Goal: Task Accomplishment & Management: Manage account settings

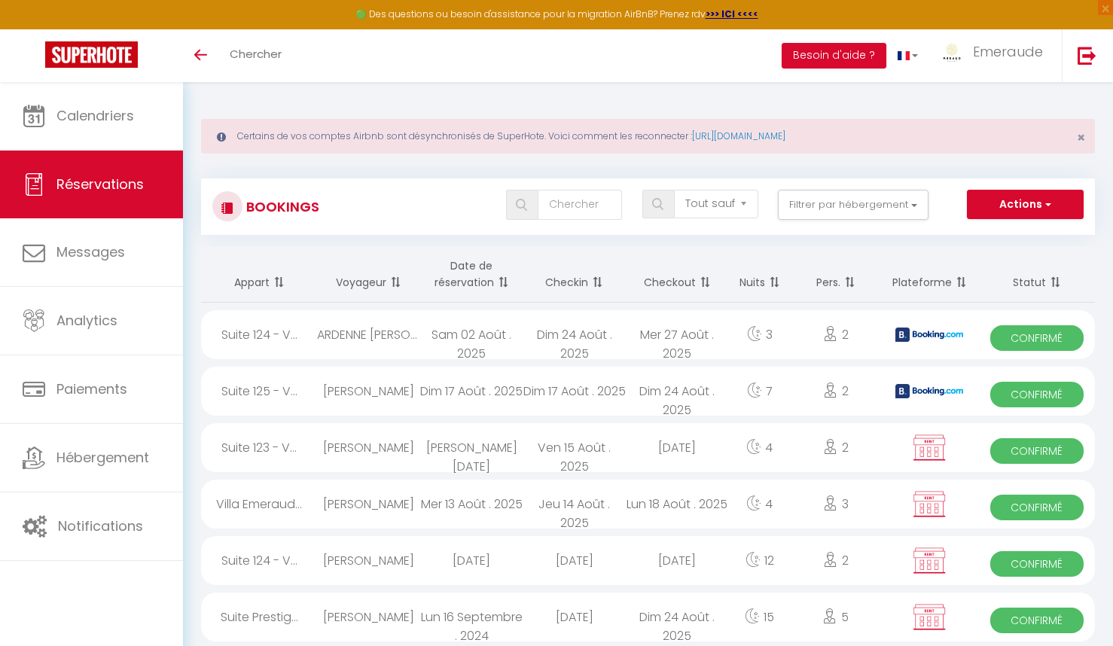
select select "not_cancelled"
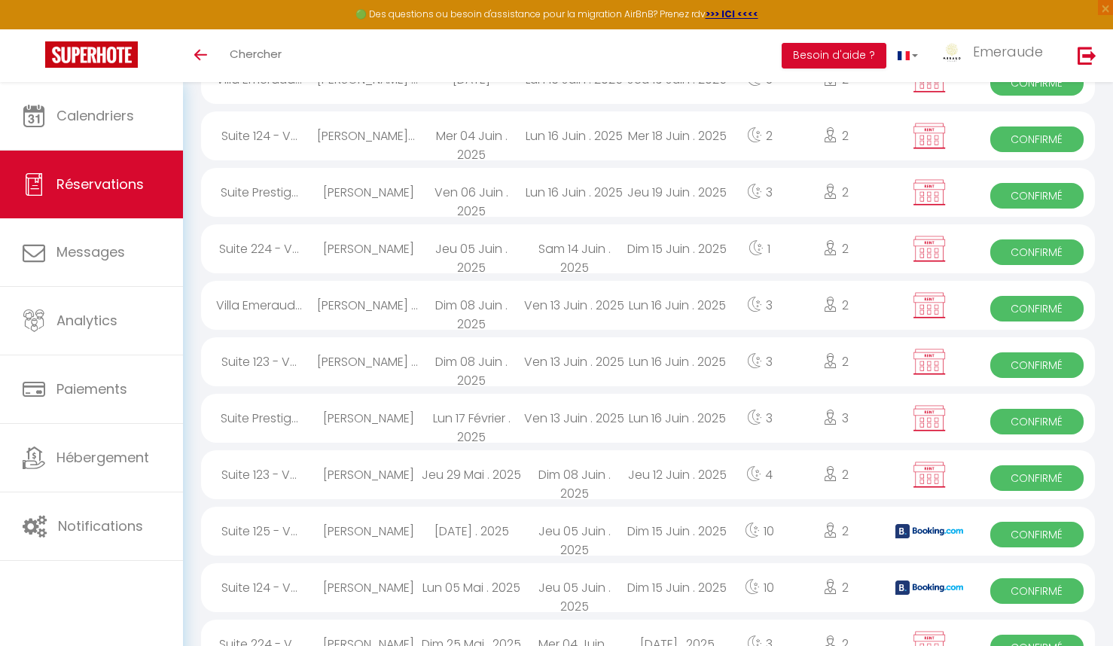
scroll to position [1497, 0]
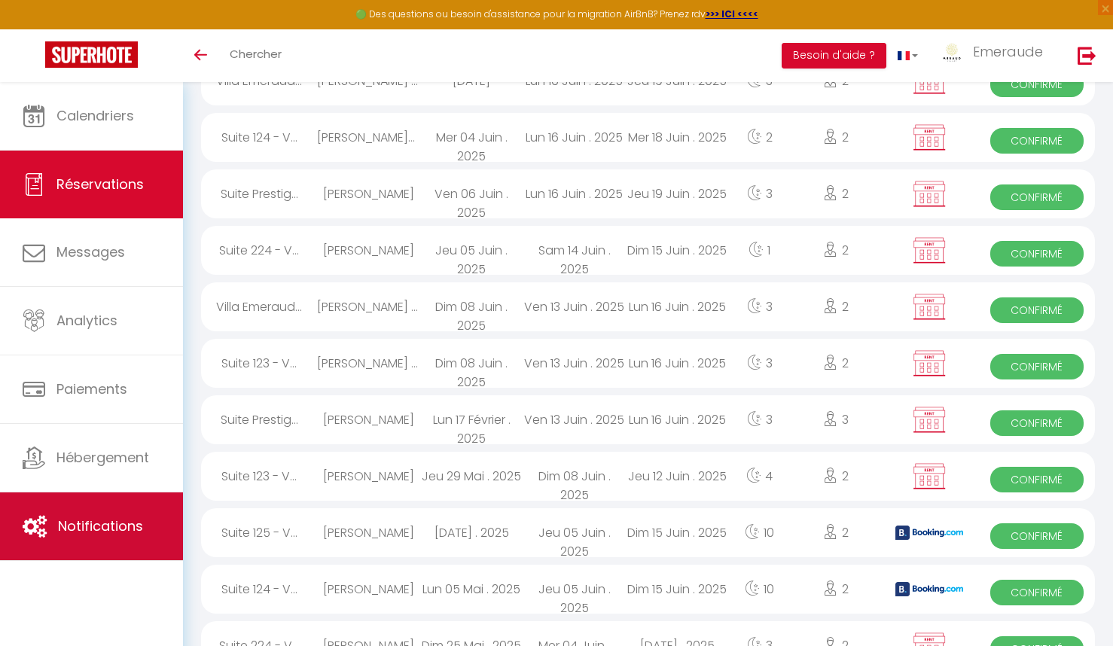
click at [119, 525] on span "Notifications" at bounding box center [100, 526] width 85 height 19
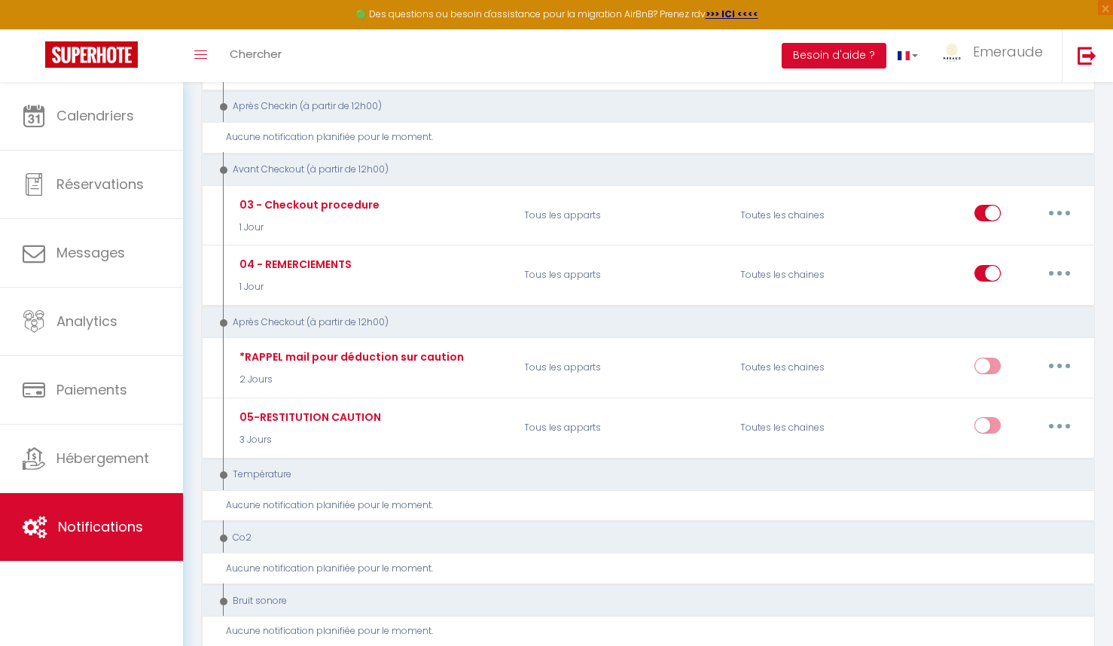
scroll to position [898, 0]
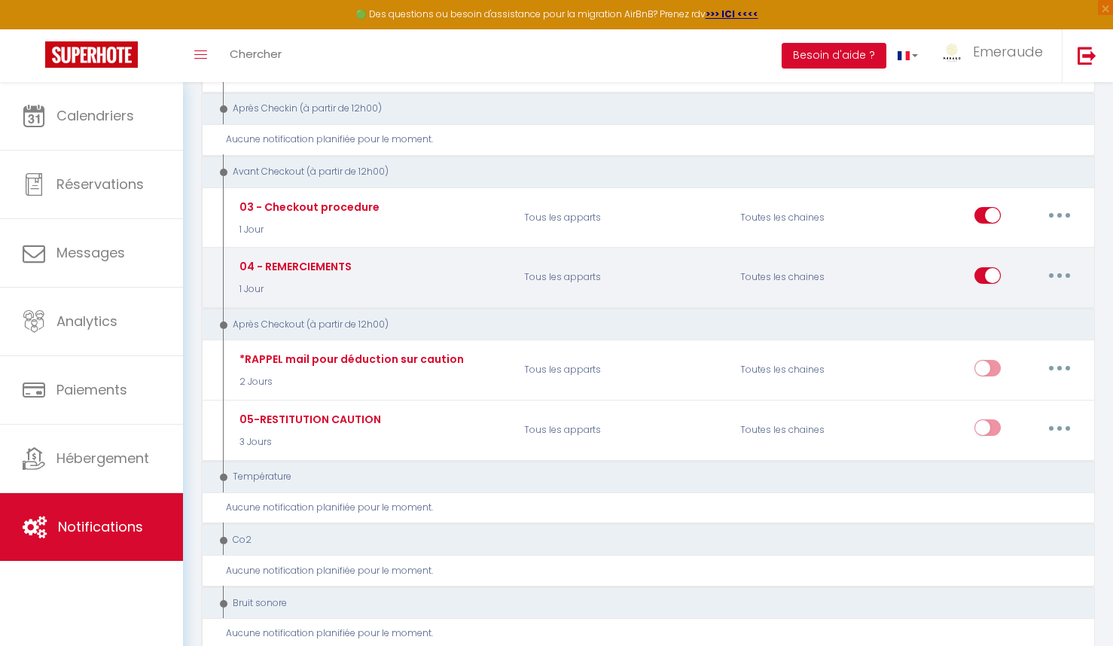
click at [1064, 275] on button "button" at bounding box center [1060, 276] width 42 height 24
click at [1008, 301] on link "Editer" at bounding box center [1020, 310] width 111 height 26
type input "04 - REMERCIEMENTS"
select select "4"
select select "1 Jour"
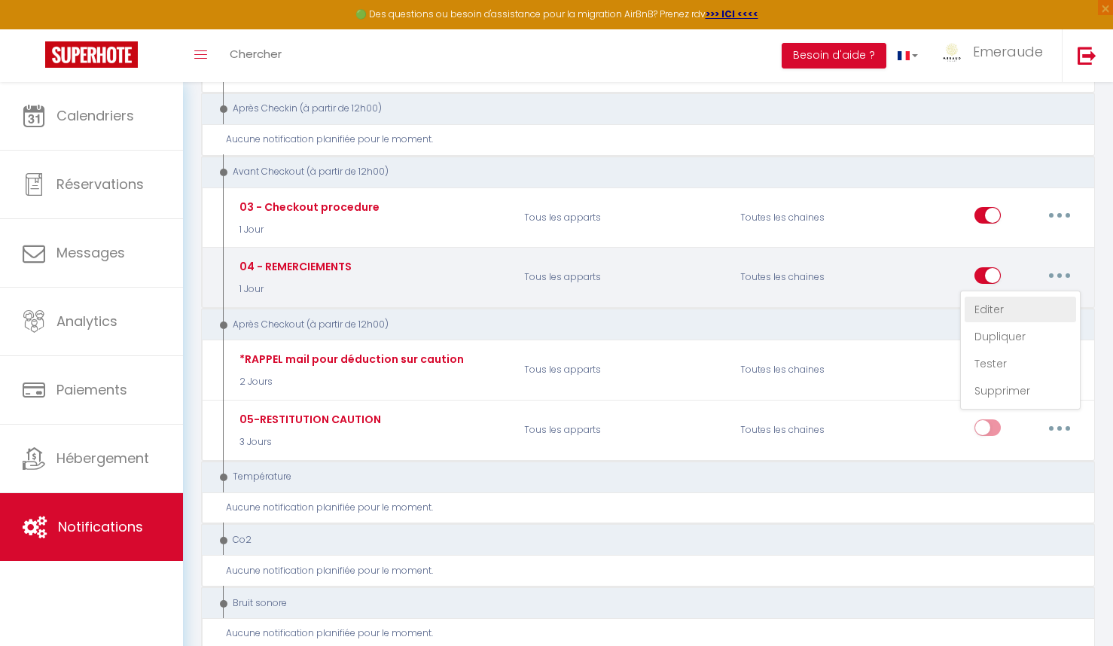
select select "if_booking_is_paid"
checkbox input "true"
checkbox input "false"
radio input "true"
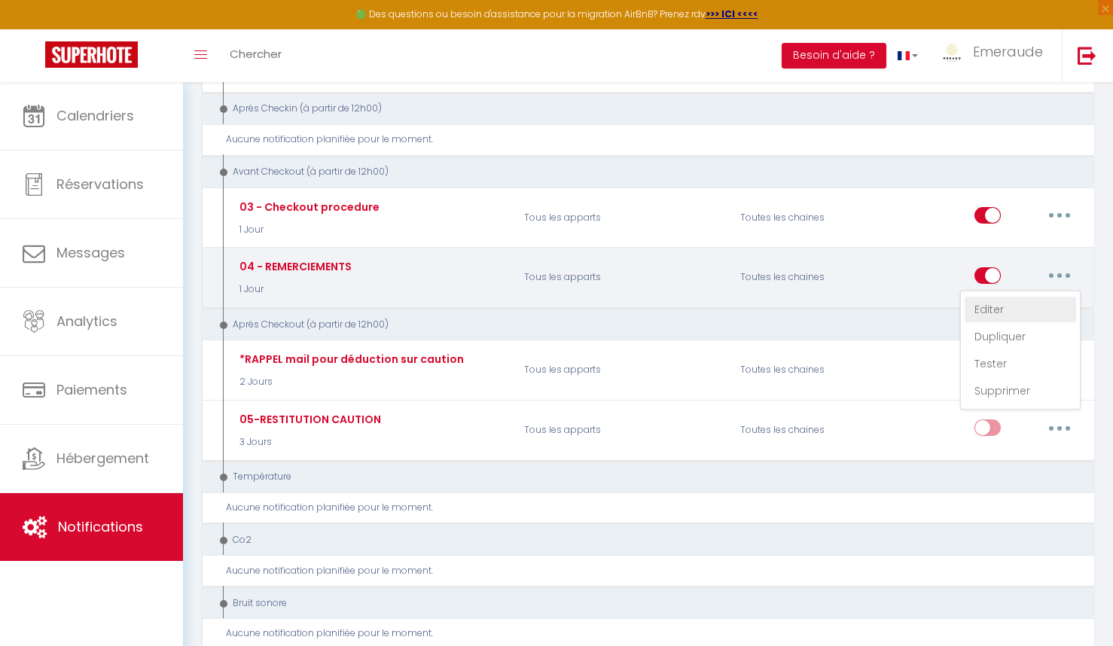
type input "Nous vous remercions [RENTAL:NAME]"
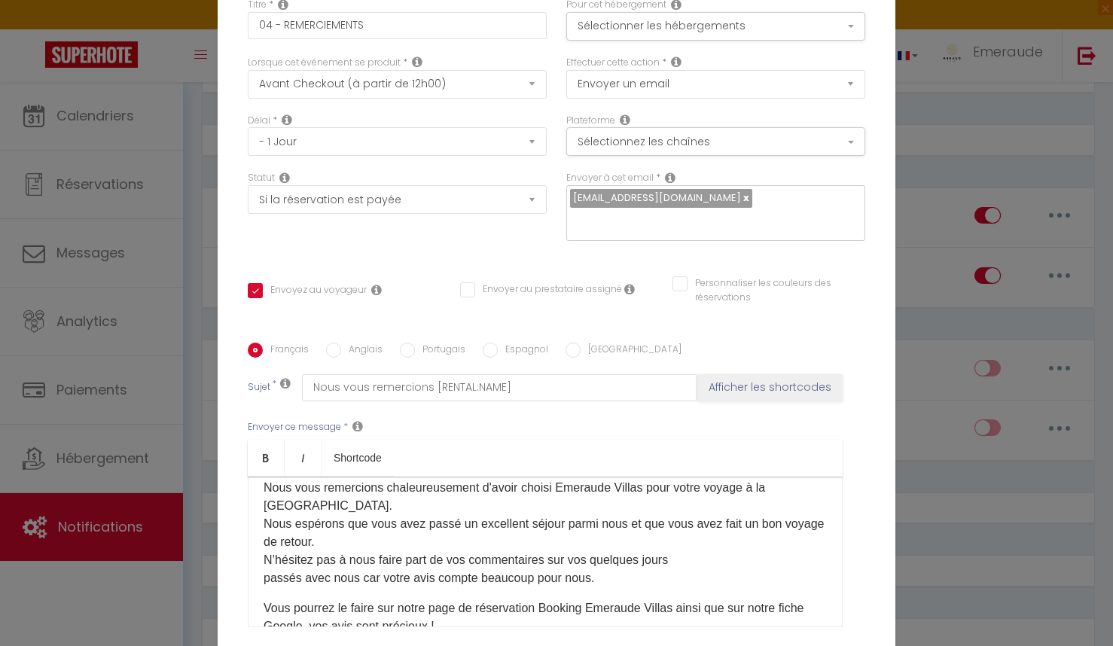
scroll to position [97, 0]
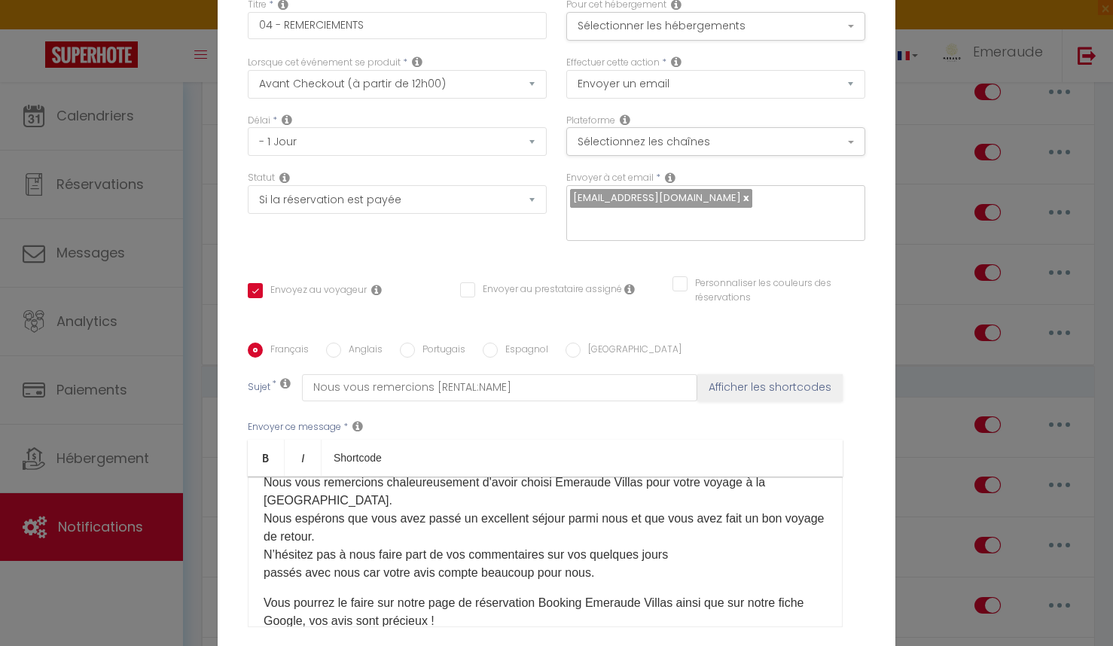
select select "not_cancelled"
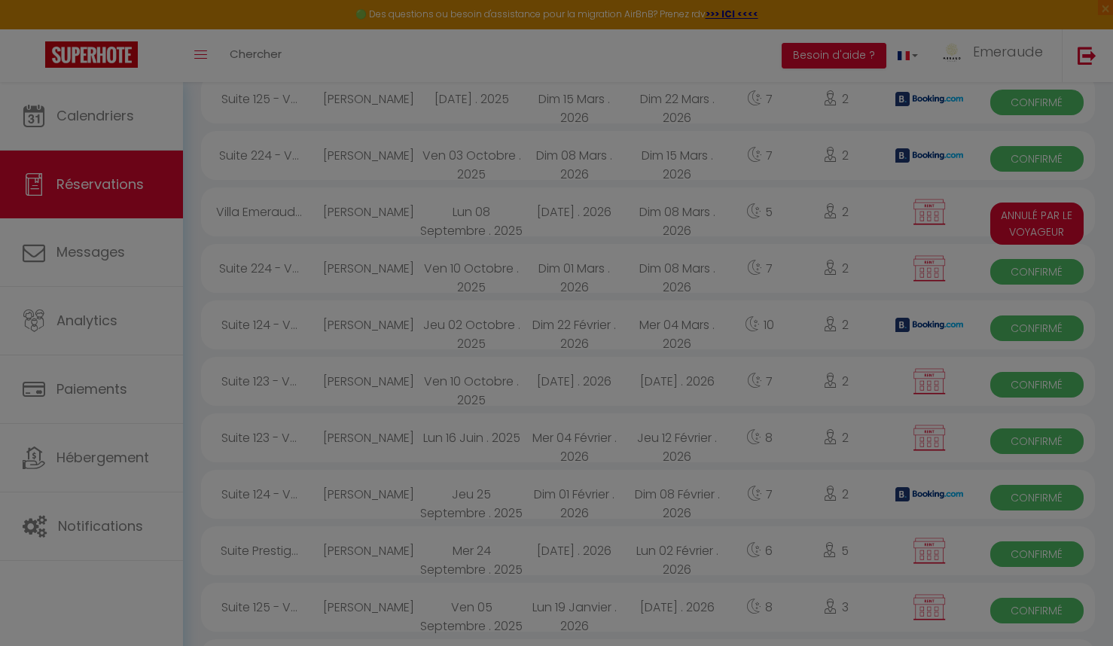
scroll to position [374, 0]
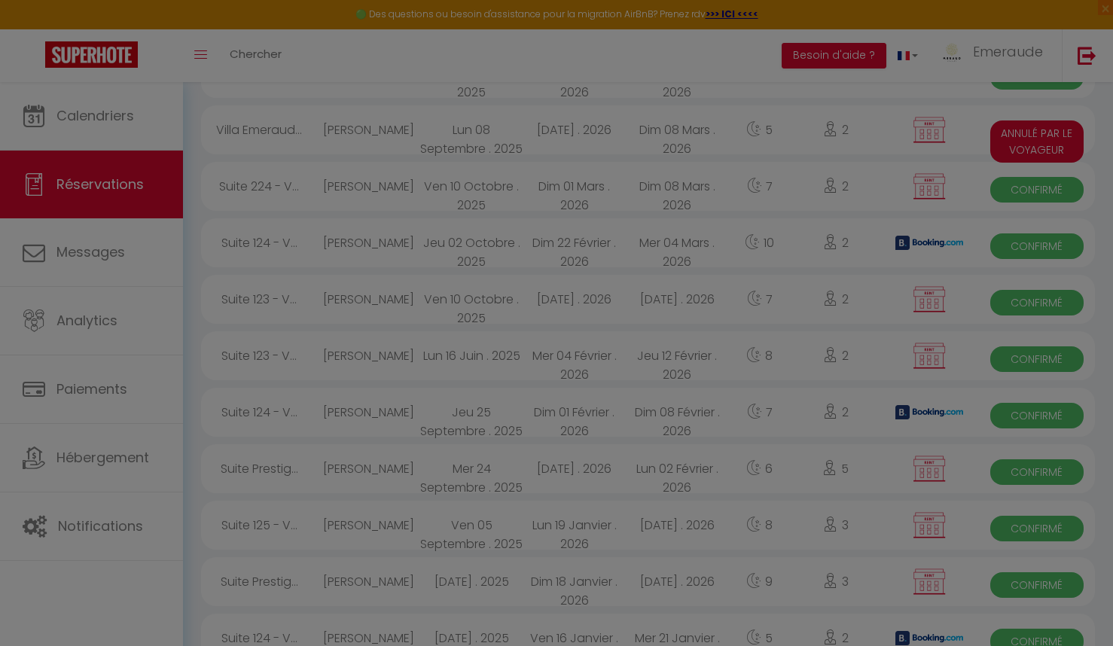
click at [108, 525] on div at bounding box center [556, 323] width 1113 height 646
click at [90, 531] on div at bounding box center [556, 323] width 1113 height 646
click at [51, 524] on div at bounding box center [556, 323] width 1113 height 646
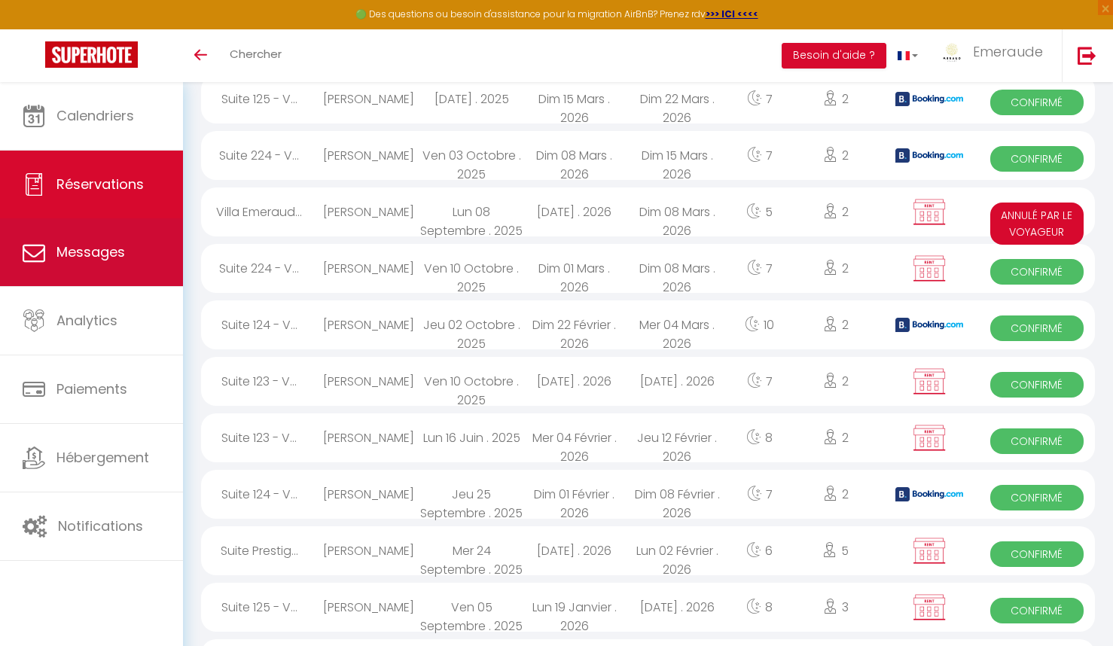
scroll to position [374, 0]
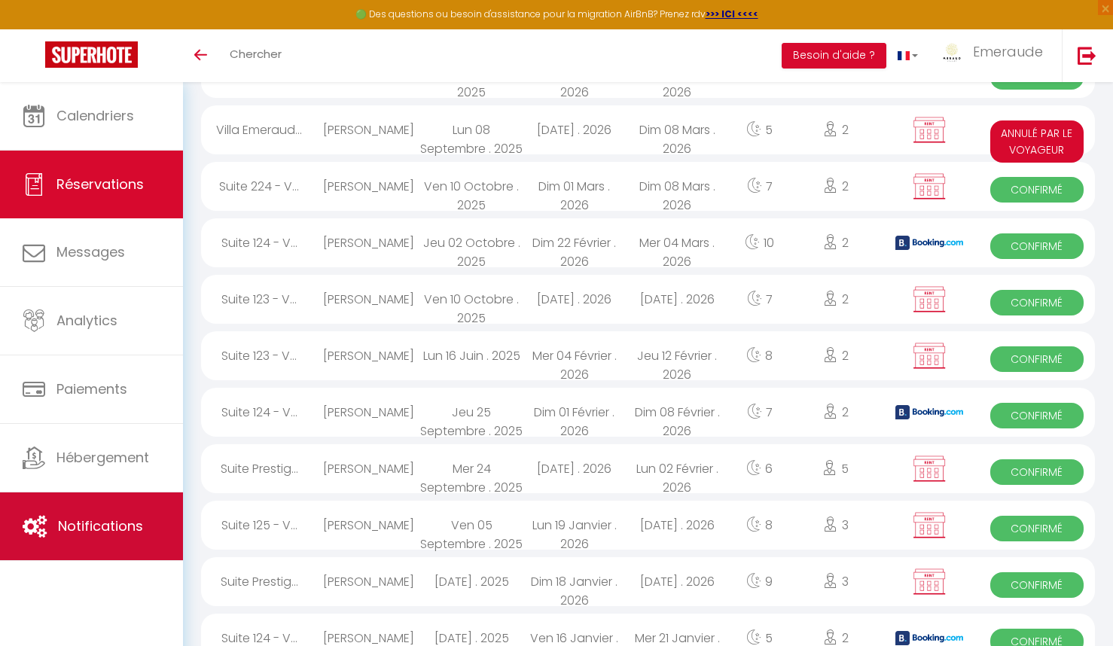
click at [149, 522] on link "Notifications" at bounding box center [91, 527] width 183 height 68
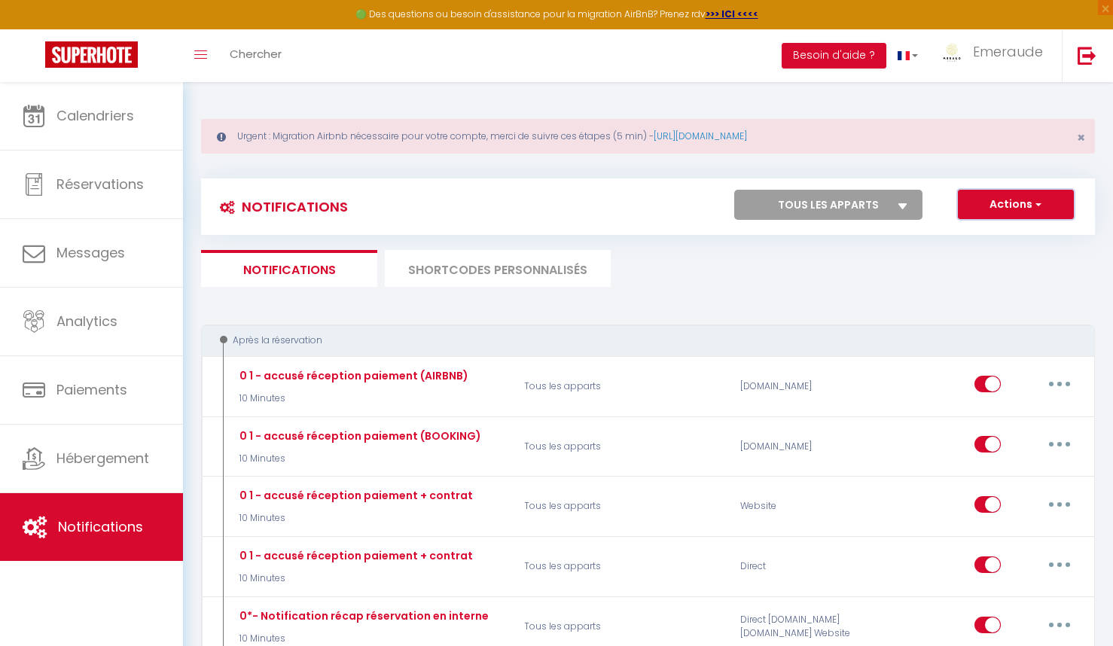
click at [1024, 203] on button "Actions" at bounding box center [1016, 205] width 116 height 30
click at [1007, 236] on link "Nouvelle Notification" at bounding box center [995, 237] width 157 height 20
select select "Immédiat"
select select
checkbox input "false"
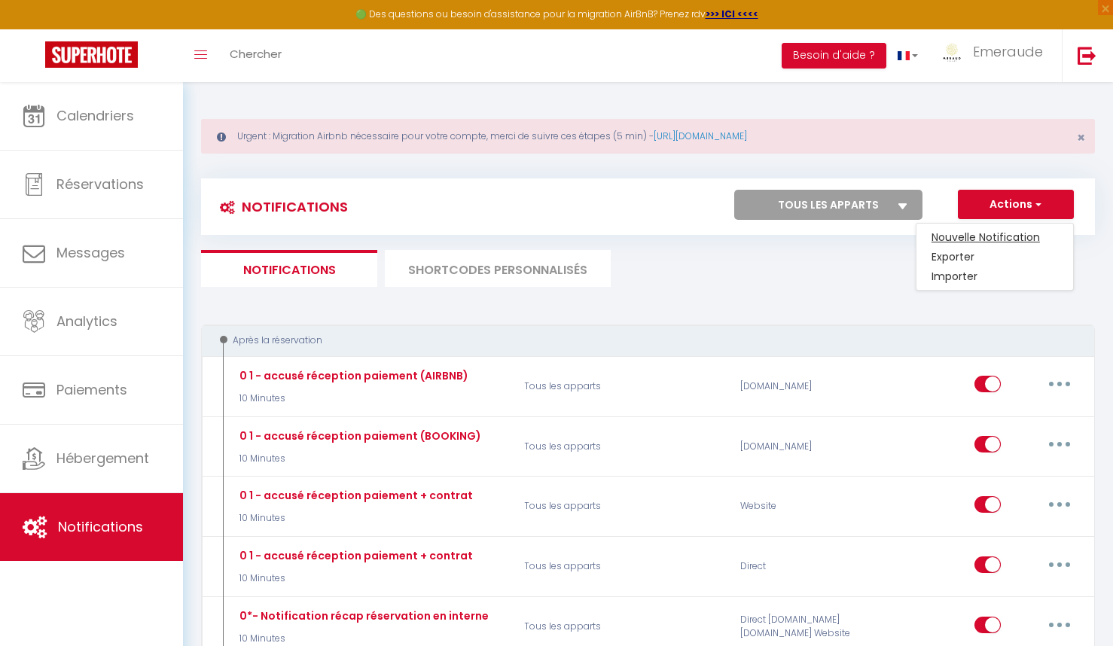
checkbox input "false"
radio input "true"
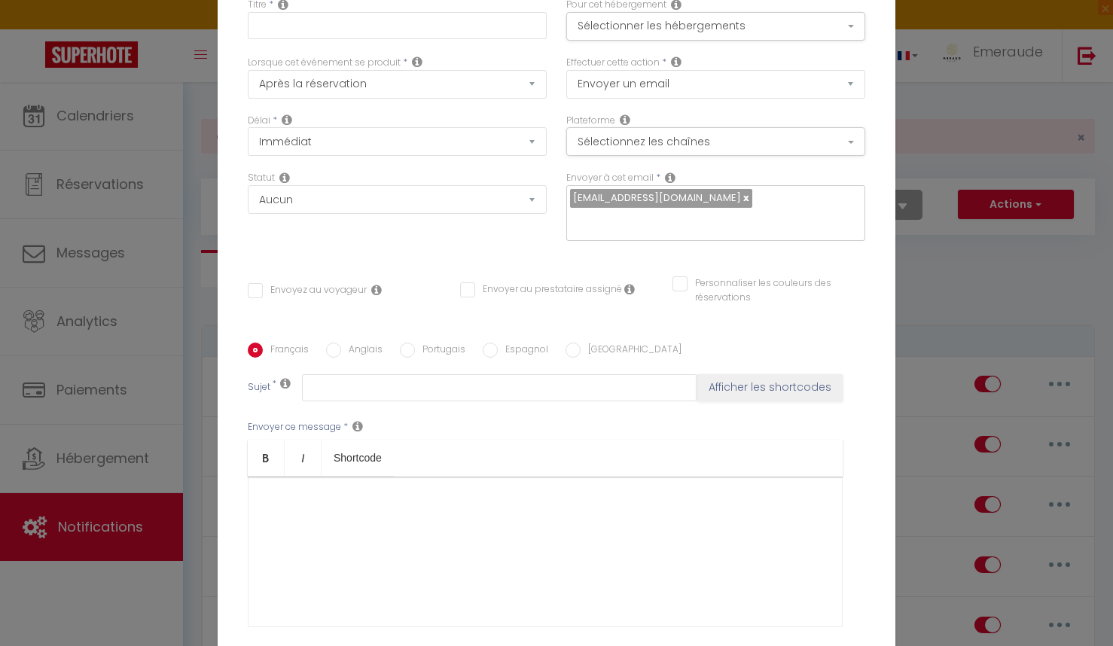
click at [863, 469] on div "Envoyer ce message * Bold Italic Shortcode Rich text editor" at bounding box center [557, 523] width 618 height 245
click at [285, 11] on icon at bounding box center [283, 4] width 11 height 12
click at [851, 445] on div "Envoyer ce message * Bold Italic Shortcode Rich text editor" at bounding box center [557, 523] width 618 height 245
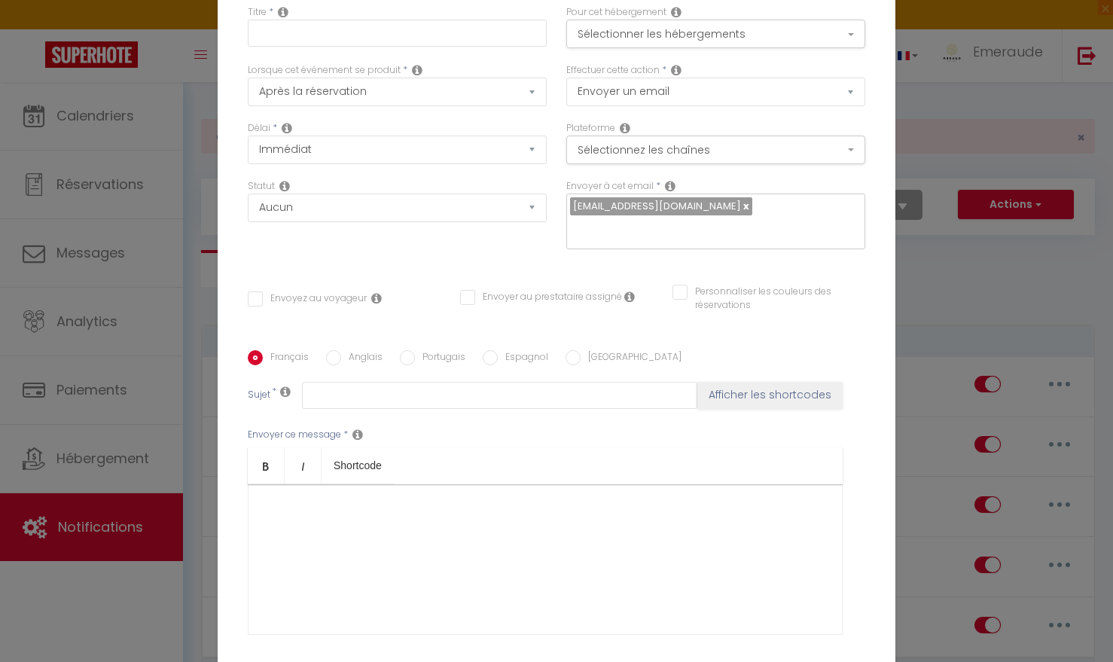
click at [282, 18] on icon at bounding box center [283, 12] width 11 height 12
click at [479, 15] on div "Titre * Pour cet hébergement Sélectionner les hébergements Tous les apparts Vil…" at bounding box center [557, 350] width 678 height 721
click at [852, 44] on button "Sélectionner les hébergements" at bounding box center [715, 34] width 299 height 29
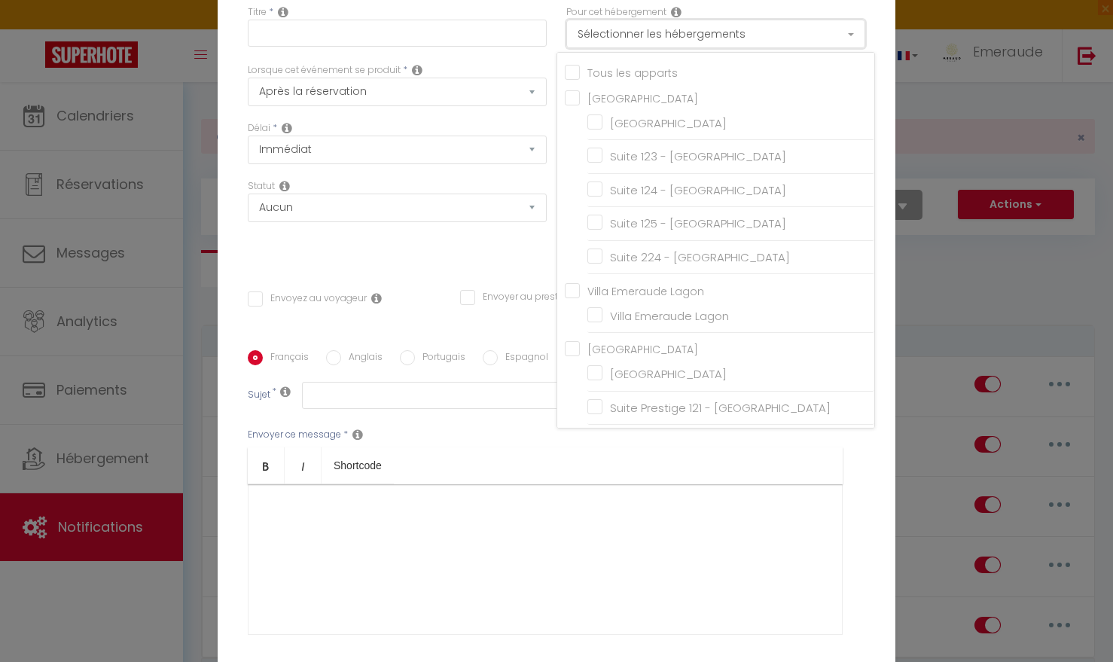
click at [852, 43] on button "Sélectionner les hébergements" at bounding box center [715, 34] width 299 height 29
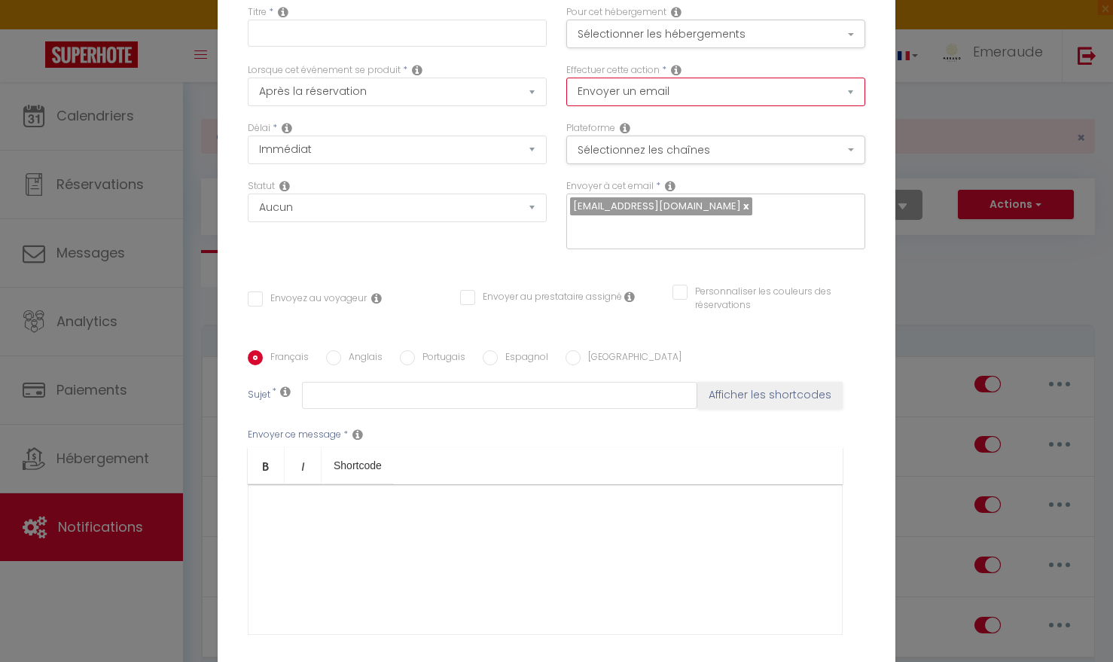
click at [850, 102] on select "Envoyer un email Envoyer un SMS Envoyer une notification push" at bounding box center [715, 92] width 299 height 29
click at [566, 88] on select "Envoyer un email Envoyer un SMS Envoyer une notification push" at bounding box center [715, 92] width 299 height 29
click at [850, 102] on select "Envoyer un email Envoyer un SMS Envoyer une notification push" at bounding box center [715, 92] width 299 height 29
click at [332, 350] on input "Anglais" at bounding box center [333, 357] width 15 height 15
radio input "true"
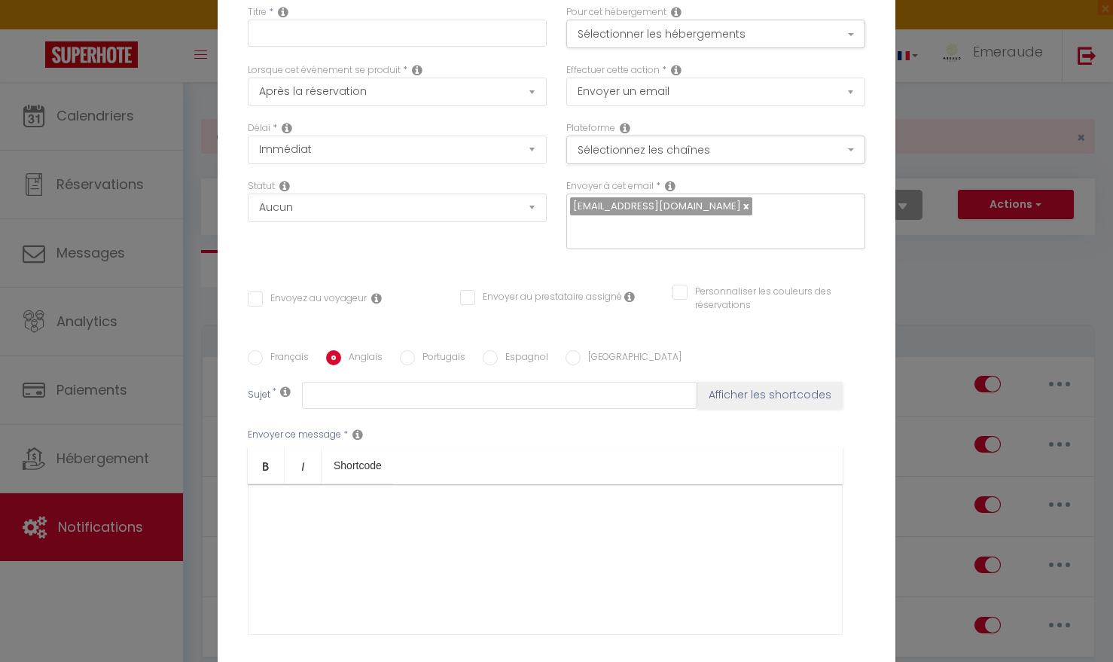
checkbox input "false"
click at [258, 350] on input "Français" at bounding box center [255, 357] width 15 height 15
radio input "true"
checkbox input "false"
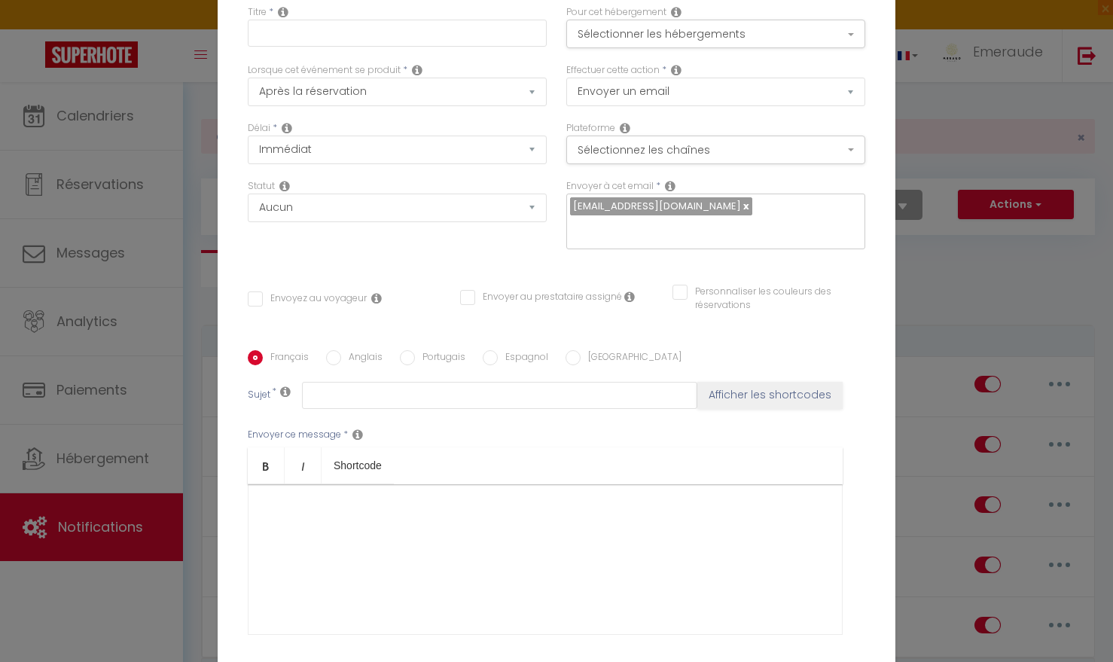
checkbox input "false"
click at [597, 258] on div "Titre * Pour cet hébergement Sélectionner les hébergements Tous les apparts Vil…" at bounding box center [557, 350] width 678 height 721
click at [533, 158] on select "Immédiat + 10 Minutes + 1 Heure + 2 Heures + 3 Heures + 4 Heures + 5 Heures + 6…" at bounding box center [397, 150] width 299 height 29
click at [248, 146] on select "Immédiat + 10 Minutes + 1 Heure + 2 Heures + 3 Heures + 4 Heures + 5 Heures + 6…" at bounding box center [397, 150] width 299 height 29
click at [530, 217] on select "Aucun Si la réservation est payée Si réservation non payée Si la caution a été …" at bounding box center [397, 208] width 299 height 29
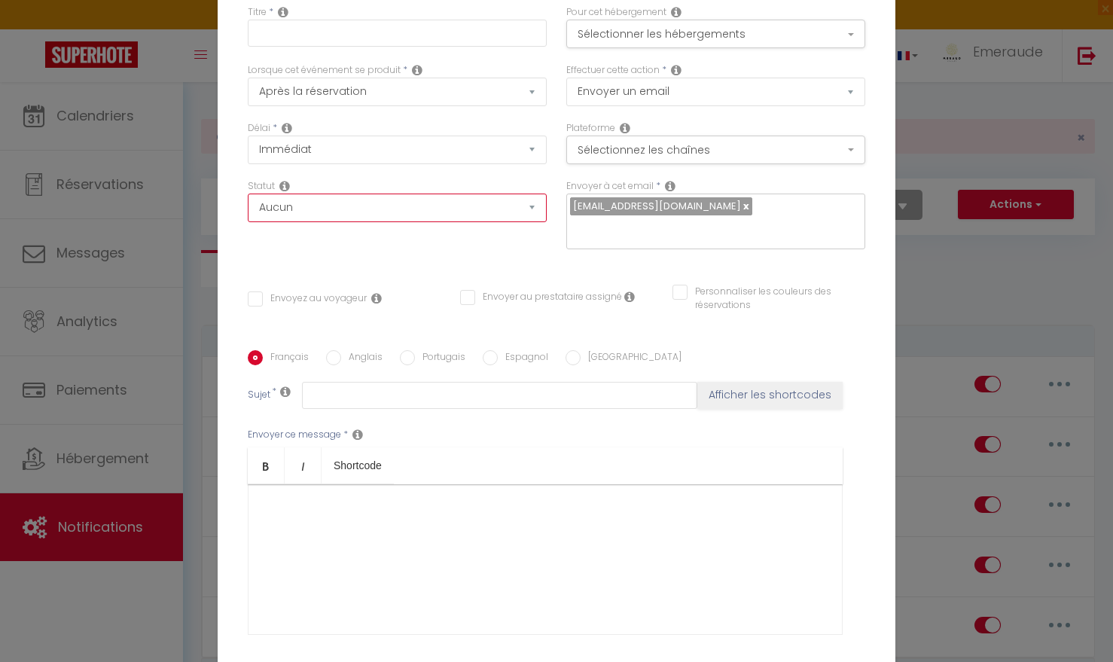
click at [248, 204] on select "Aucun Si la réservation est payée Si réservation non payée Si la caution a été …" at bounding box center [397, 208] width 299 height 29
click at [372, 292] on icon at bounding box center [376, 298] width 11 height 12
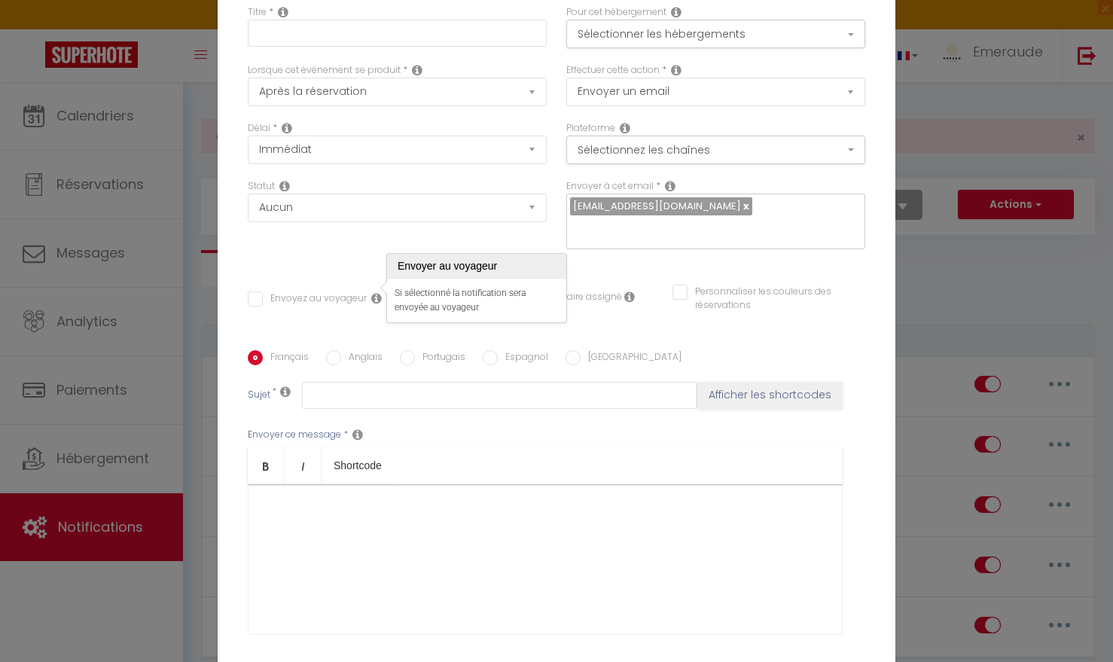
click at [373, 292] on icon at bounding box center [376, 298] width 11 height 12
click at [627, 291] on icon at bounding box center [629, 297] width 11 height 12
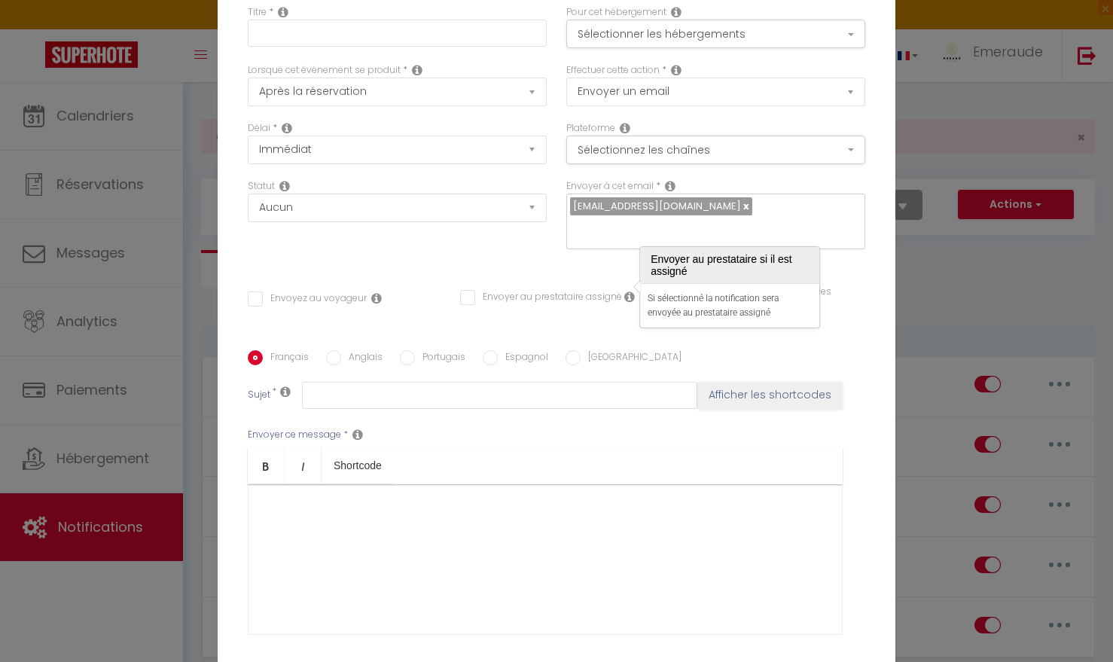
click at [628, 265] on div "Titre * Pour cet hébergement Sélectionner les hébergements Tous les apparts Vil…" at bounding box center [557, 350] width 678 height 721
click at [753, 386] on button "Afficher les shortcodes" at bounding box center [770, 395] width 145 height 27
checkbox input "false"
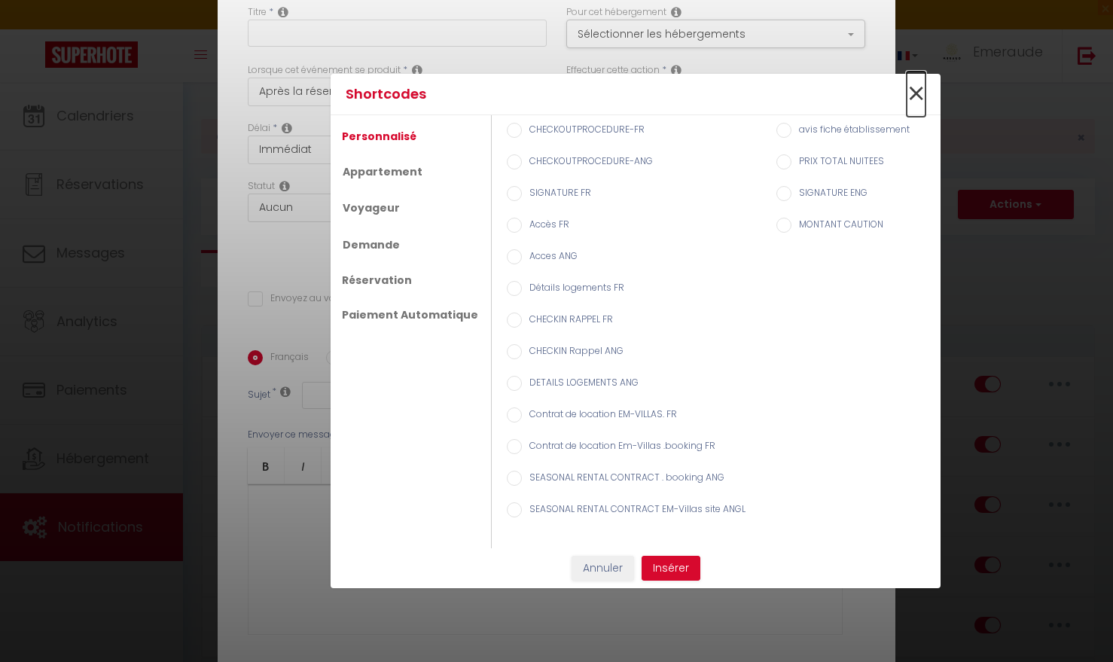
click at [919, 93] on span "×" at bounding box center [916, 94] width 19 height 45
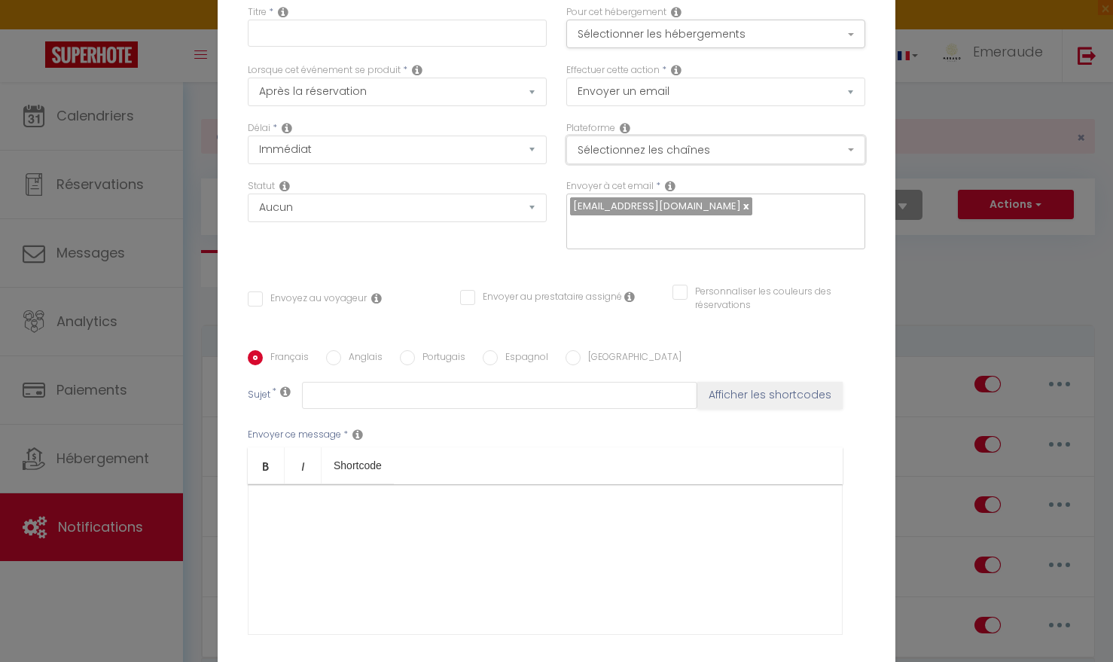
click at [853, 159] on button "Sélectionnez les chaînes" at bounding box center [715, 150] width 299 height 29
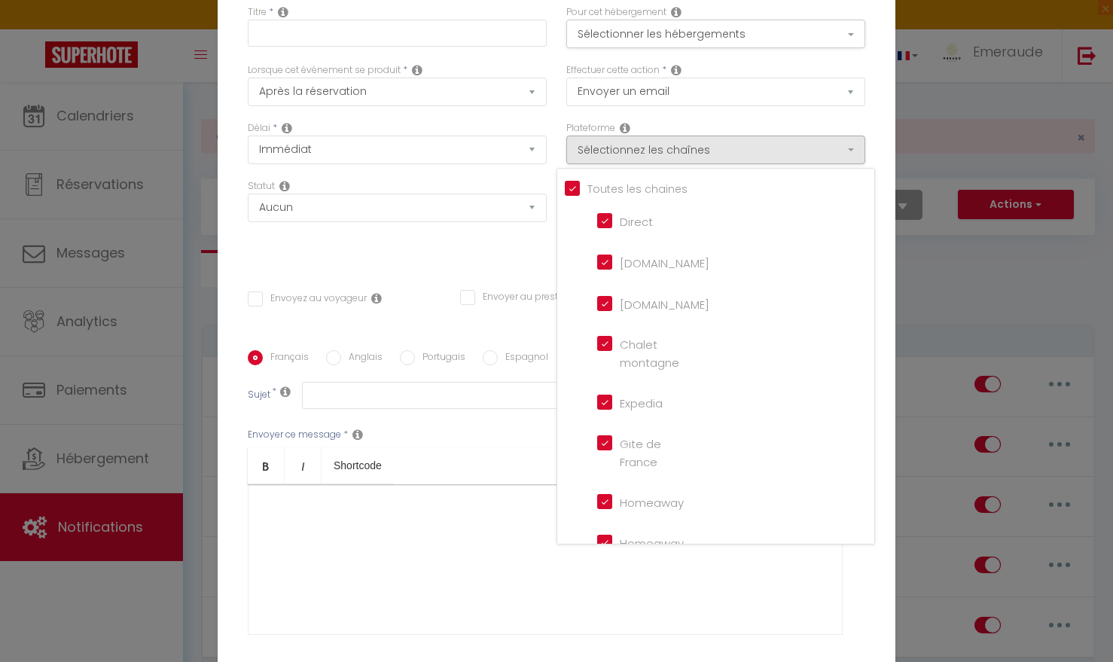
click at [875, 139] on div "Plateforme Sélectionnez les chaînes Toutes les chaines Direct Airbnb.com Bookin…" at bounding box center [716, 150] width 319 height 58
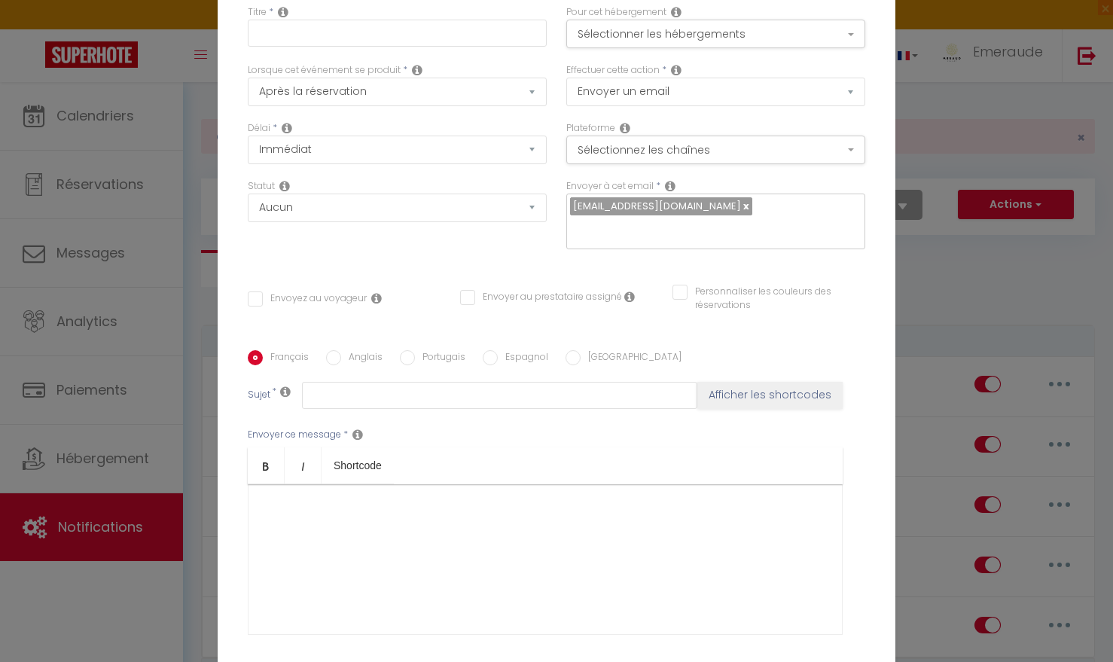
click at [507, 302] on div "Envoyer au prestataire assigné" at bounding box center [541, 306] width 162 height 32
click at [185, 400] on div "Notification × Titre * Pour cet hébergement Sélectionner les hébergements Tous …" at bounding box center [556, 331] width 1113 height 662
click at [954, 167] on div "Notification × Titre * Pour cet hébergement Sélectionner les hébergements Tous …" at bounding box center [556, 331] width 1113 height 662
click at [1044, 197] on div "Notification × Titre * Pour cet hébergement Sélectionner les hébergements Tous …" at bounding box center [556, 331] width 1113 height 662
click at [1037, 212] on div "Notification × Titre * Pour cet hébergement Sélectionner les hébergements Tous …" at bounding box center [556, 331] width 1113 height 662
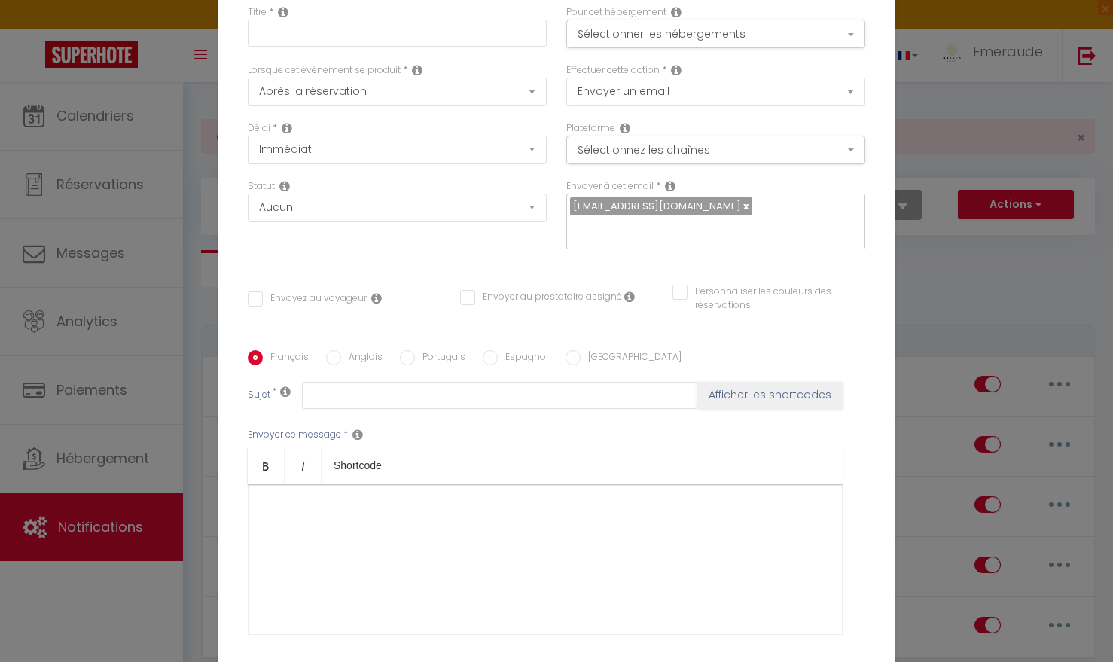
click at [1037, 212] on div "Notification × Titre * Pour cet hébergement Sélectionner les hébergements Tous …" at bounding box center [556, 331] width 1113 height 662
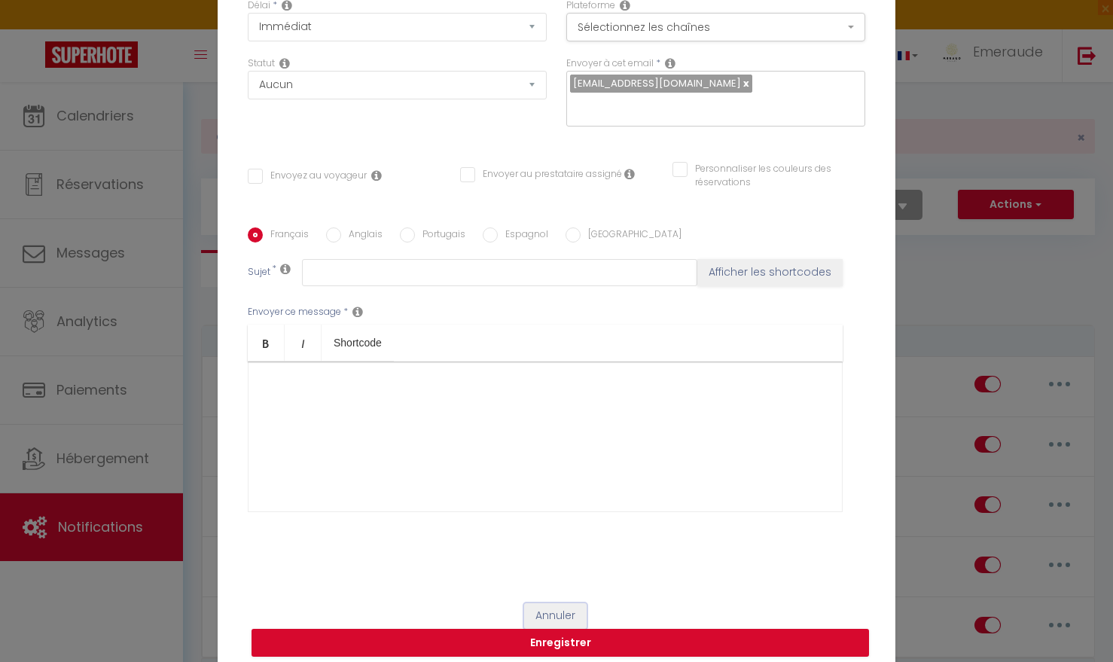
click at [557, 606] on button "Annuler" at bounding box center [555, 616] width 63 height 26
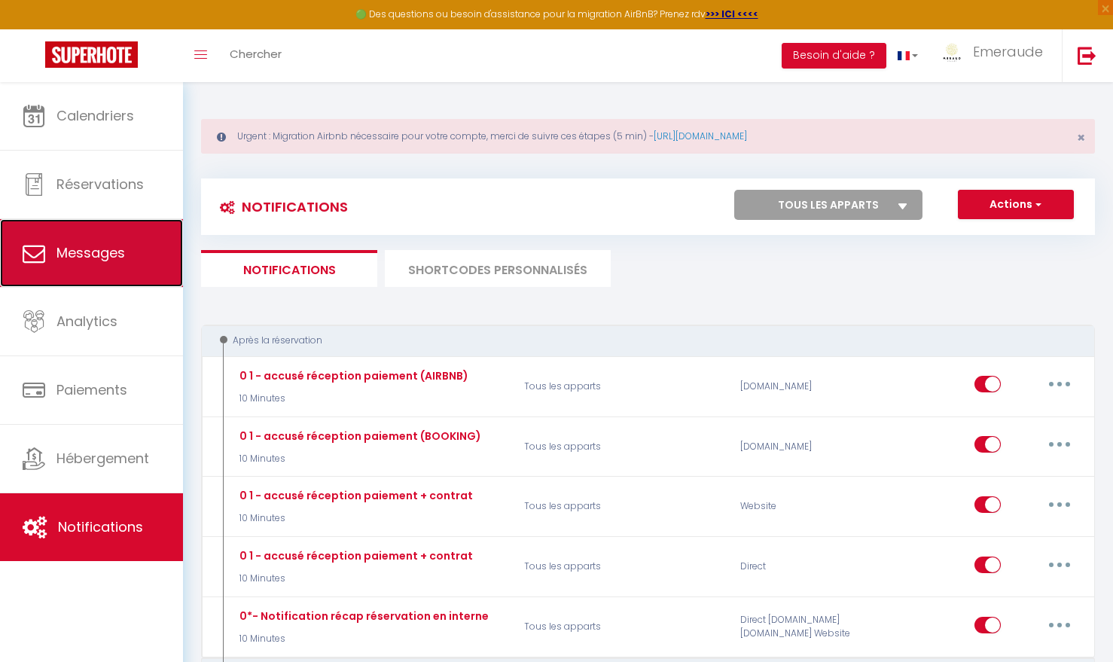
click at [112, 263] on link "Messages" at bounding box center [91, 253] width 183 height 68
select select "message"
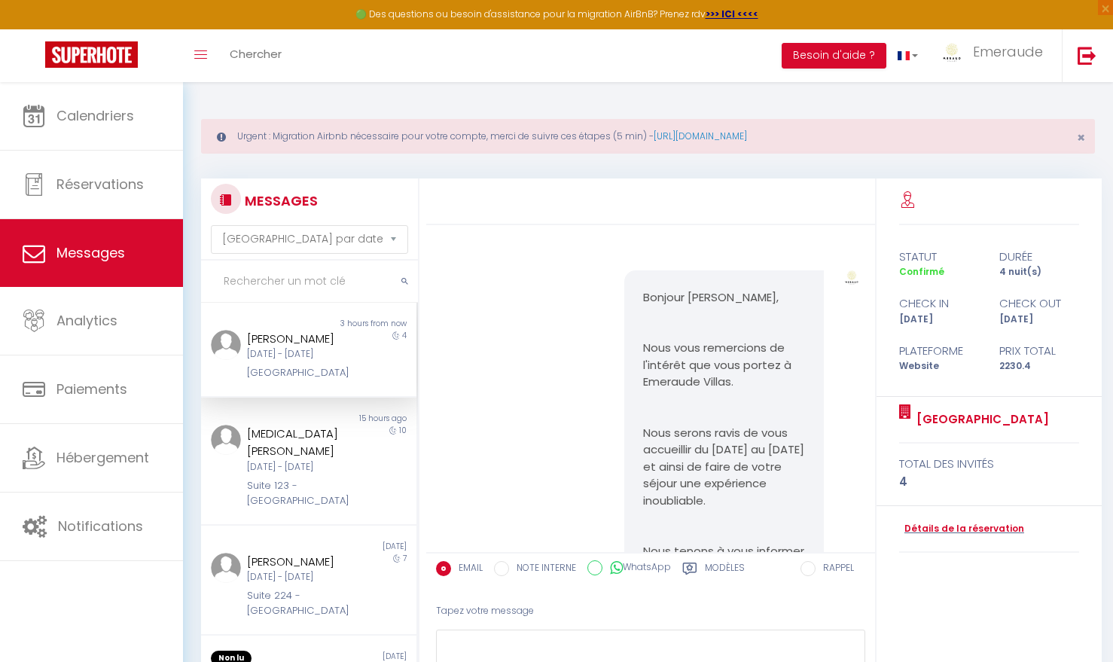
scroll to position [5921, 0]
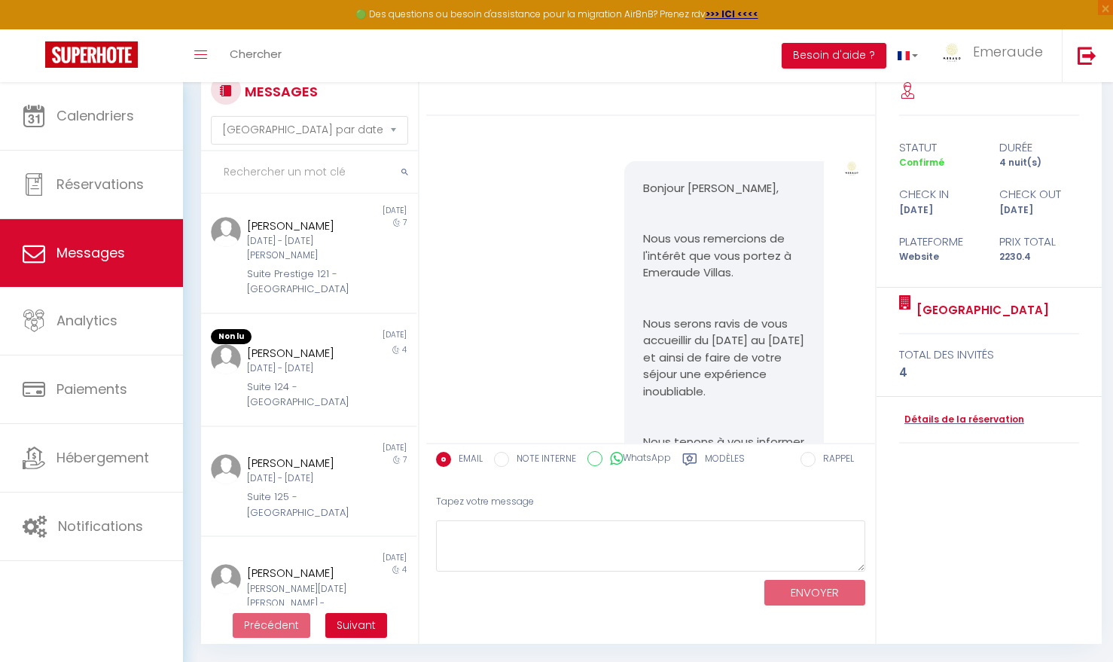
scroll to position [794, 0]
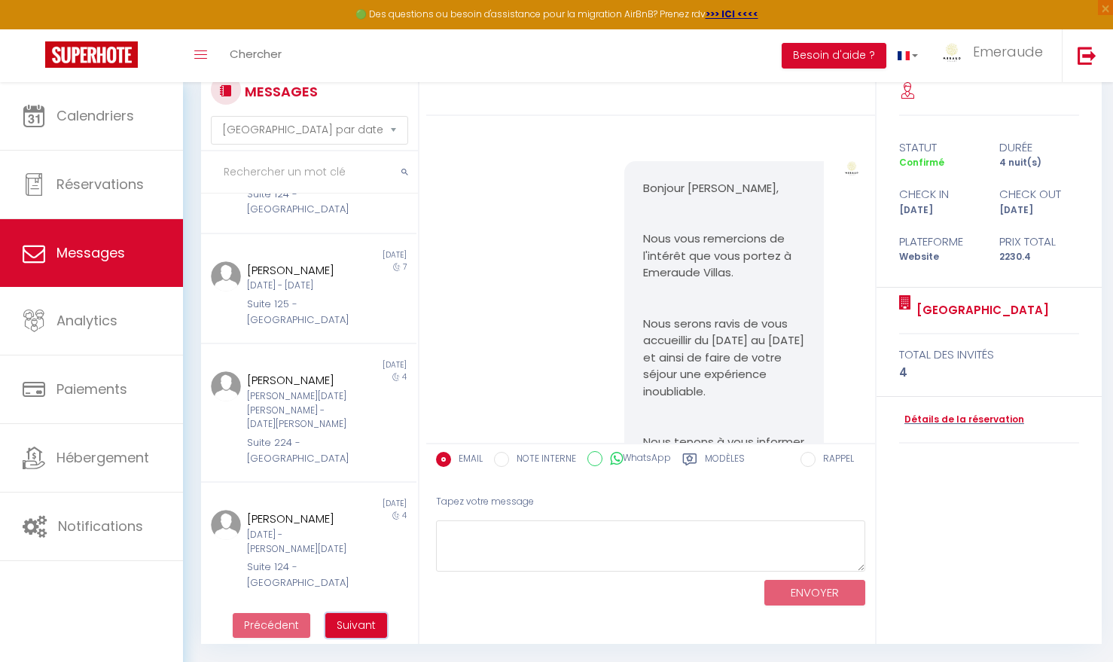
click at [365, 627] on span "Suivant" at bounding box center [356, 625] width 39 height 15
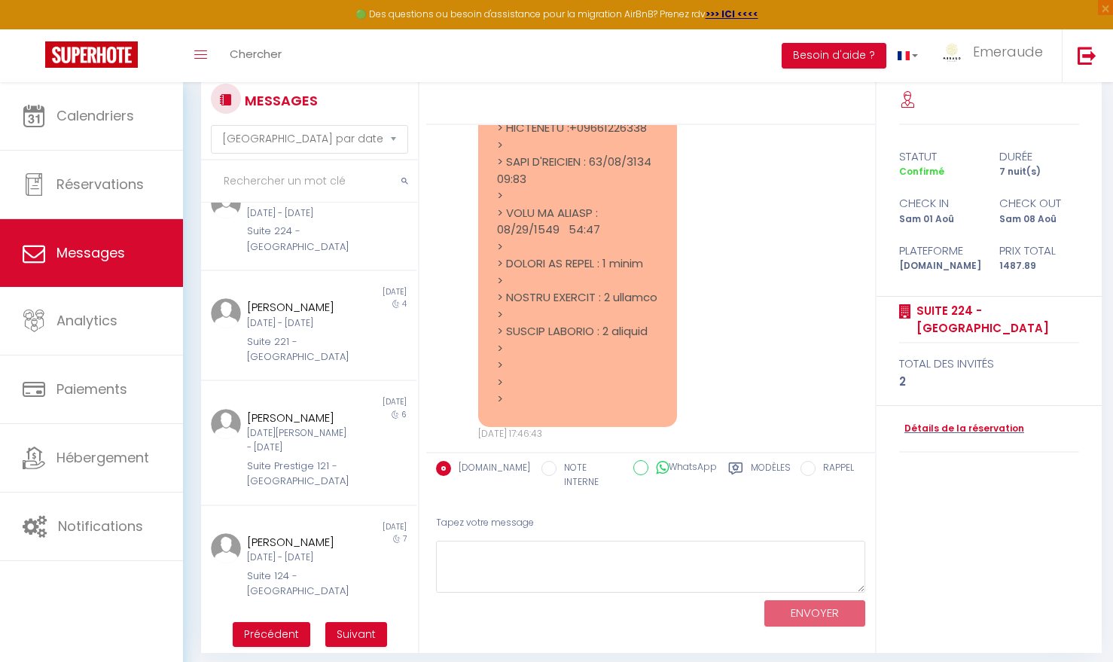
scroll to position [109, 0]
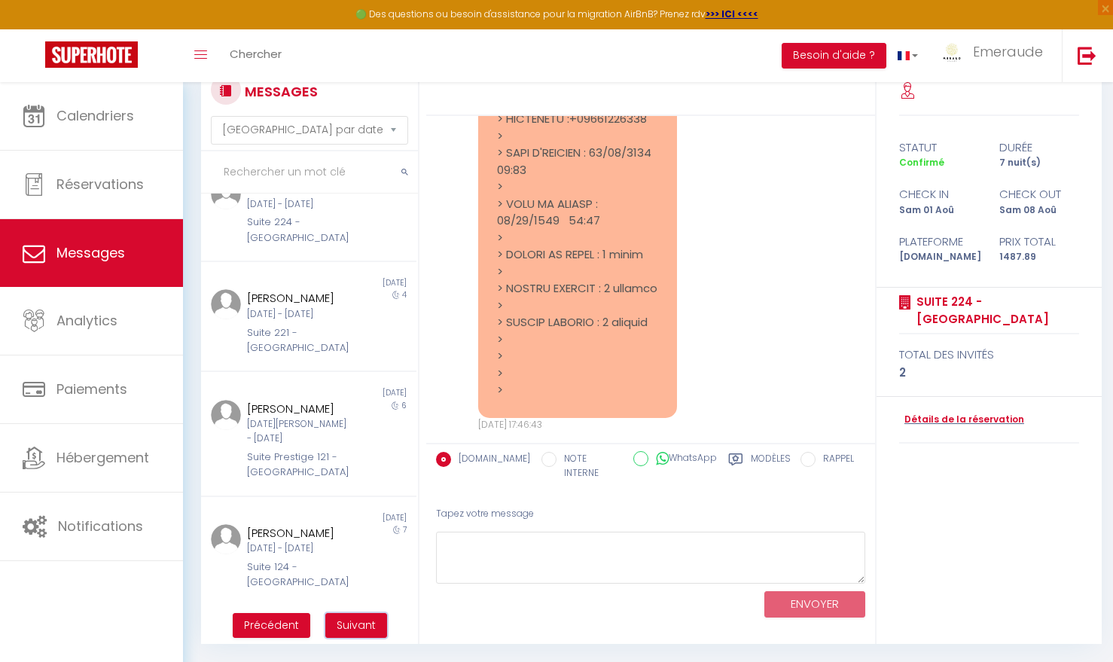
click at [362, 621] on span "Suivant" at bounding box center [356, 625] width 39 height 15
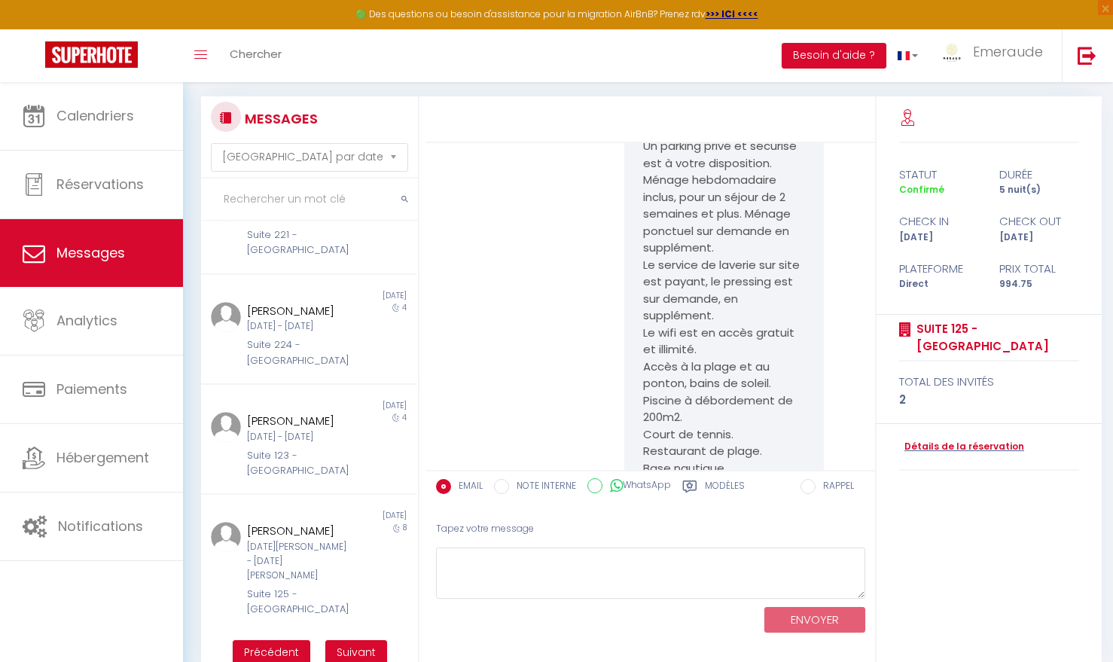
scroll to position [776, 0]
click at [371, 646] on span "Suivant" at bounding box center [356, 652] width 39 height 15
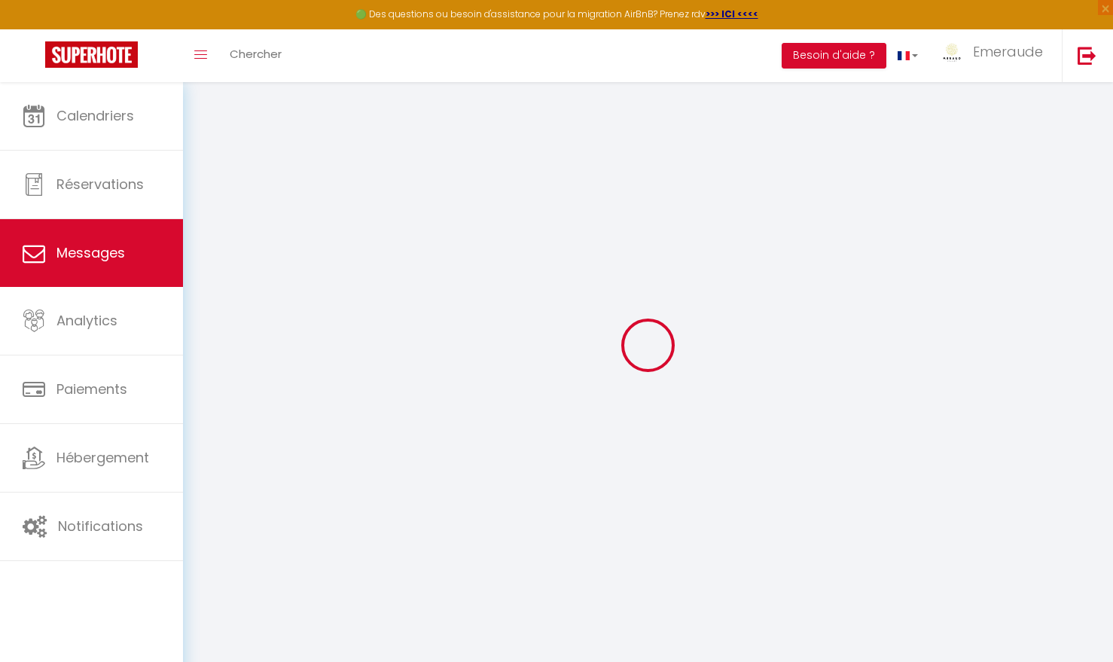
scroll to position [3317, 0]
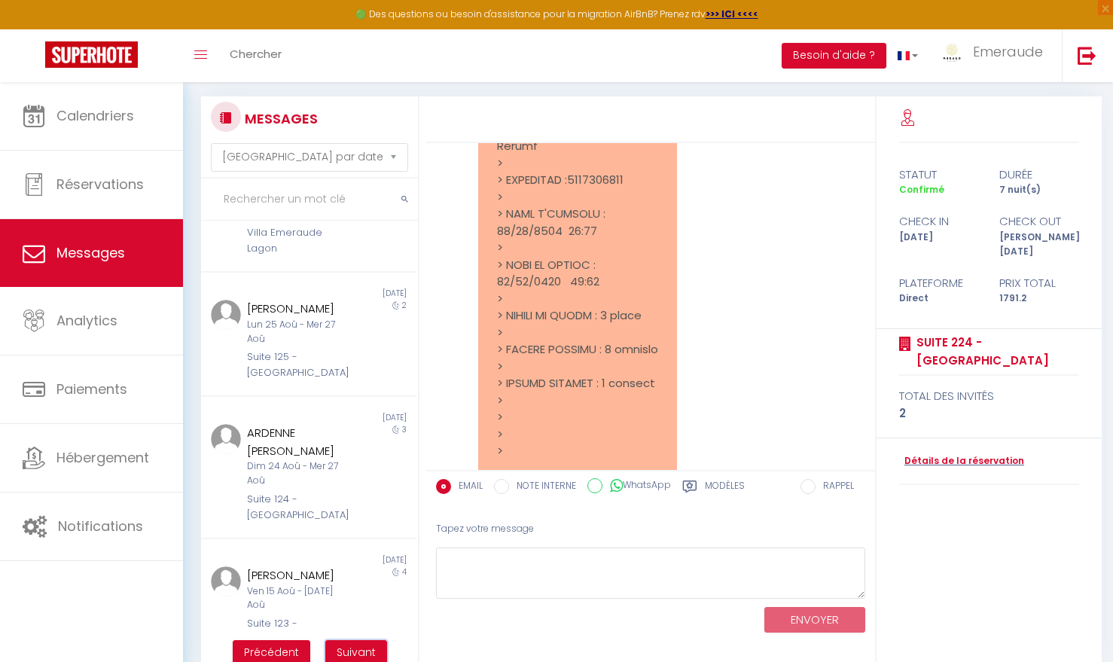
click at [372, 646] on span "Suivant" at bounding box center [356, 652] width 39 height 15
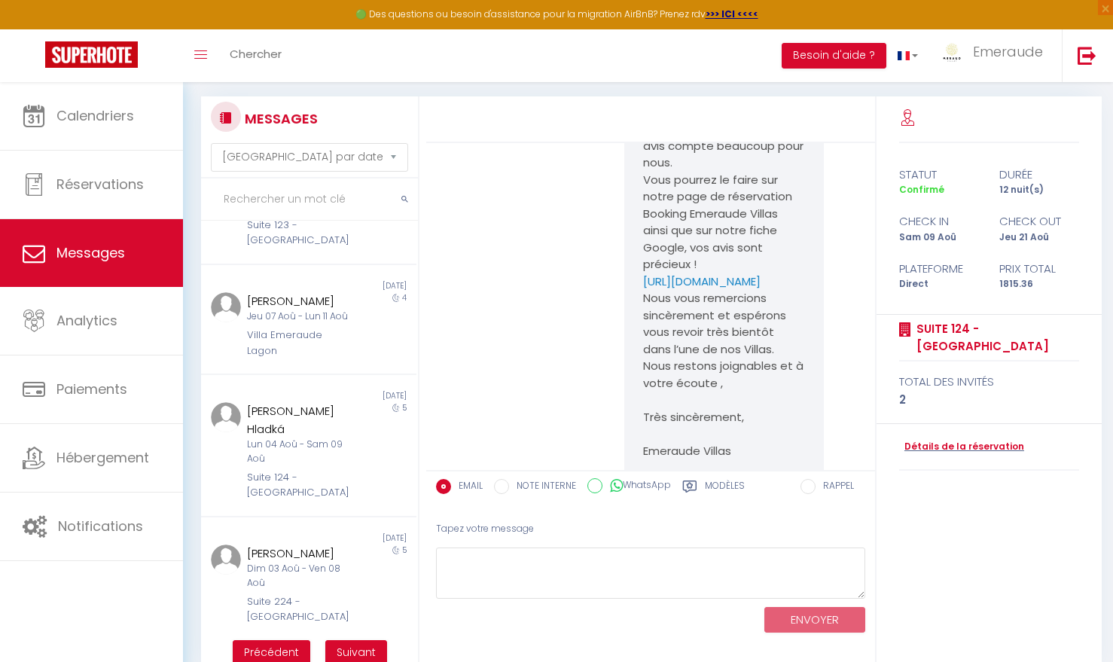
scroll to position [109, 0]
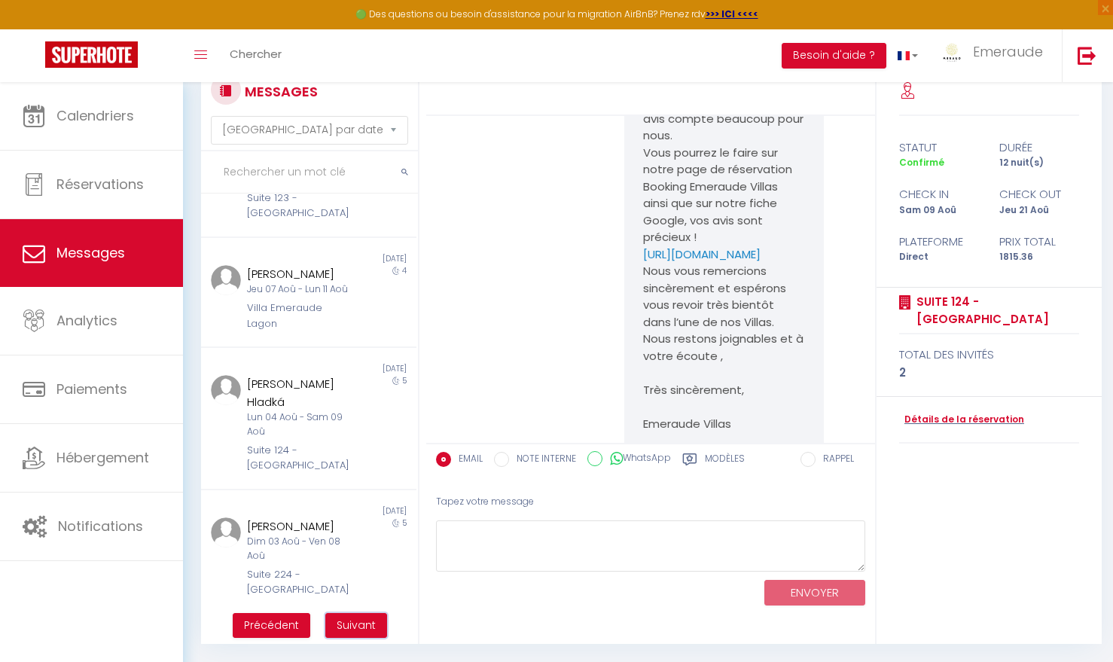
click at [354, 618] on span "Suivant" at bounding box center [356, 625] width 39 height 15
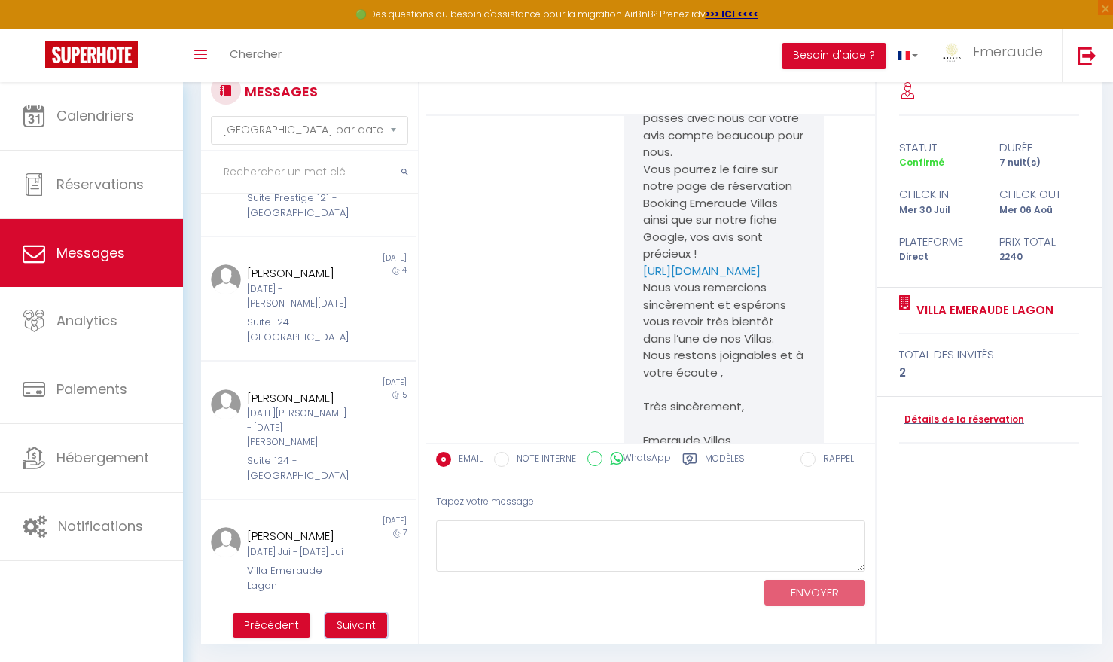
click at [354, 618] on span "Suivant" at bounding box center [356, 625] width 39 height 15
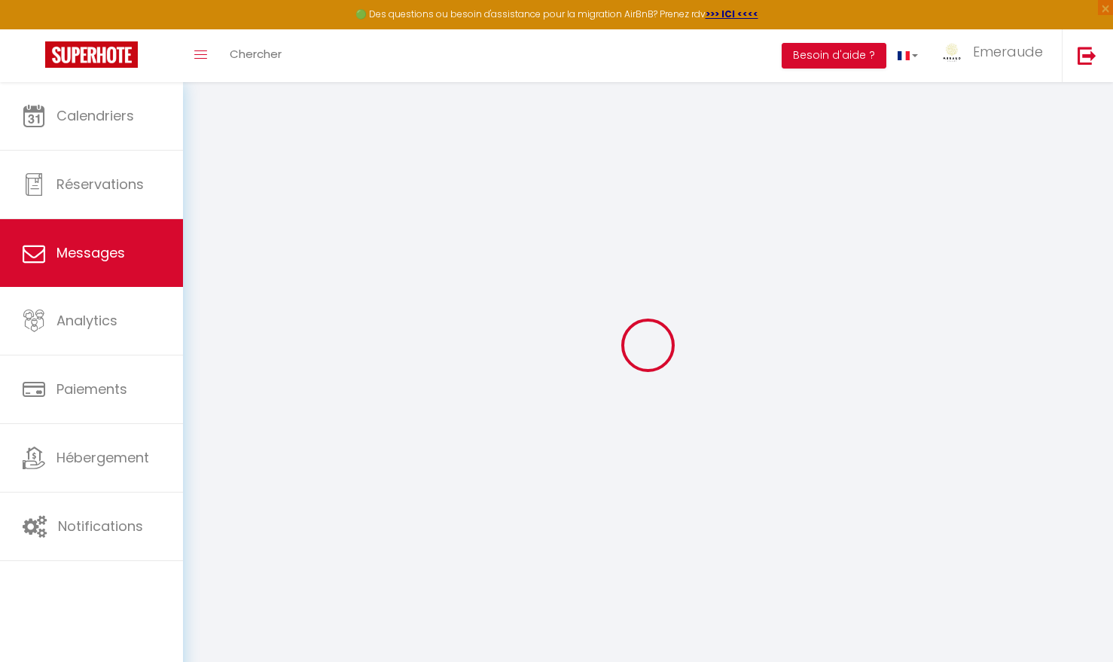
scroll to position [1714, 0]
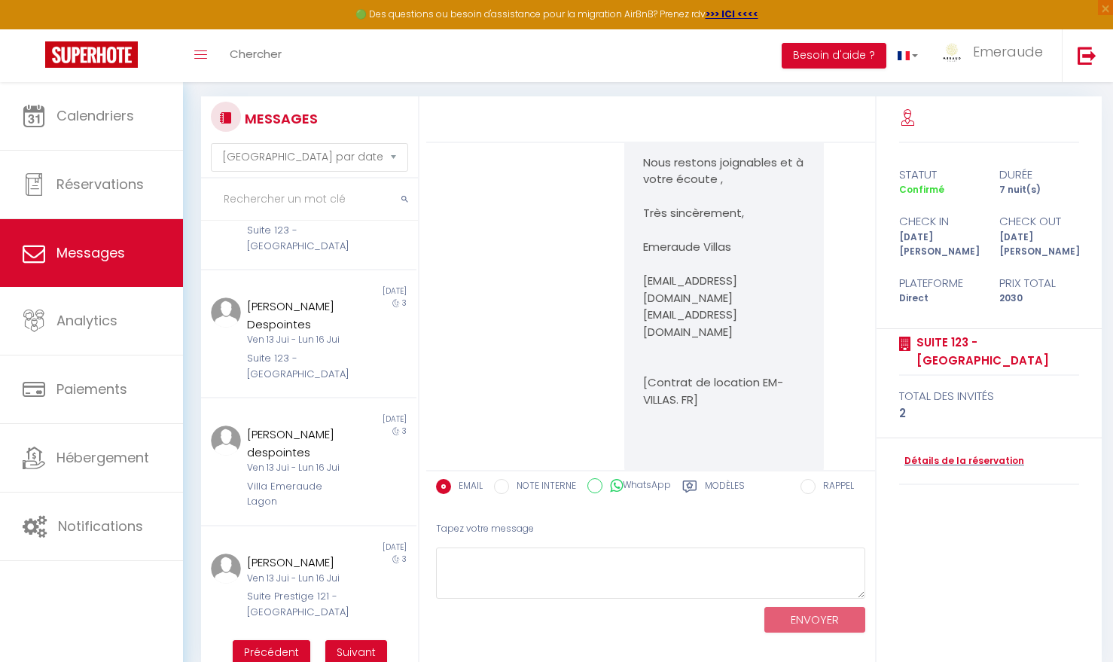
click at [354, 618] on div "Célia CELMA Ven 13 Jui - Lun 16 Jui Suite Prestige 121 - Villa Emeraude Beach" at bounding box center [300, 587] width 126 height 66
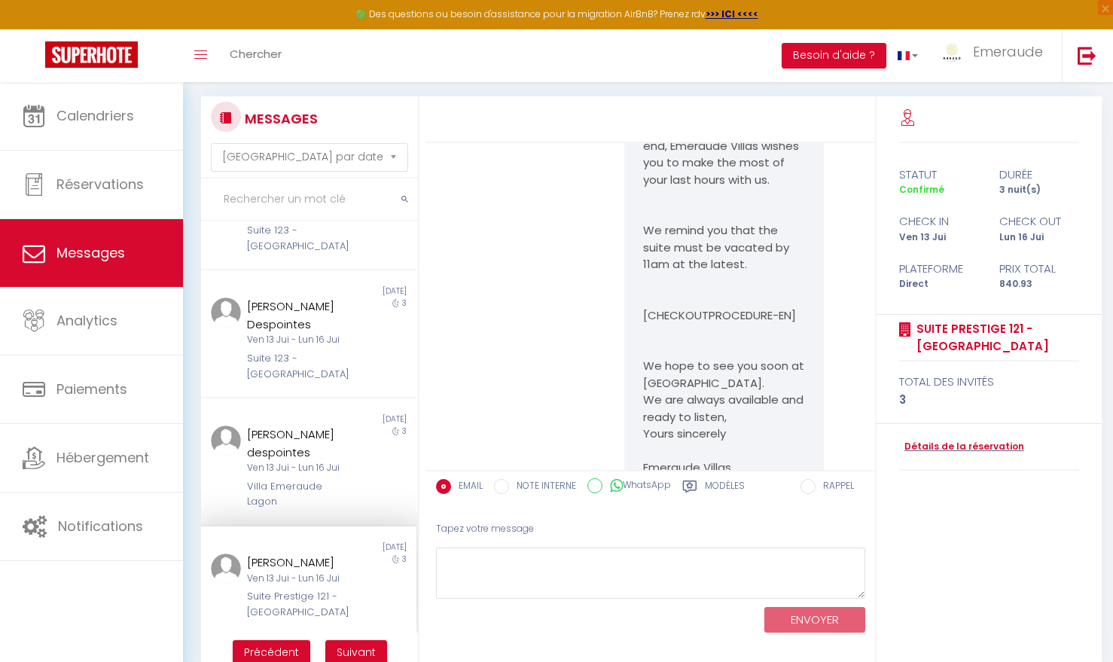
scroll to position [824, 0]
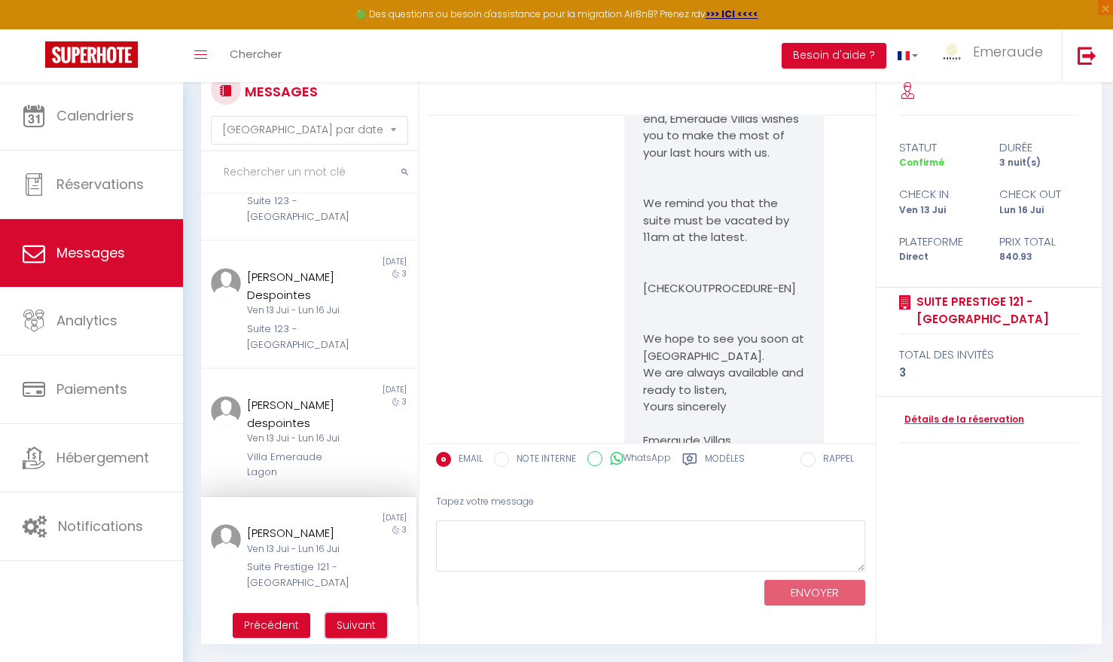
click at [354, 618] on span "Suivant" at bounding box center [356, 625] width 39 height 15
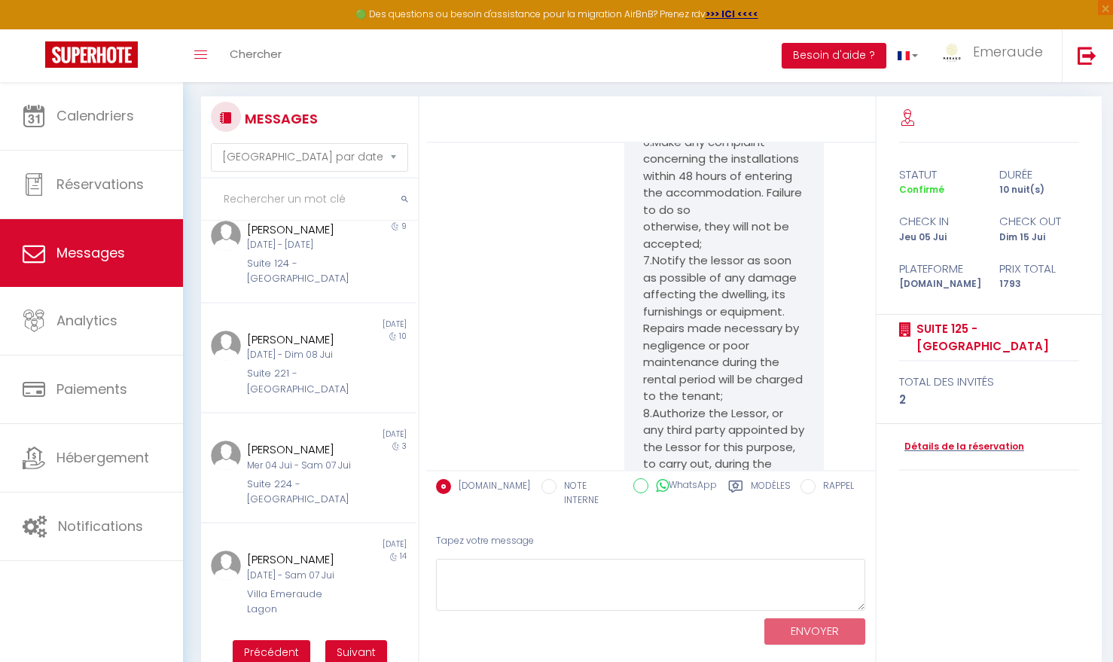
scroll to position [16934, 0]
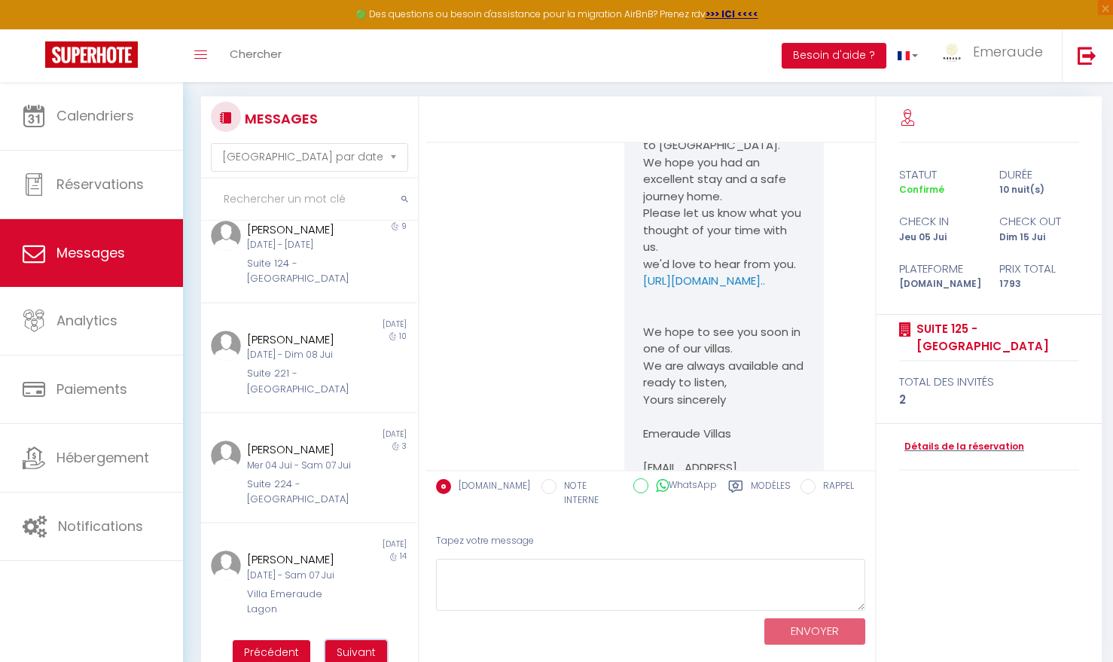
click at [359, 646] on span "Suivant" at bounding box center [356, 652] width 39 height 15
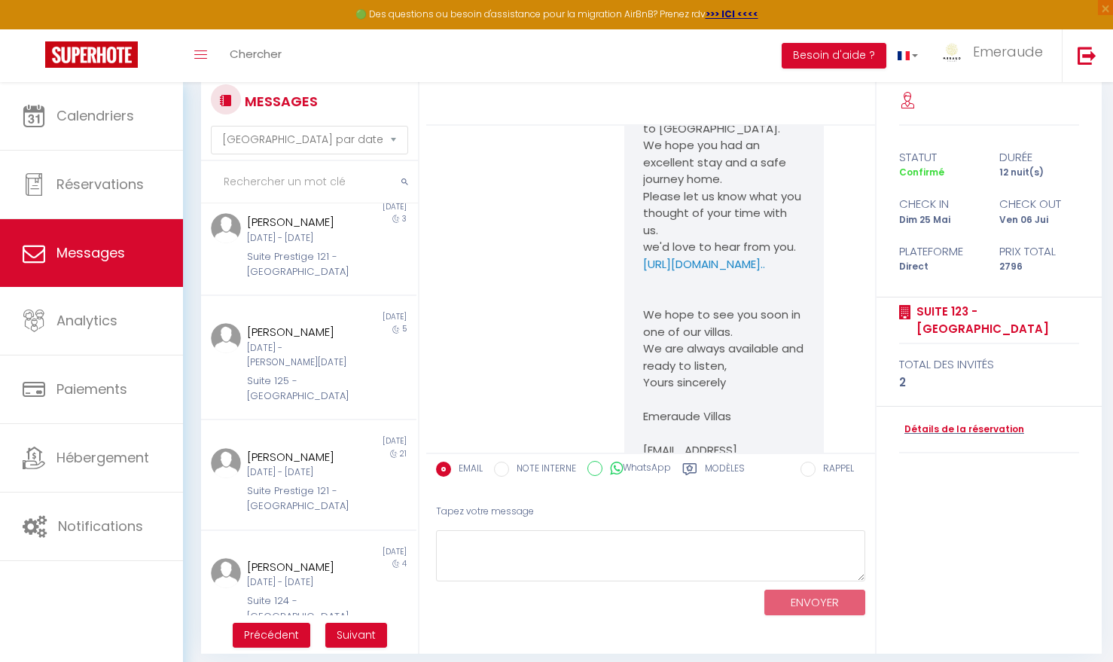
scroll to position [109, 0]
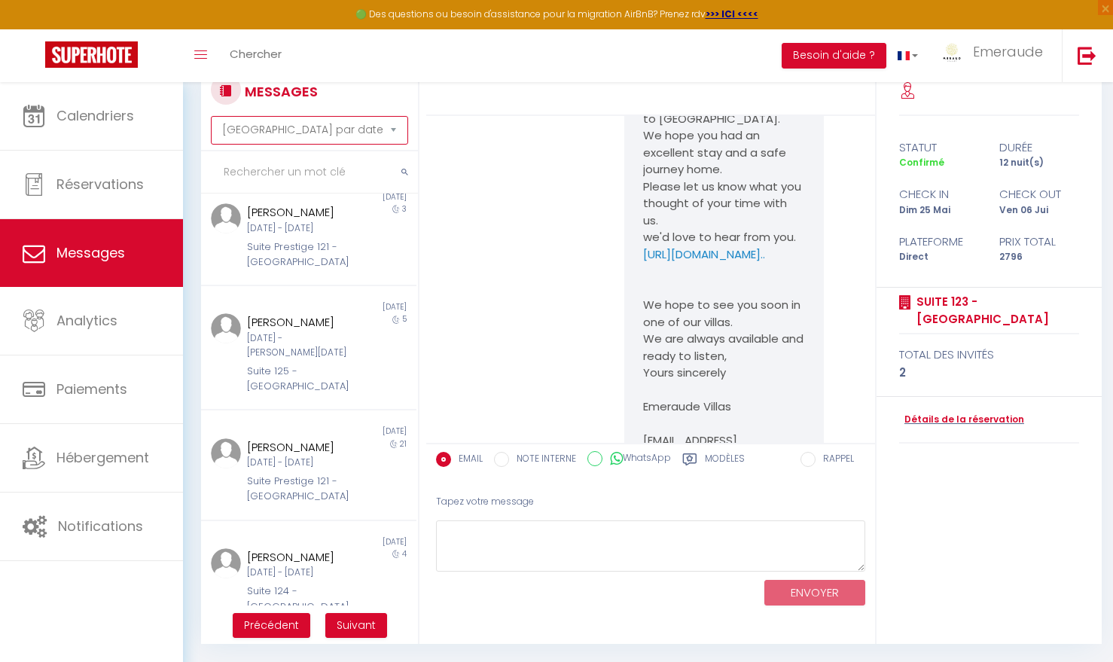
click at [392, 128] on select "Trier par date de réservation Trier par date de message" at bounding box center [309, 130] width 197 height 29
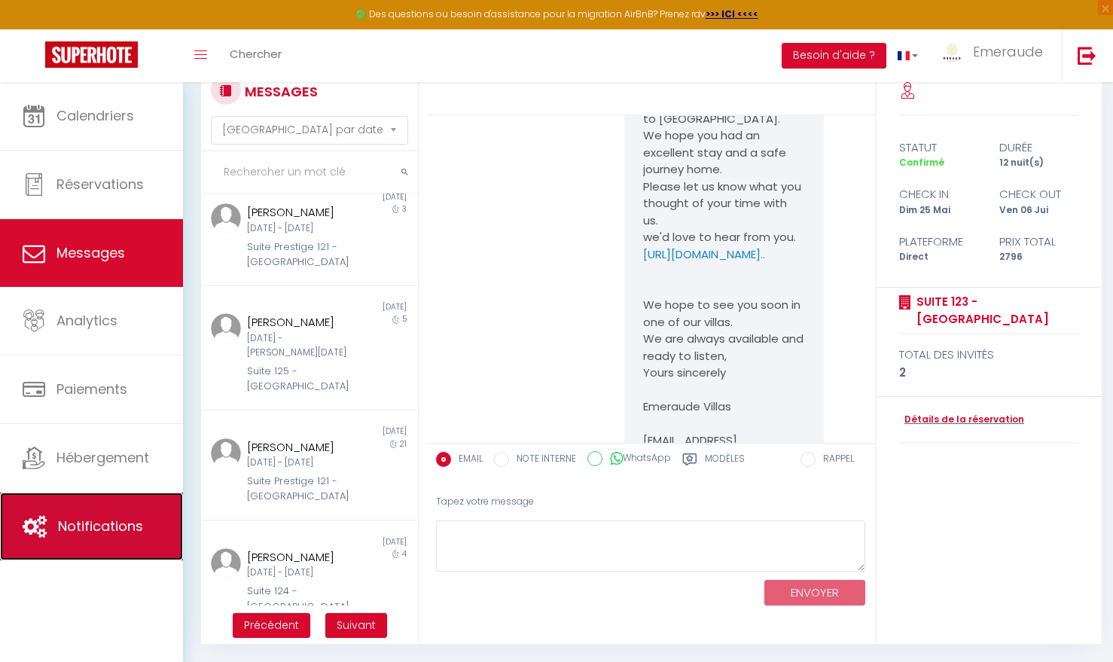
click at [114, 532] on span "Notifications" at bounding box center [100, 526] width 85 height 19
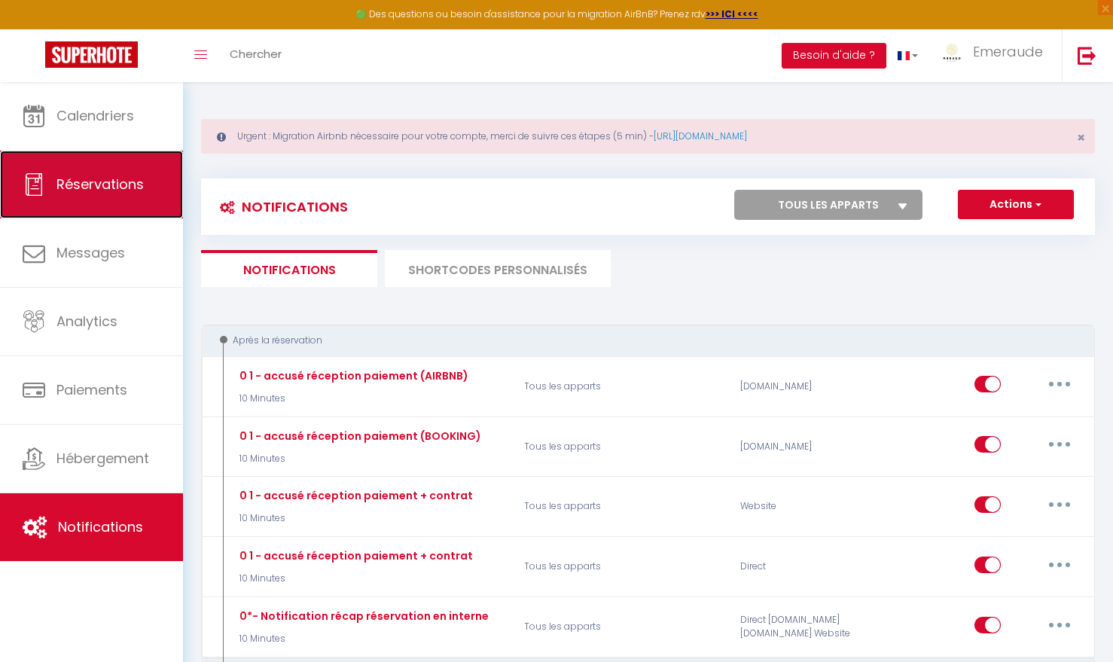
click at [127, 189] on span "Réservations" at bounding box center [99, 184] width 87 height 19
select select "not_cancelled"
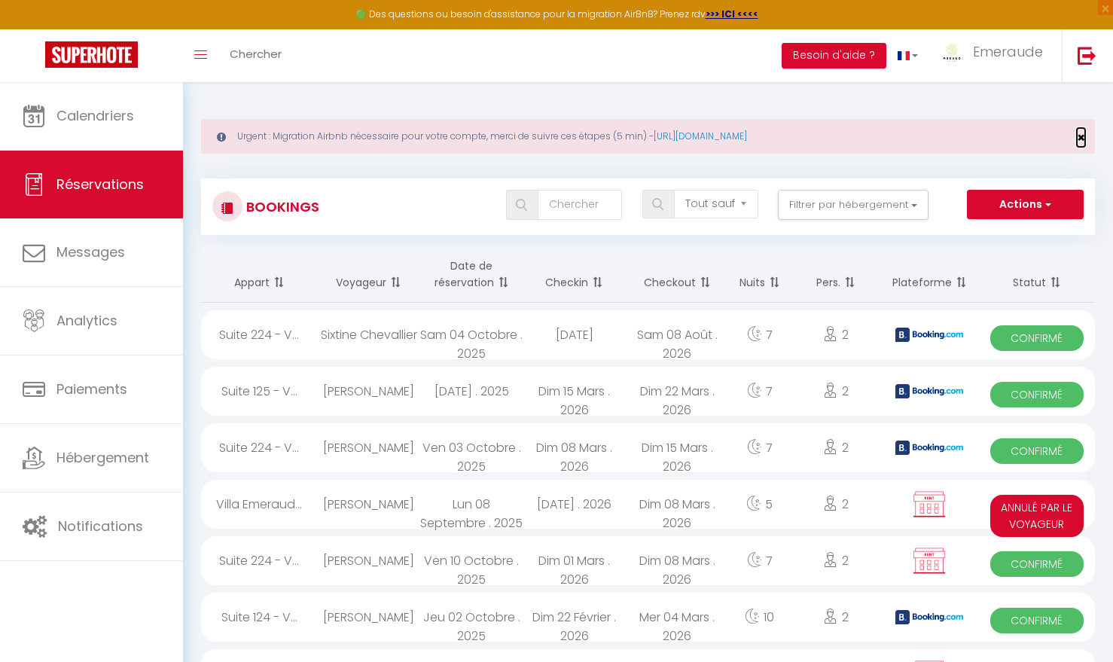
click at [1079, 137] on span "×" at bounding box center [1081, 137] width 8 height 19
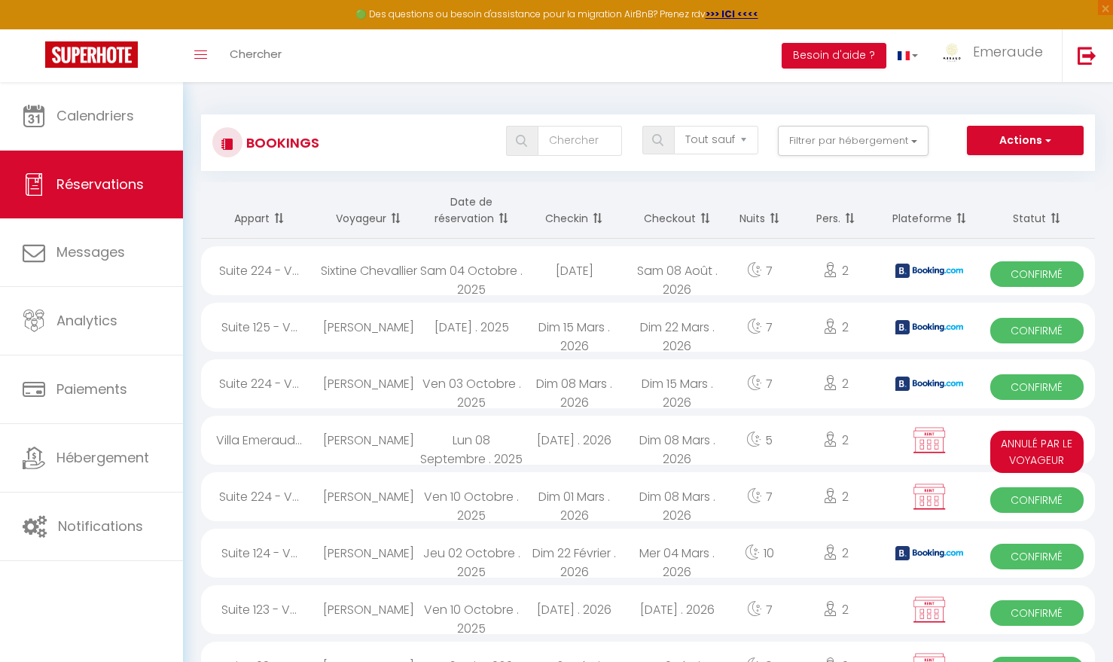
click at [521, 270] on div "Sam 04 Octobre . 2025" at bounding box center [471, 270] width 103 height 49
select select "OK"
select select "KO"
select select "0"
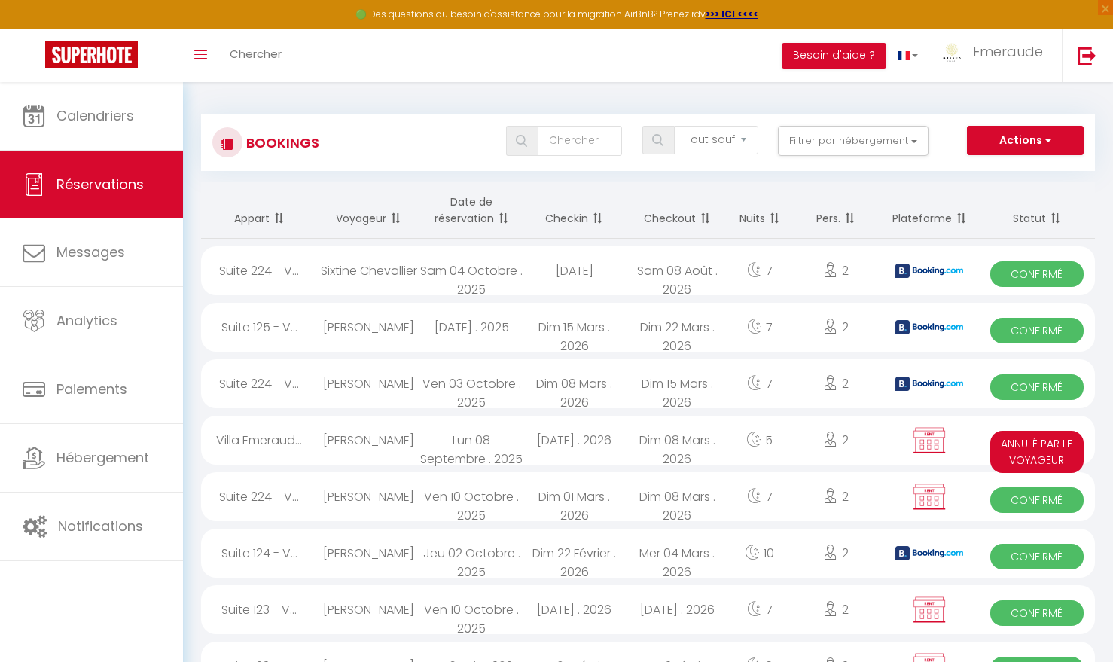
select select "1"
select select
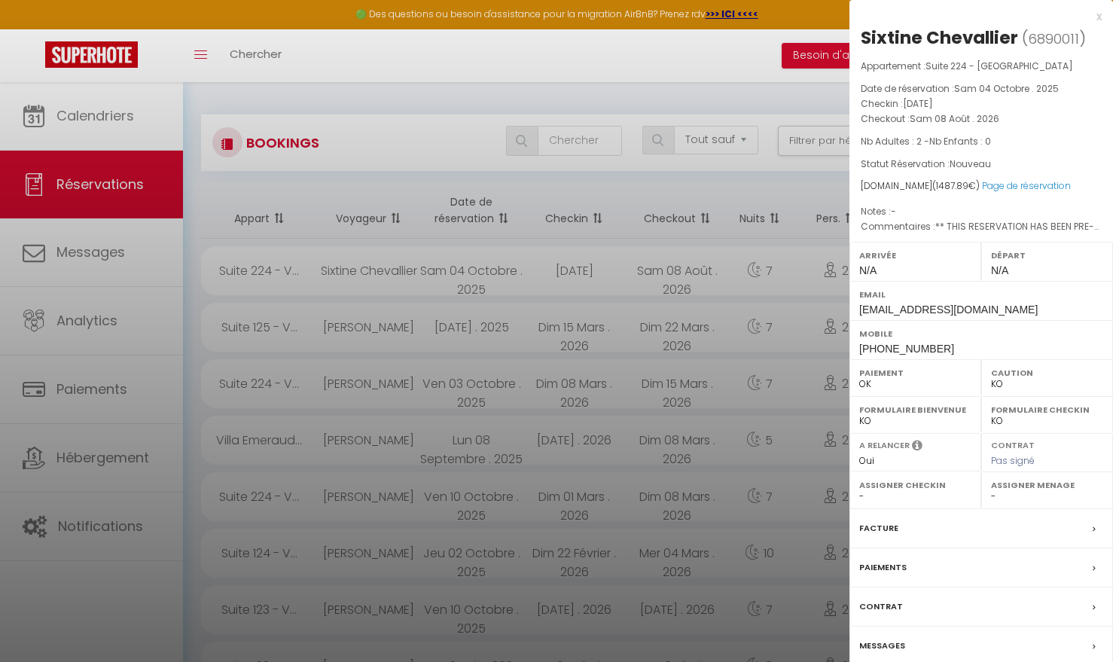
click at [793, 184] on div at bounding box center [556, 331] width 1113 height 662
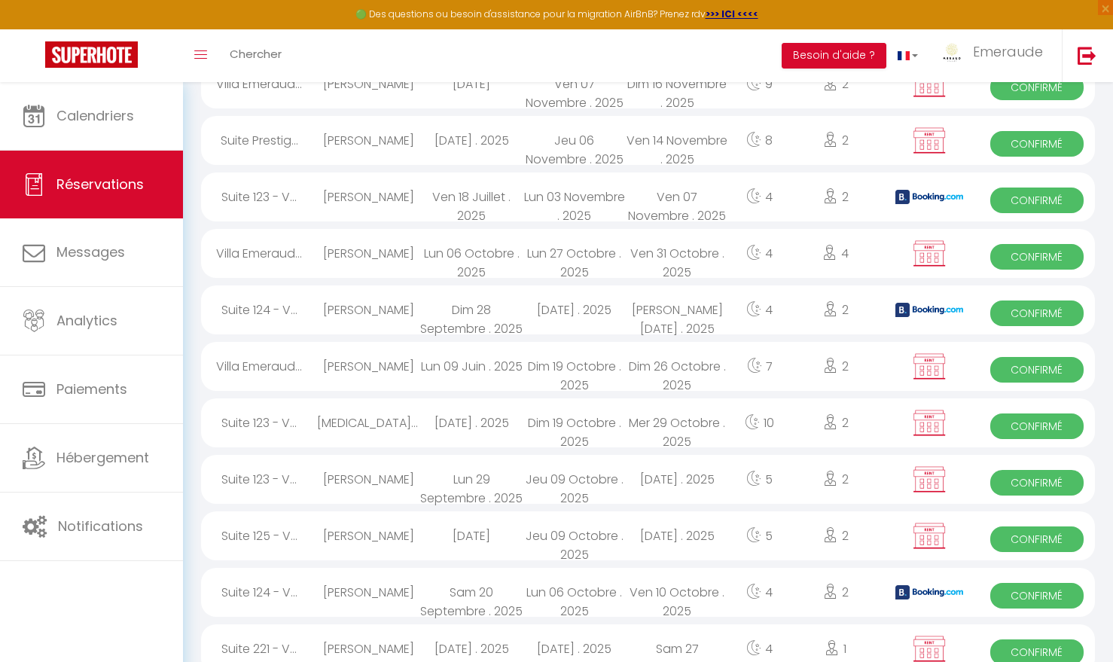
scroll to position [1827, 0]
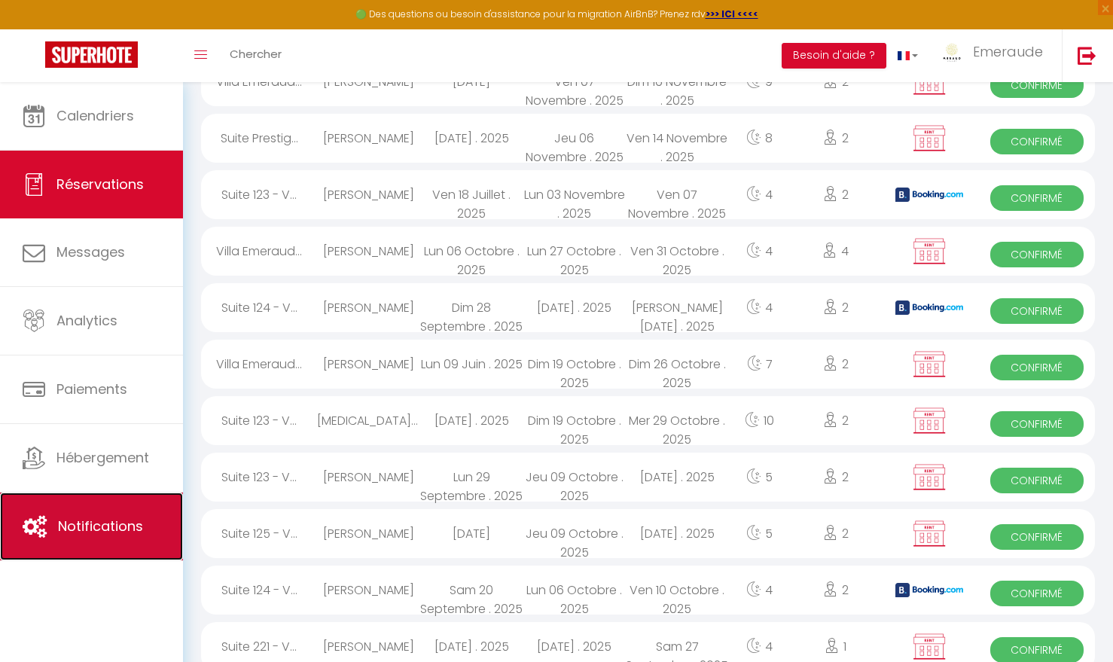
click at [129, 525] on span "Notifications" at bounding box center [100, 526] width 85 height 19
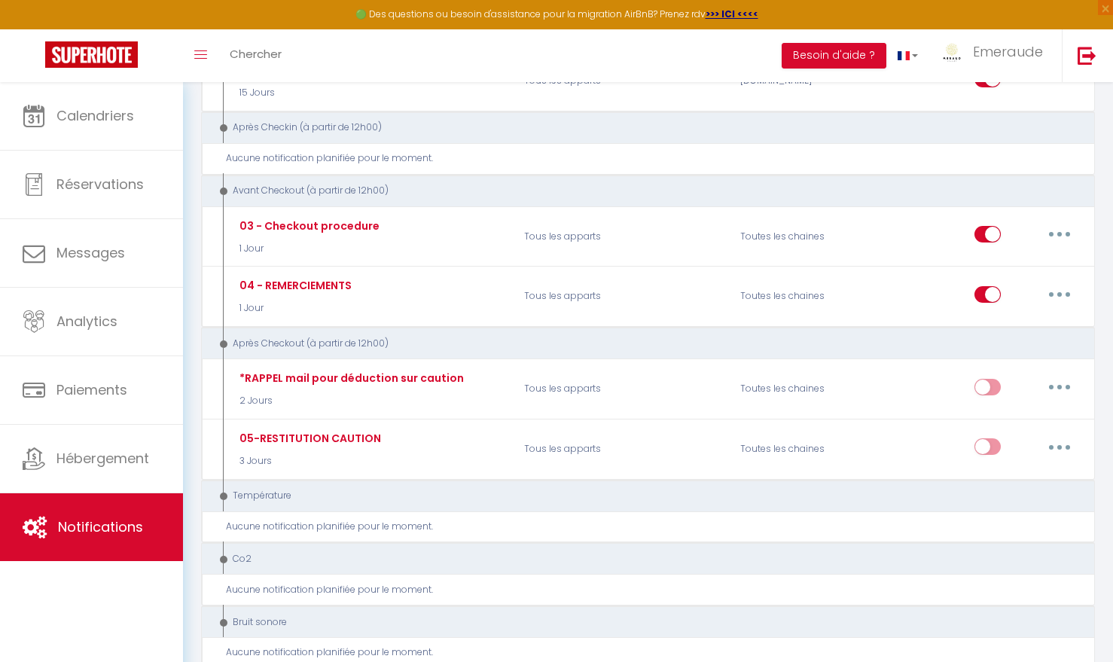
scroll to position [878, 0]
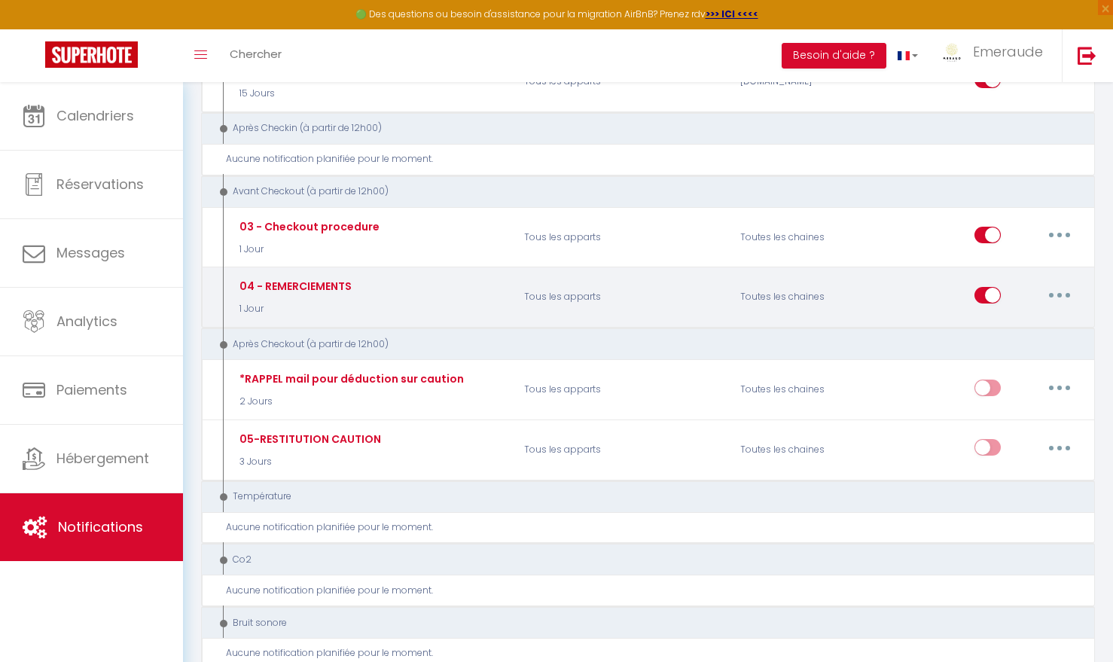
click at [345, 283] on div "04 - REMERCIEMENTS" at bounding box center [294, 286] width 116 height 17
click at [1055, 289] on button "button" at bounding box center [1060, 295] width 42 height 24
click at [1008, 328] on link "Editer" at bounding box center [1020, 329] width 111 height 26
type input "04 - REMERCIEMENTS"
select select "4"
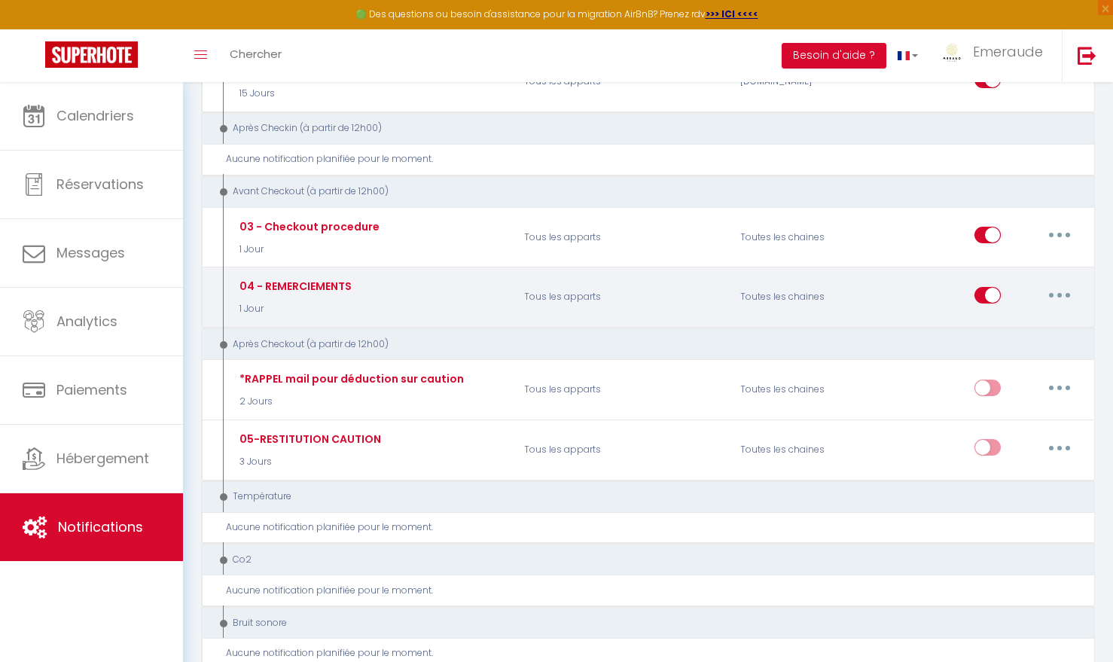
select select "1 Jour"
select select "if_booking_is_paid"
checkbox input "true"
checkbox input "false"
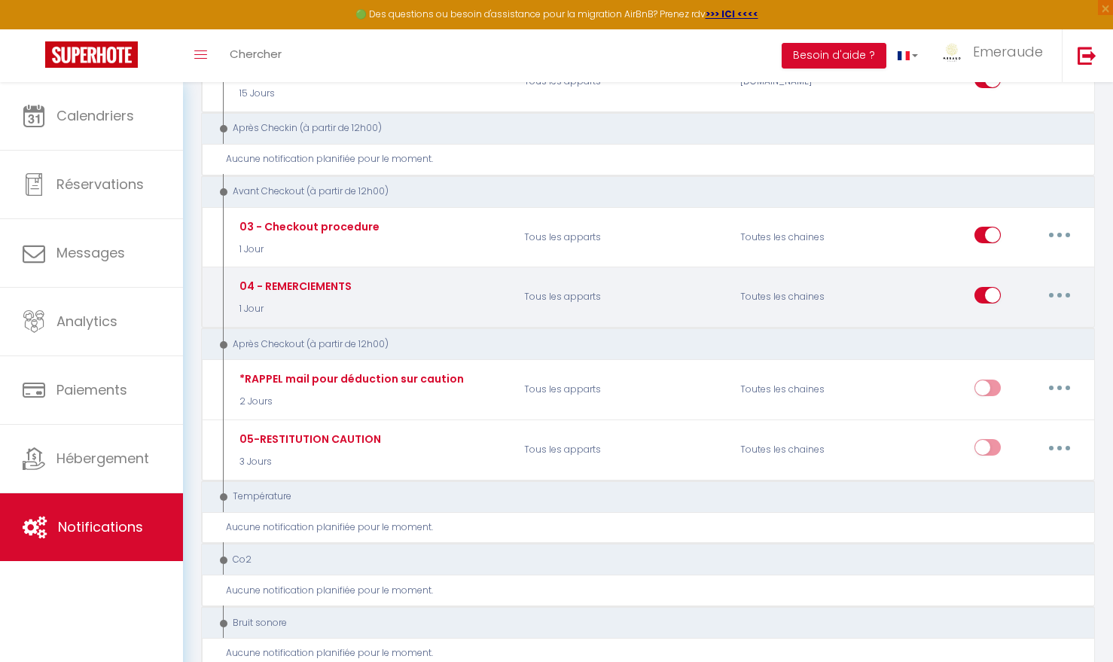
radio input "true"
type input "Nous vous remercions [RENTAL:NAME]"
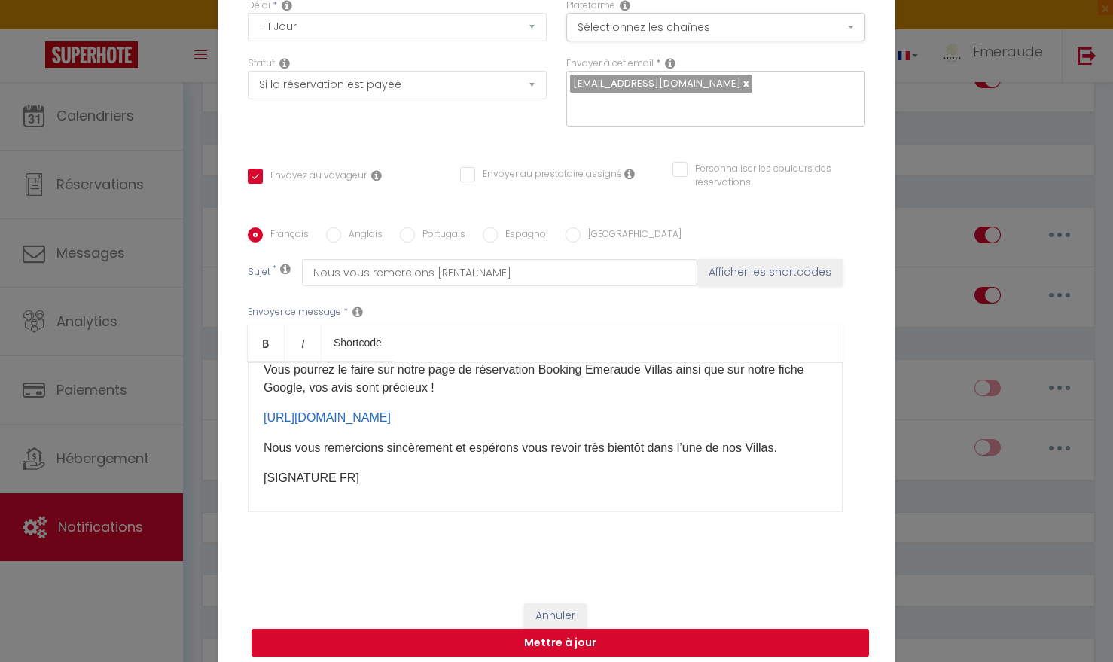
scroll to position [221, 0]
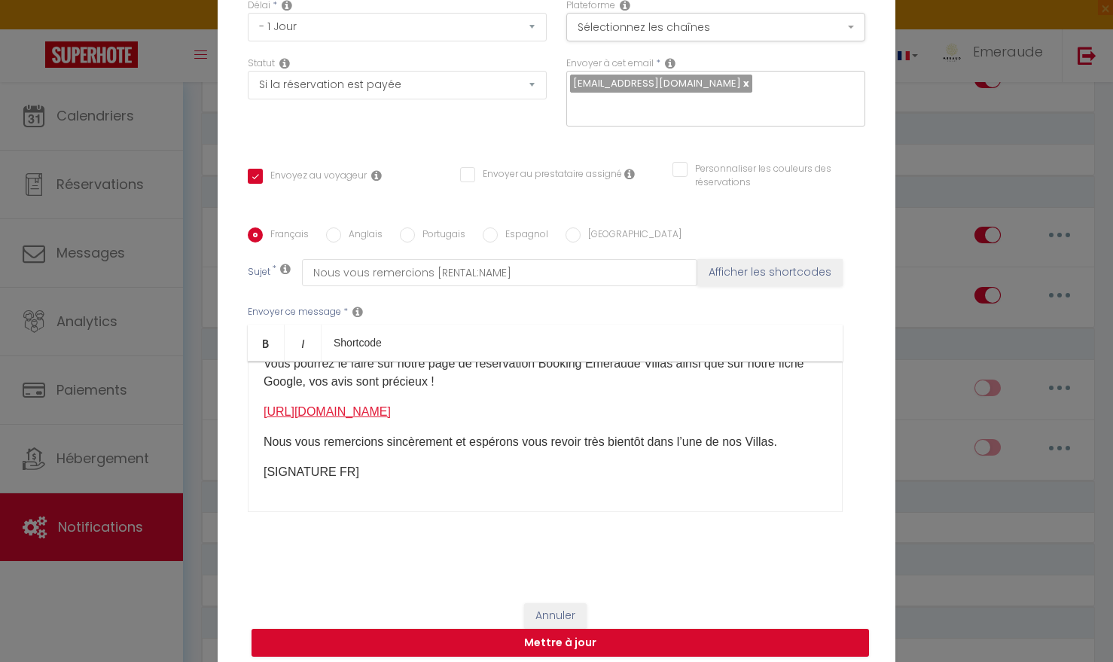
click at [391, 405] on link "[URL][DOMAIN_NAME]" at bounding box center [327, 411] width 127 height 13
drag, startPoint x: 511, startPoint y: 401, endPoint x: 271, endPoint y: 387, distance: 240.0
click at [271, 386] on div "​ Cher [GUEST:FIRST_NAME] [GUEST:NAME]​​, Nous vous remercions chaleureusement …" at bounding box center [545, 437] width 595 height 151
copy link "[URL][DOMAIN_NAME]"
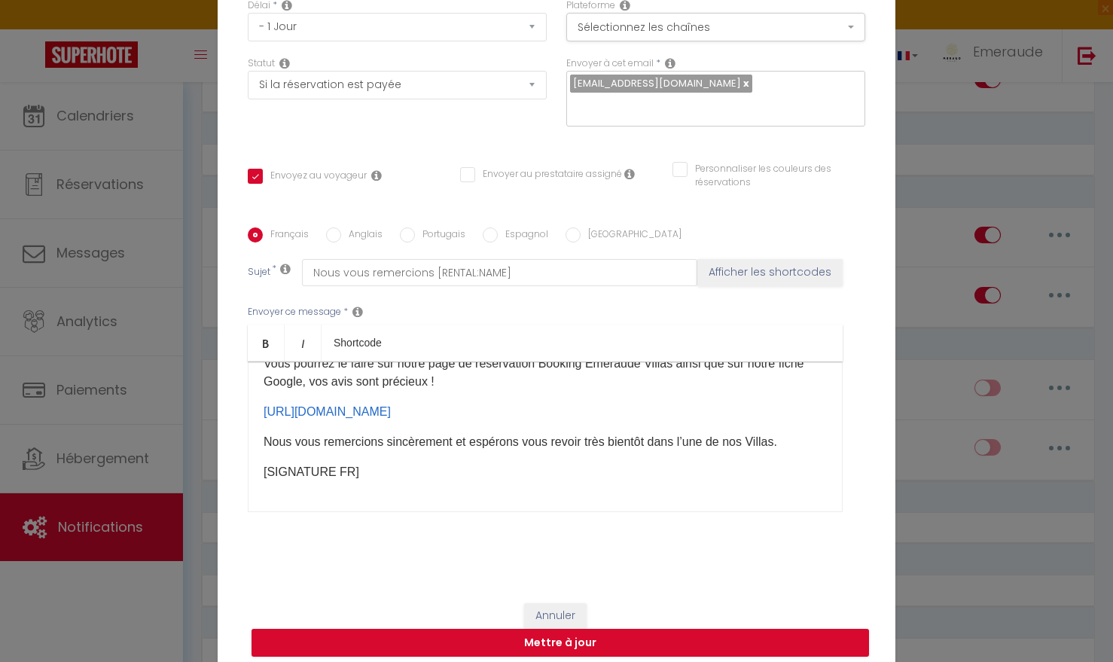
click at [547, 389] on div "​ Cher [GUEST:FIRST_NAME] [GUEST:NAME]​​, Nous vous remercions chaleureusement …" at bounding box center [545, 437] width 595 height 151
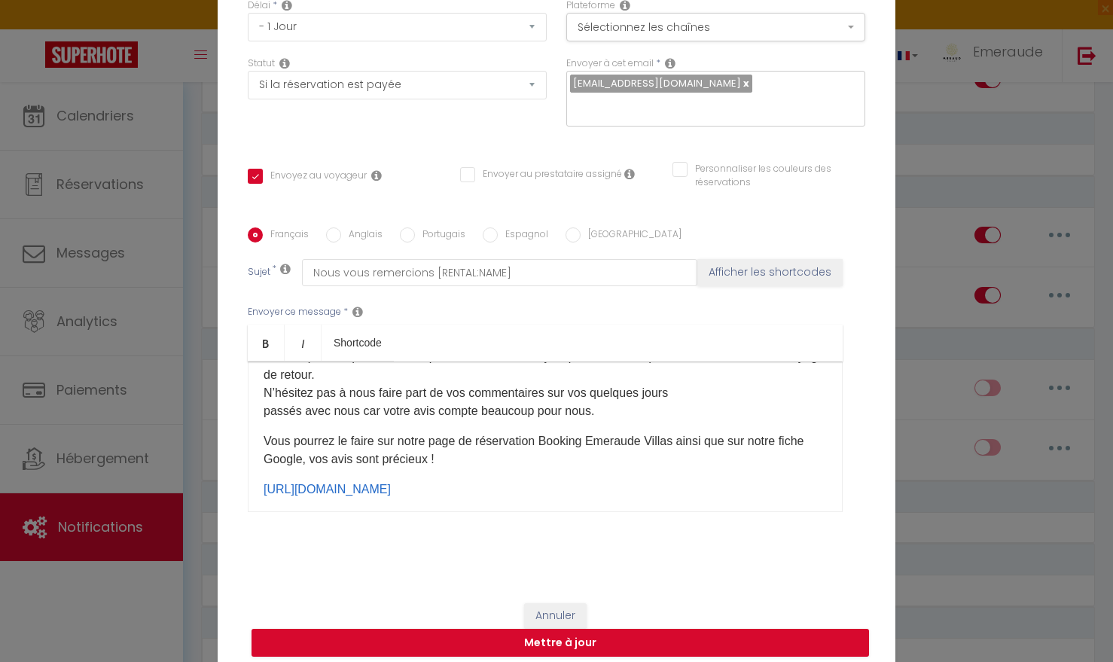
scroll to position [142, 0]
click at [674, 438] on p "Vous pourrez le faire sur notre page de réservation Booking Emeraude Villas ain…" at bounding box center [545, 452] width 563 height 36
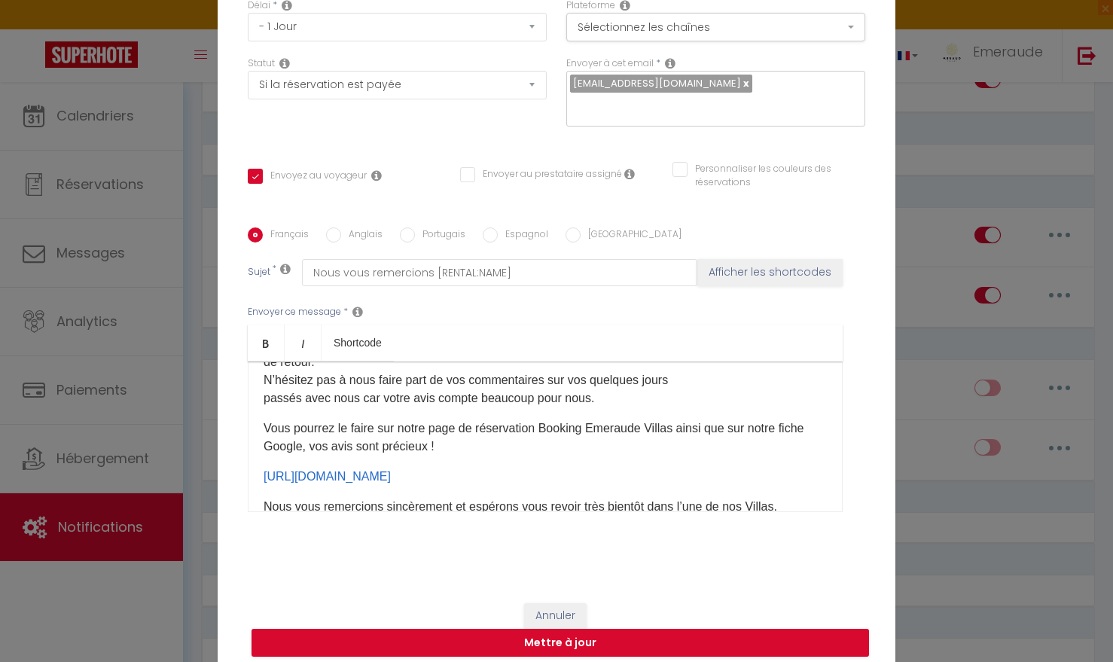
scroll to position [160, 0]
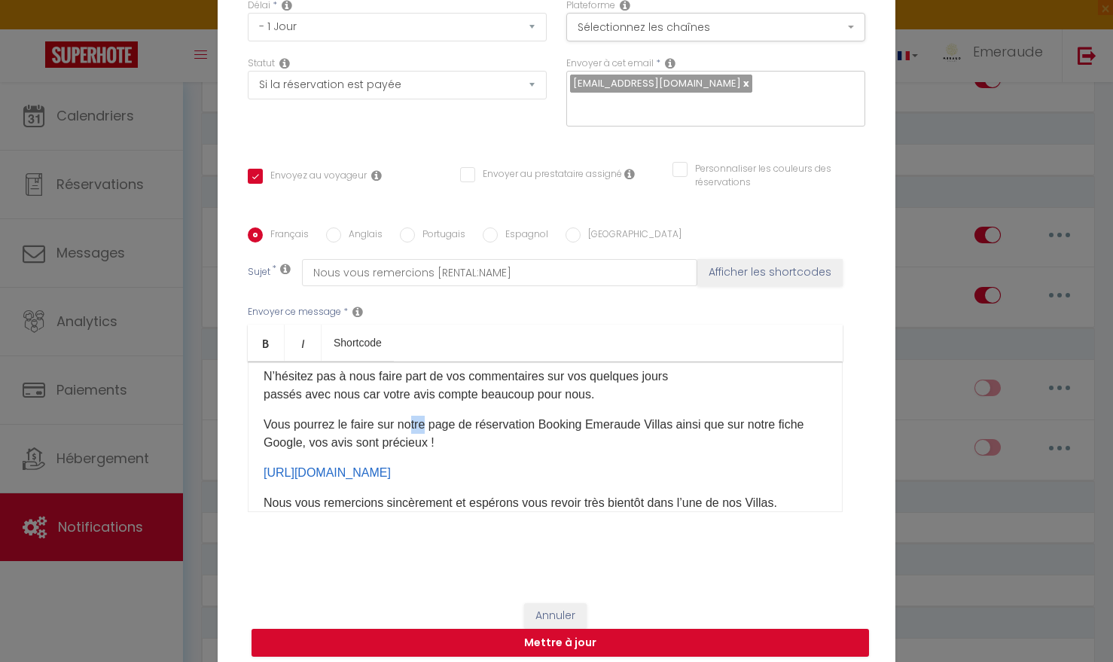
drag, startPoint x: 429, startPoint y: 417, endPoint x: 413, endPoint y: 417, distance: 16.6
click at [413, 417] on p "Vous pourrez le faire sur notre page de réservation Booking Emeraude Villas ain…" at bounding box center [545, 434] width 563 height 36
click at [446, 418] on p "Vous pourrez le faire sur nos page de réservation Booking Emeraude Villas ainsi…" at bounding box center [545, 434] width 563 height 36
click at [538, 418] on p "Vous pourrez le faire sur nos pages de réservation Booking Emeraude Villas ains…" at bounding box center [545, 434] width 563 height 36
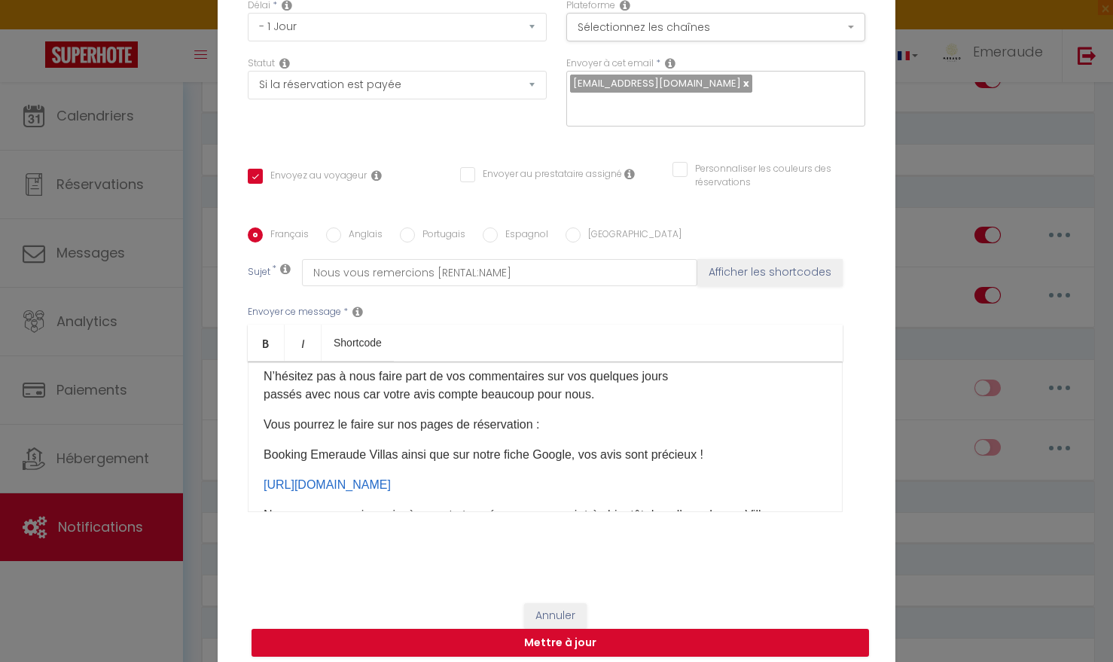
click at [395, 447] on p "Booking Emeraude Villas ainsi que sur notre fiche Google, vos avis sont précieu…" at bounding box center [545, 455] width 563 height 18
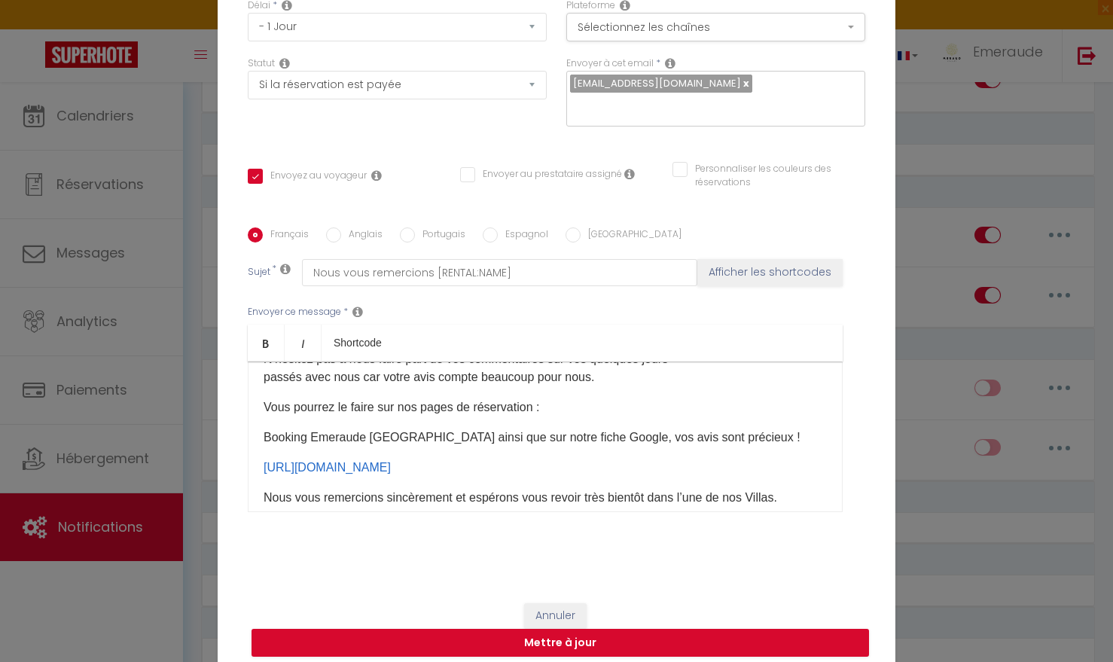
scroll to position [188, 0]
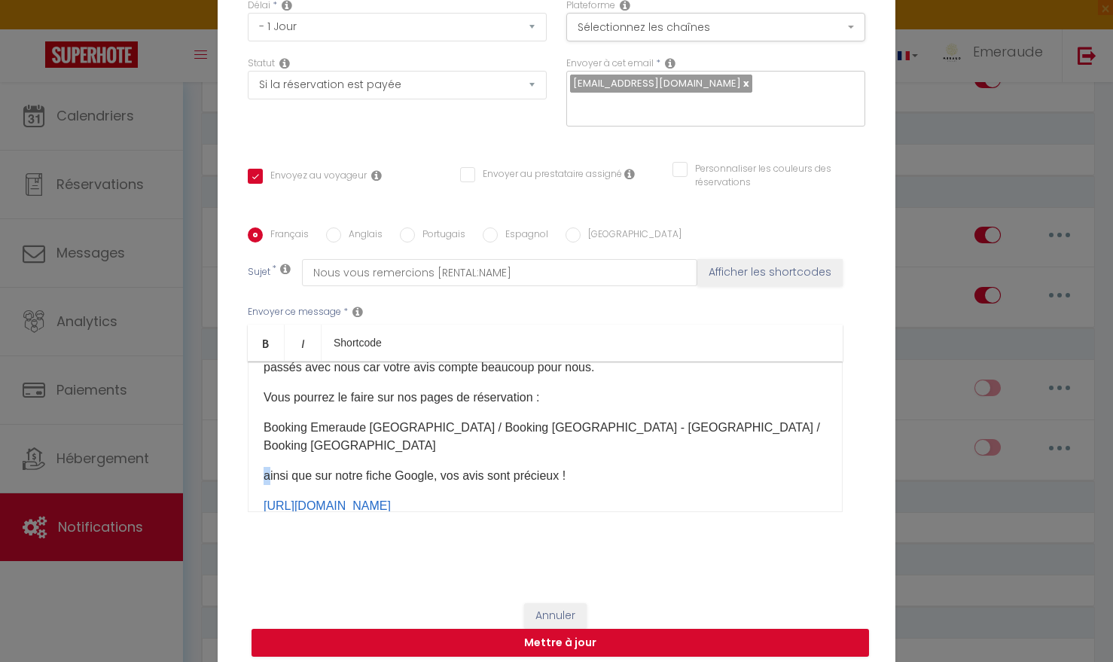
drag, startPoint x: 267, startPoint y: 451, endPoint x: 258, endPoint y: 450, distance: 9.1
click at [258, 450] on div "​ Cher [GUEST:FIRST_NAME] [GUEST:NAME]​​, Nous vous remercions chaleureusement …" at bounding box center [545, 437] width 595 height 151
click at [443, 467] on p "ainsi que sur notre fiche Google, vos avis sont précieux !" at bounding box center [545, 476] width 563 height 18
drag, startPoint x: 521, startPoint y: 479, endPoint x: 249, endPoint y: 473, distance: 271.2
click at [249, 473] on div "​ Cher [GUEST:FIRST_NAME] [GUEST:NAME]​​, Nous vous remercions chaleureusement …" at bounding box center [545, 437] width 595 height 151
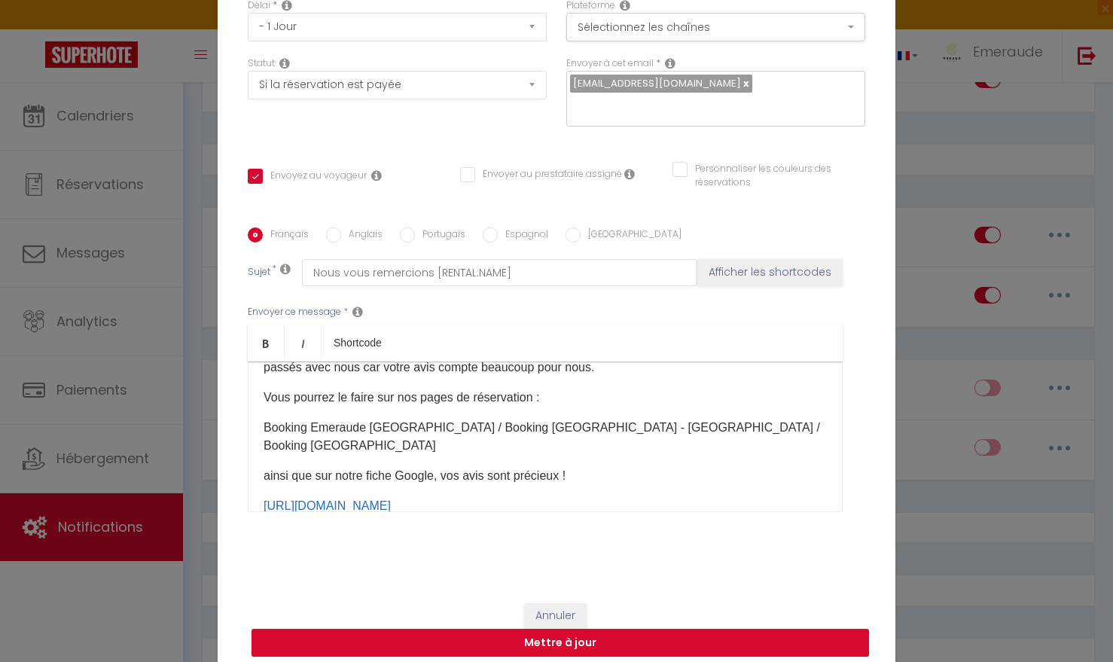
copy link "[URL][DOMAIN_NAME]"
click at [444, 467] on p "ainsi que sur notre fiche Google, vos avis sont précieux !" at bounding box center [545, 476] width 563 height 18
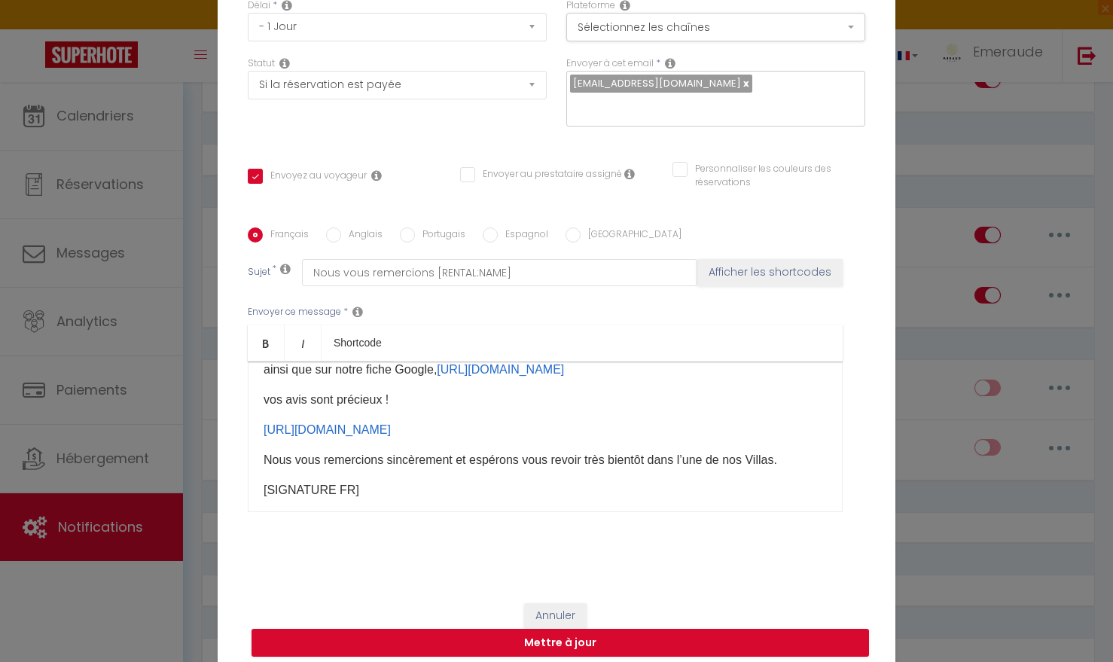
drag, startPoint x: 528, startPoint y: 405, endPoint x: 261, endPoint y: 405, distance: 266.7
click at [261, 405] on div "​ Cher [GUEST:FIRST_NAME] [GUEST:NAME]​​, Nous vous remercions chaleureusement …" at bounding box center [545, 437] width 595 height 151
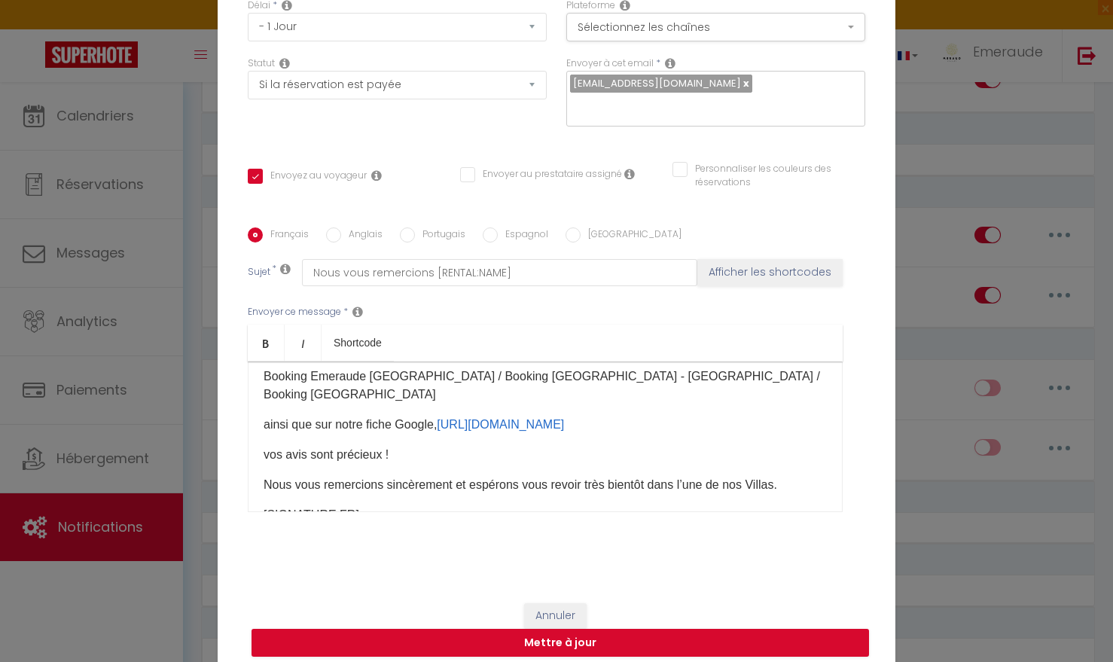
scroll to position [238, 0]
click at [371, 417] on p "ainsi que sur notre fiche Google, https://g.page/r/CXLZ81PHjJThEBM/review" at bounding box center [545, 426] width 563 height 18
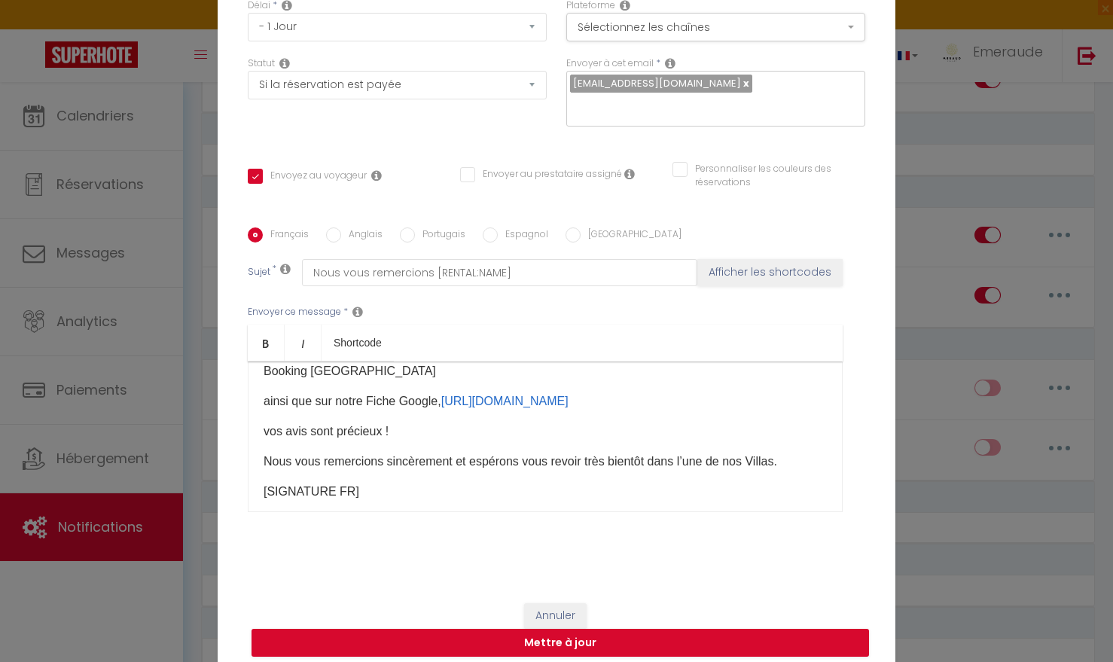
scroll to position [264, 0]
click at [566, 629] on button "Mettre à jour" at bounding box center [561, 643] width 618 height 29
checkbox input "true"
checkbox input "false"
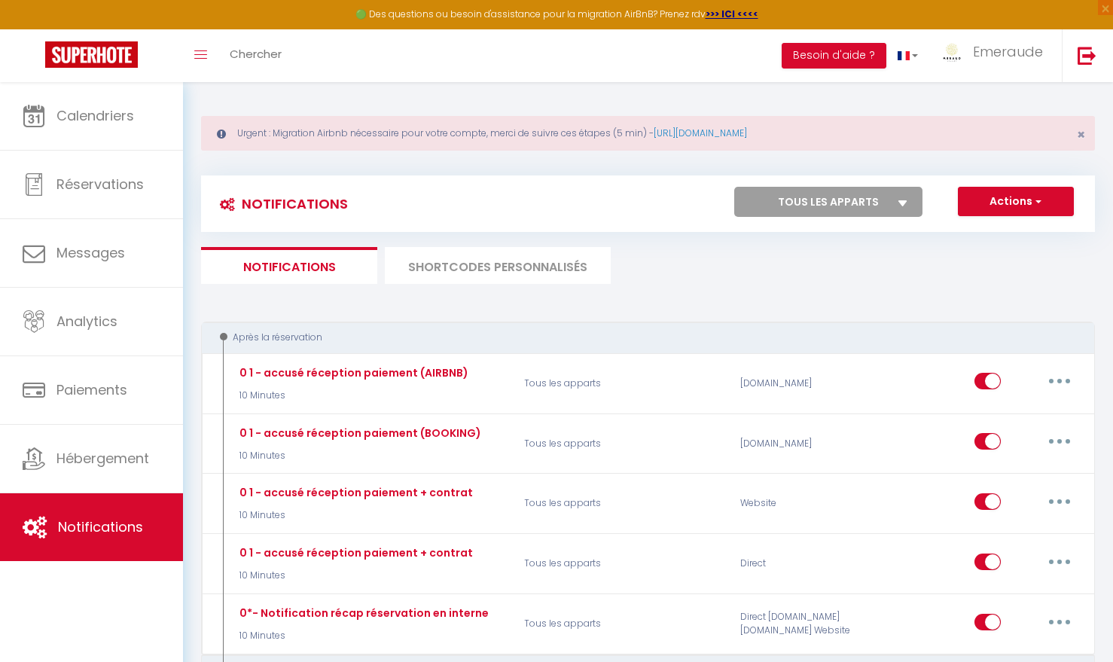
scroll to position [0, 0]
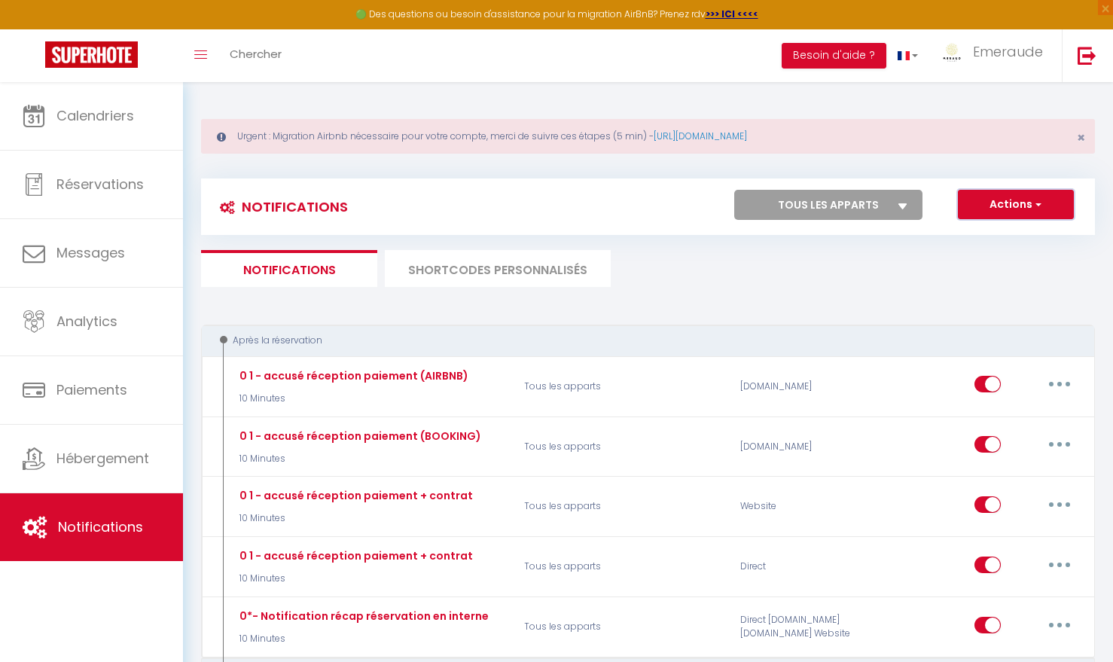
click at [1034, 202] on span "button" at bounding box center [1037, 204] width 9 height 15
click at [1012, 235] on link "Nouvelle Notification" at bounding box center [995, 237] width 157 height 20
select select "Immédiat"
select select
checkbox input "false"
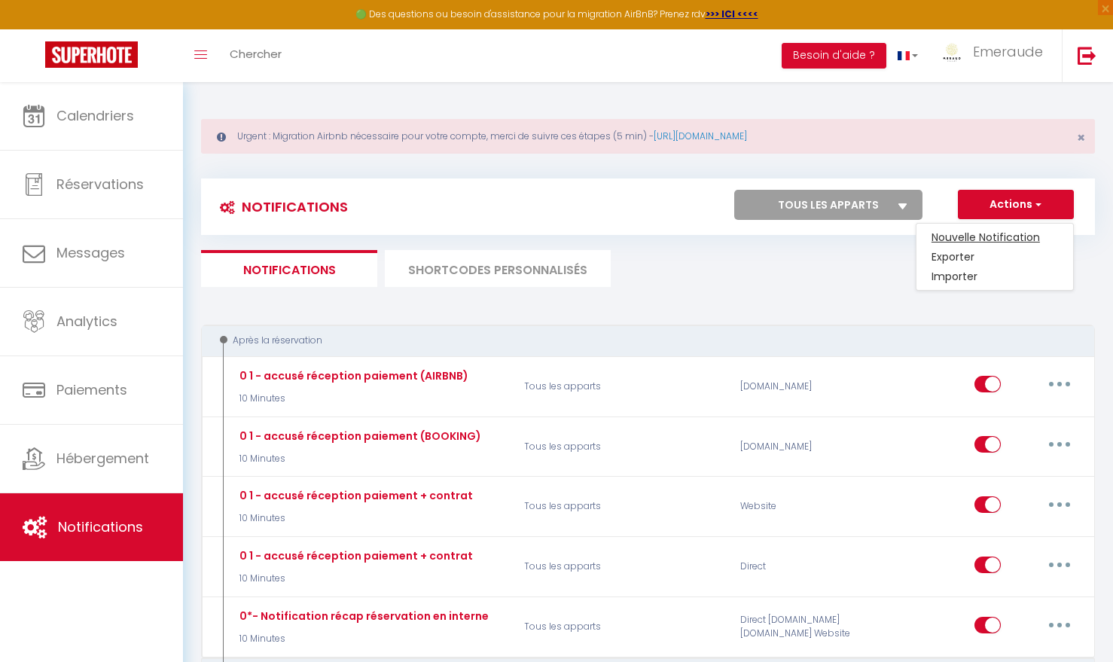
checkbox input "false"
radio input "true"
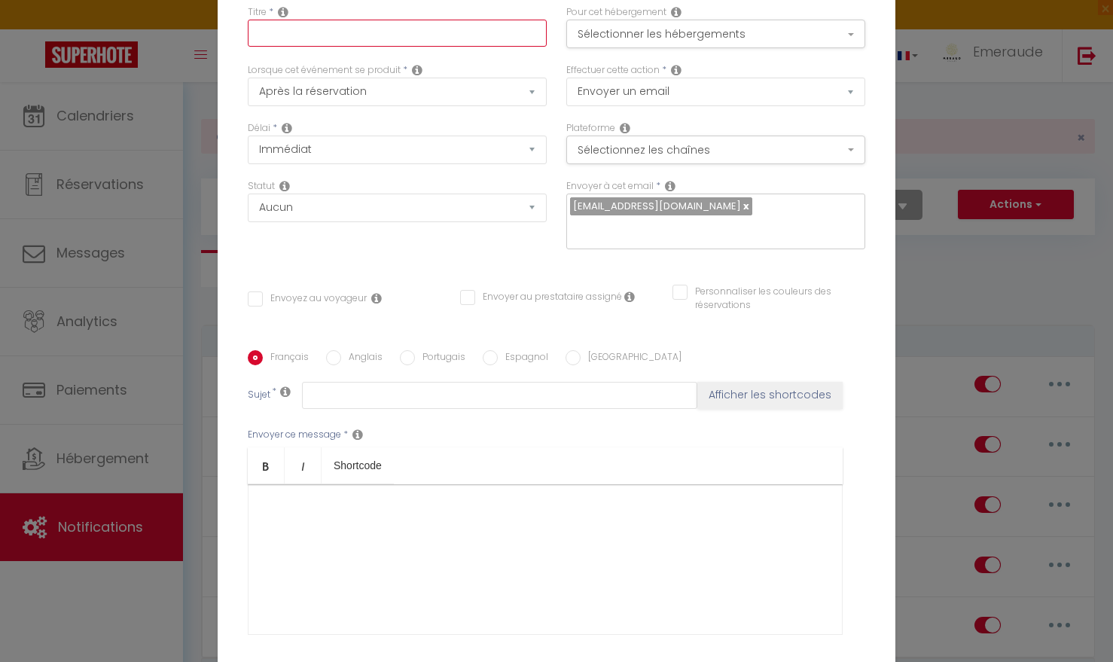
click at [404, 44] on input "text" at bounding box center [397, 33] width 299 height 27
click at [282, 18] on icon at bounding box center [283, 12] width 11 height 12
click at [283, 18] on icon at bounding box center [283, 12] width 11 height 12
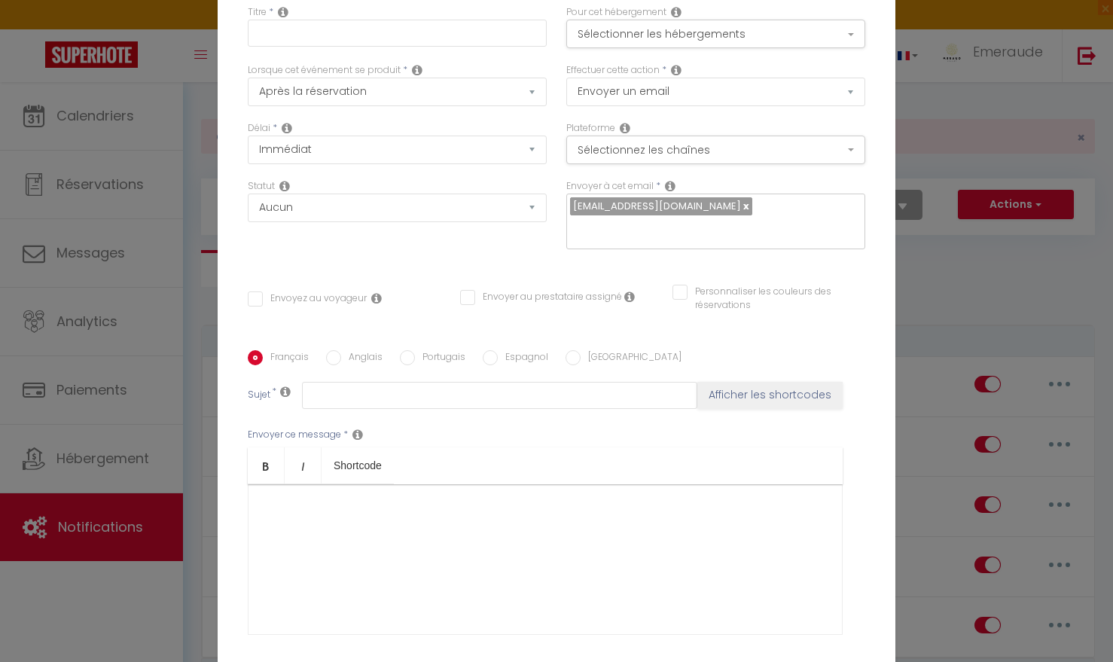
click at [418, 76] on icon at bounding box center [417, 70] width 11 height 12
click at [417, 75] on icon at bounding box center [417, 70] width 11 height 12
click at [418, 76] on icon at bounding box center [417, 70] width 11 height 12
click at [284, 133] on icon at bounding box center [287, 128] width 11 height 12
click at [532, 157] on select "Immédiat + 10 Minutes + 1 Heure + 2 Heures + 3 Heures + 4 Heures + 5 Heures + 6…" at bounding box center [397, 150] width 299 height 29
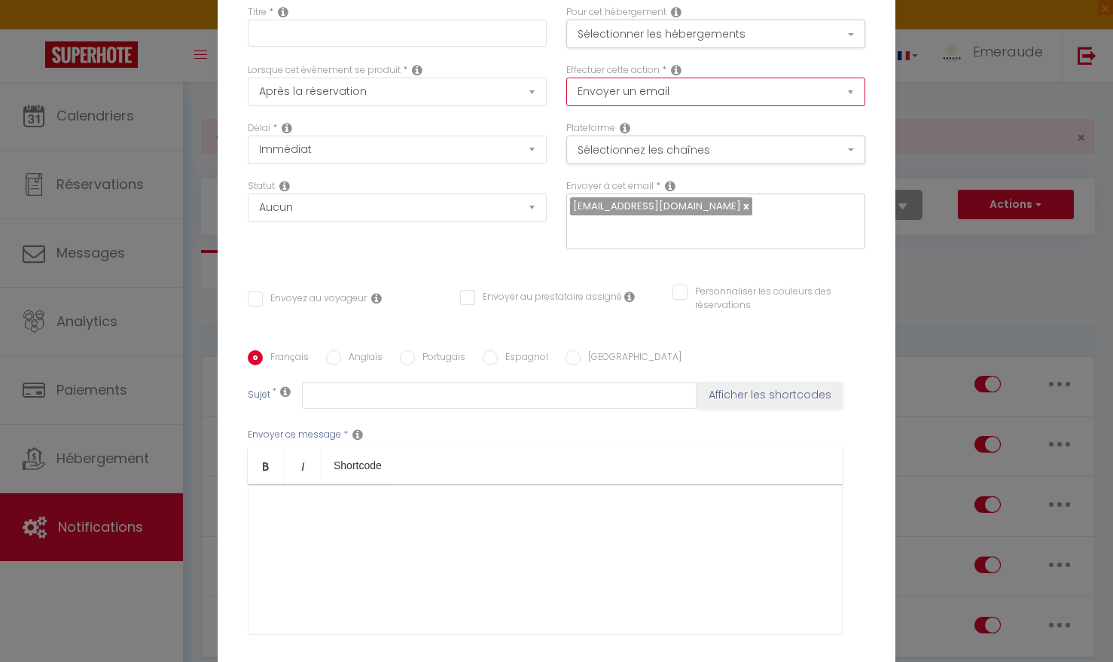
click at [851, 102] on select "Envoyer un email Envoyer un SMS Envoyer une notification push" at bounding box center [715, 92] width 299 height 29
click at [850, 42] on button "Sélectionner les hébergements" at bounding box center [715, 34] width 299 height 29
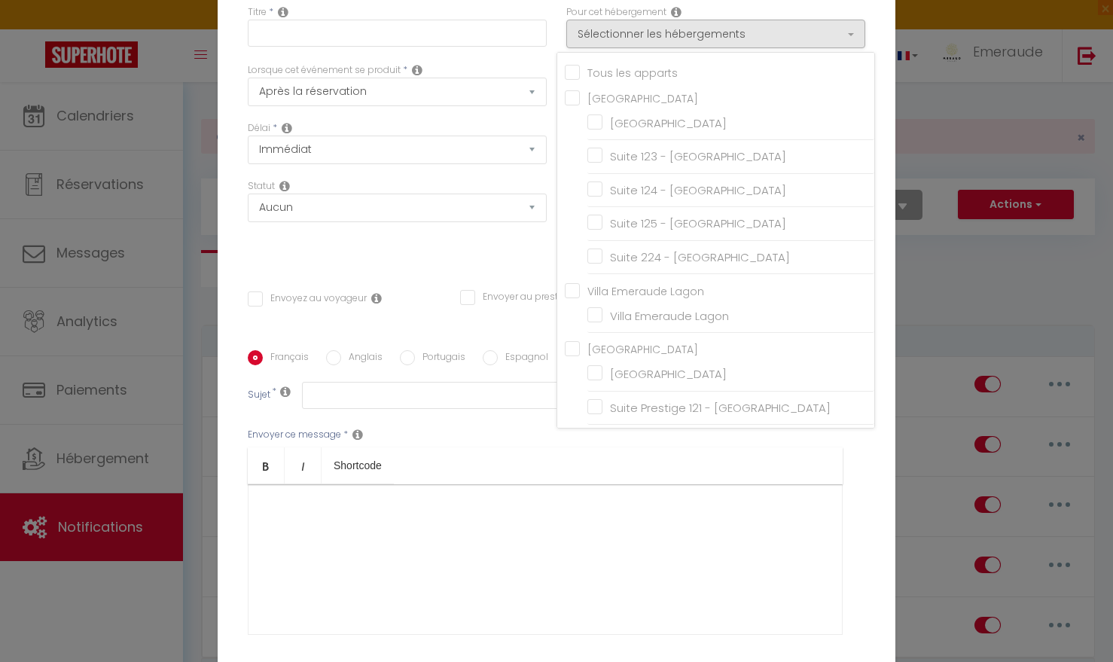
click at [768, 508] on div at bounding box center [545, 559] width 595 height 151
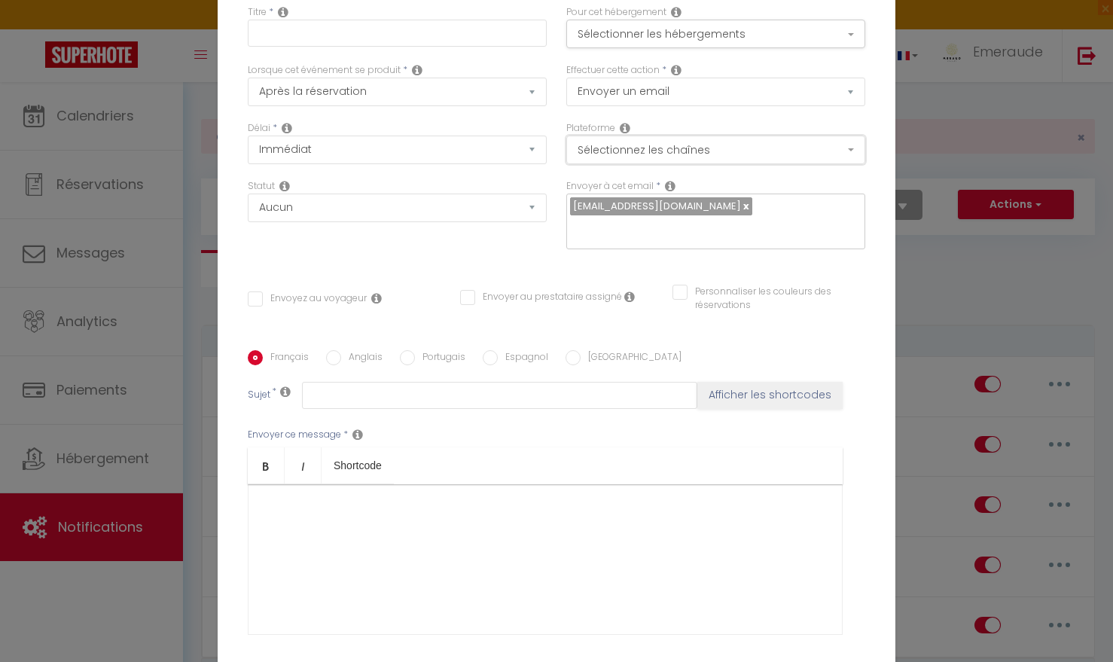
click at [850, 157] on button "Sélectionnez les chaînes" at bounding box center [715, 150] width 299 height 29
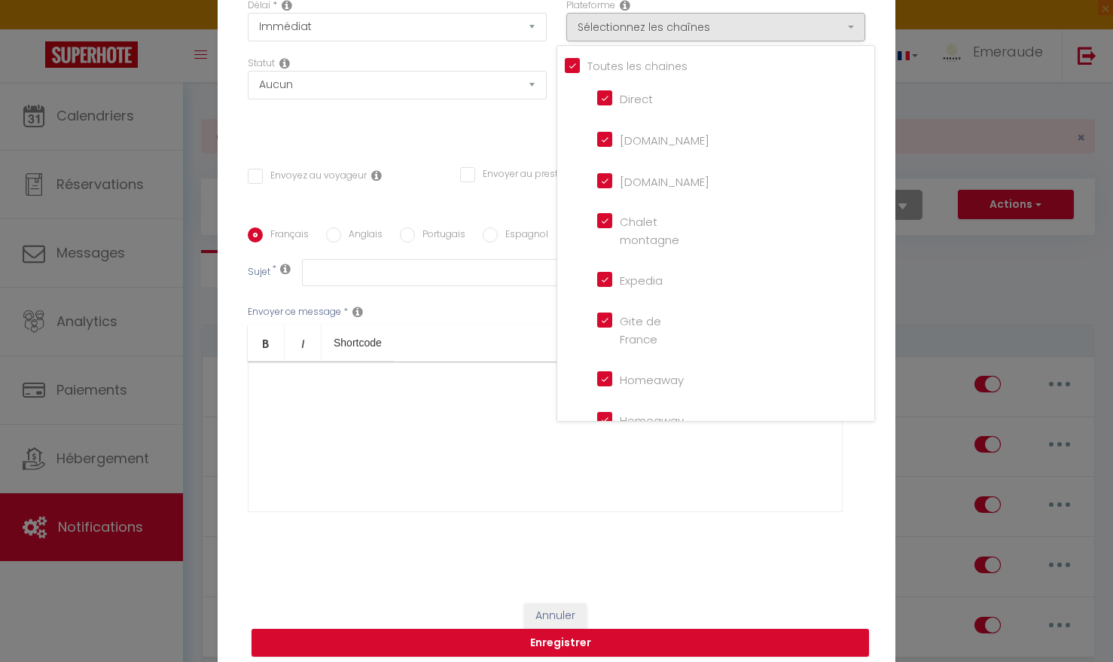
click at [545, 435] on div at bounding box center [545, 437] width 595 height 151
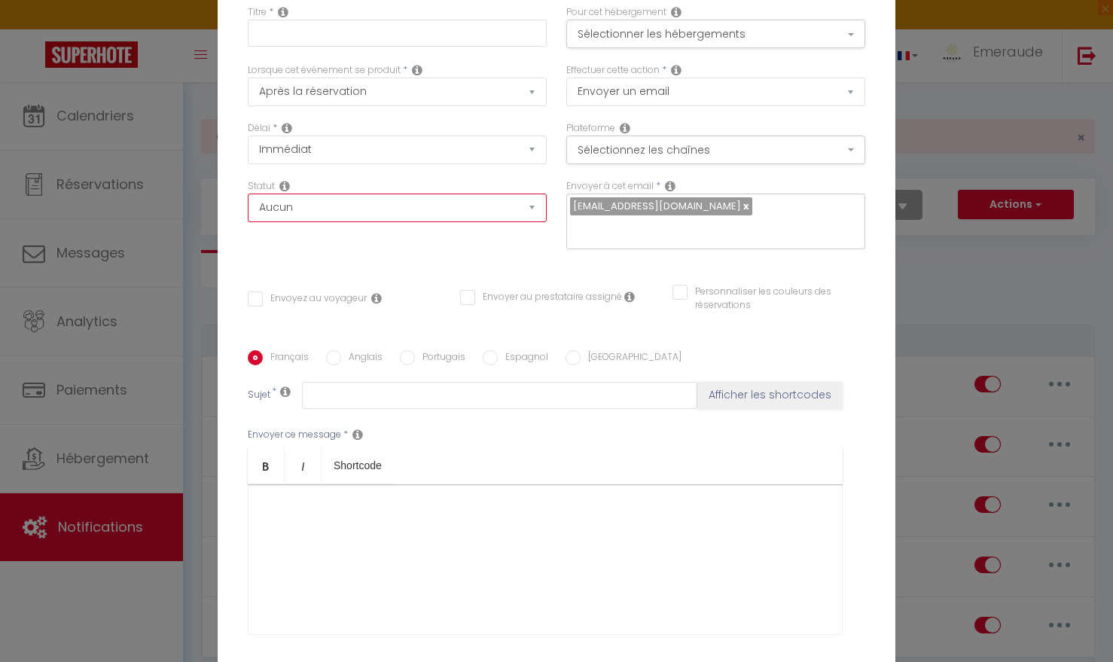
click at [530, 217] on select "Aucun Si la réservation est payée Si réservation non payée Si la caution a été …" at bounding box center [397, 208] width 299 height 29
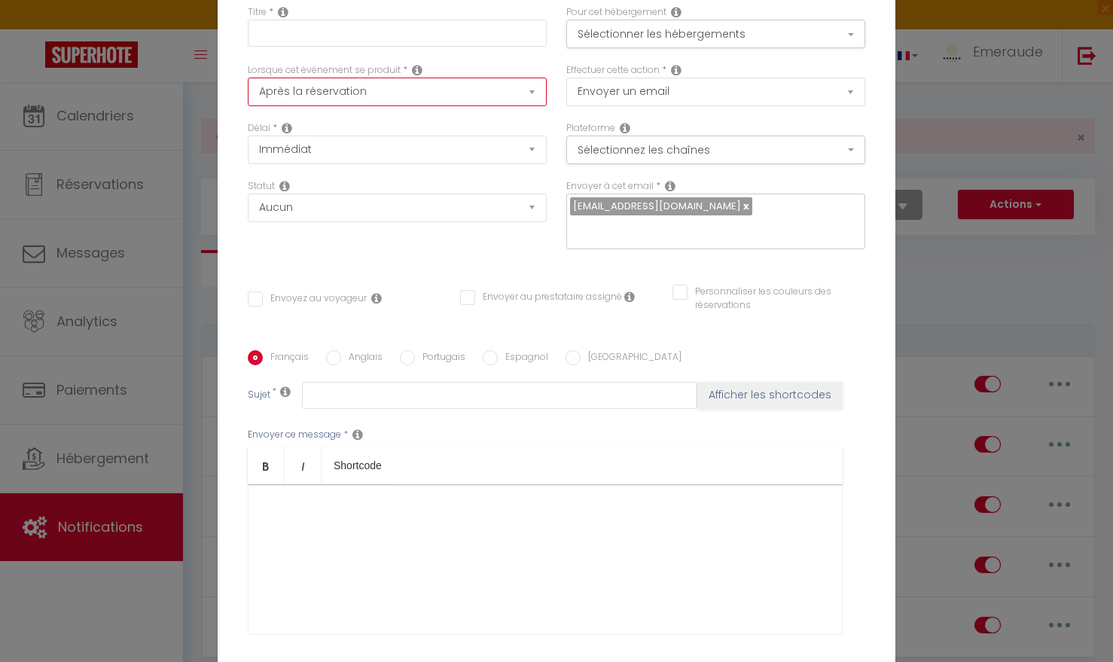
click at [531, 101] on select "Après la réservation Avant Checkin (à partir de 12h00) Après Checkin (à partir …" at bounding box center [397, 92] width 299 height 29
click at [248, 88] on select "Après la réservation Avant Checkin (à partir de 12h00) Après Checkin (à partir …" at bounding box center [397, 92] width 299 height 29
click at [529, 102] on select "Après la réservation Avant Checkin (à partir de 12h00) Après Checkin (à partir …" at bounding box center [397, 92] width 299 height 29
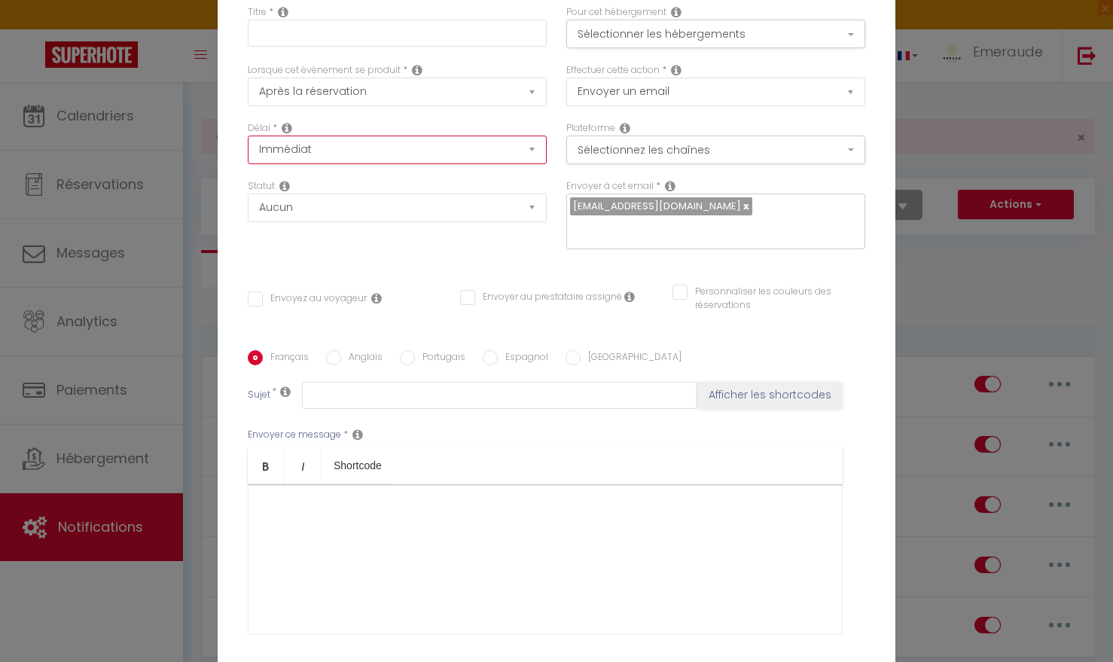
click at [533, 160] on select "Immédiat + 10 Minutes + 1 Heure + 2 Heures + 3 Heures + 4 Heures + 5 Heures + 6…" at bounding box center [397, 150] width 299 height 29
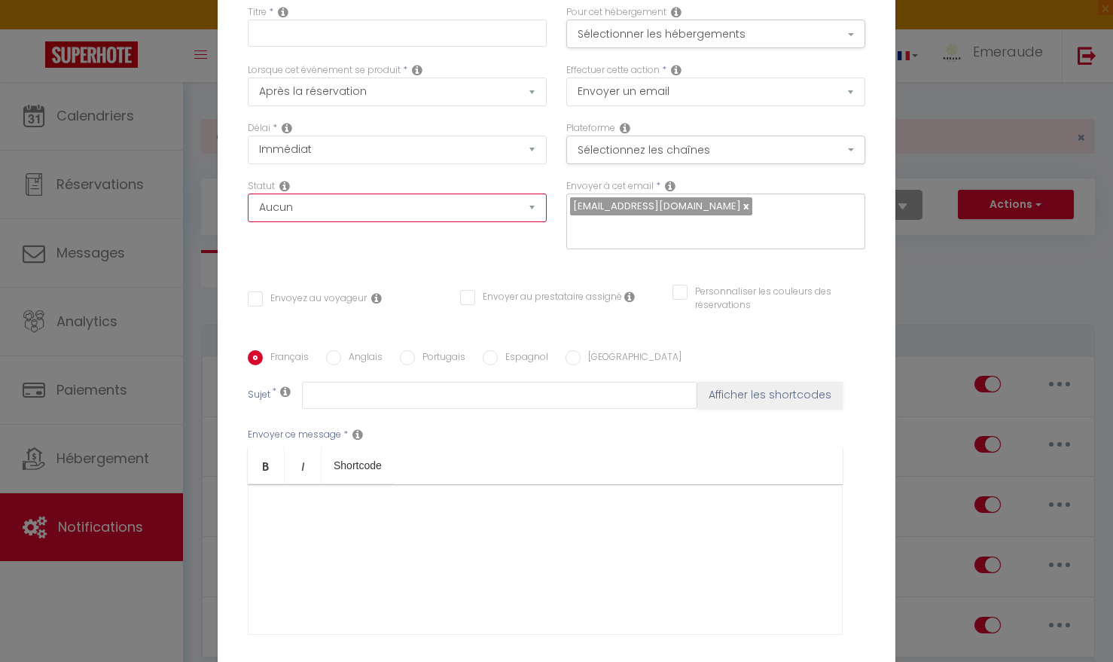
click at [531, 218] on select "Aucun Si la réservation est payée Si réservation non payée Si la caution a été …" at bounding box center [397, 208] width 299 height 29
click at [851, 43] on button "Sélectionner les hébergements" at bounding box center [715, 34] width 299 height 29
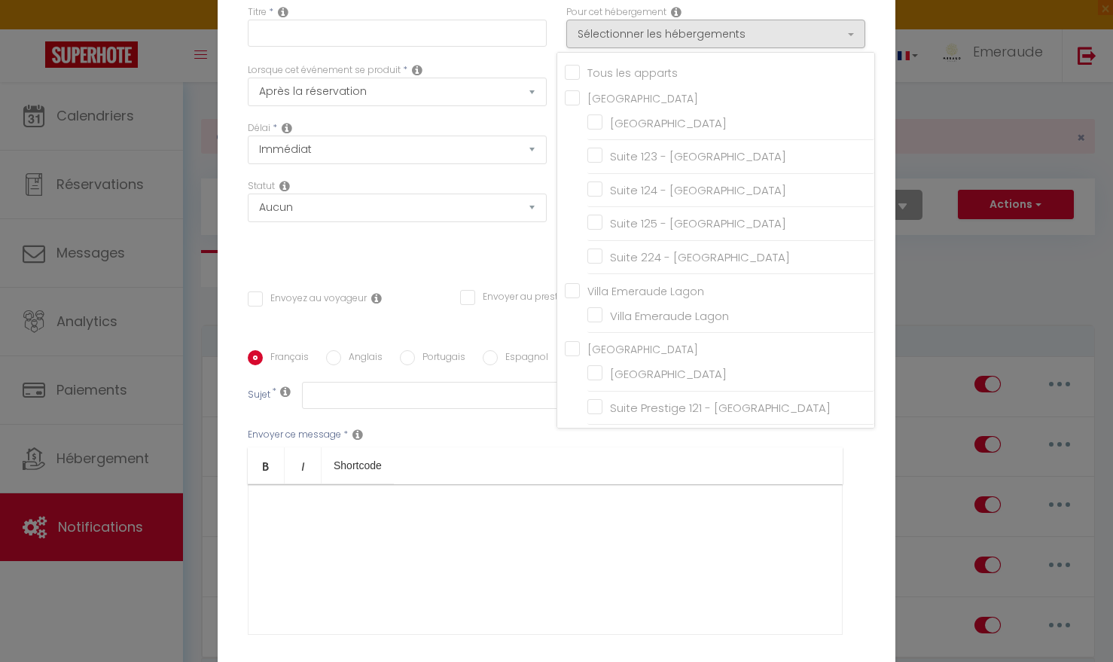
click at [575, 77] on input "Tous les apparts" at bounding box center [720, 71] width 310 height 15
checkbox input "true"
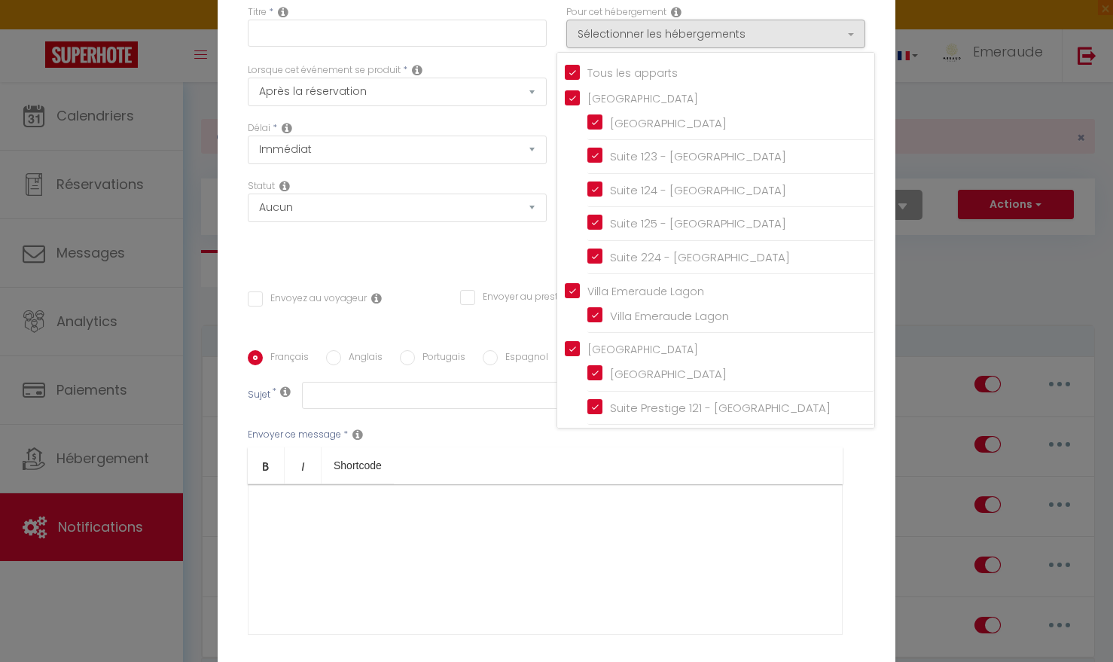
checkbox input "true"
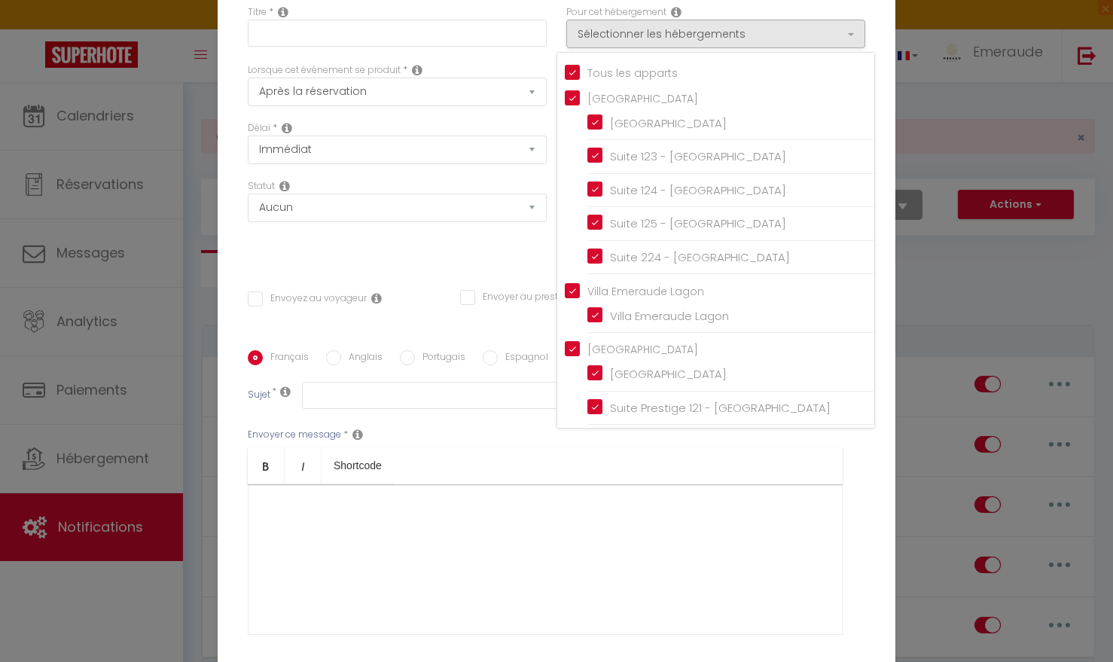
checkbox input "true"
checkbox input "false"
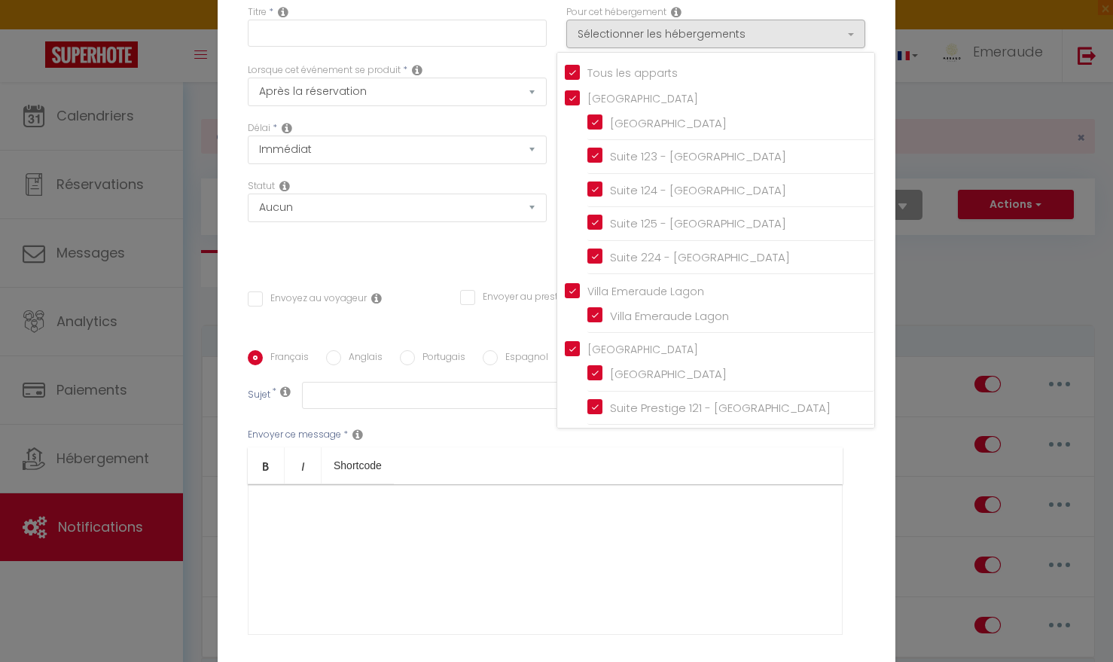
checkbox input "false"
click at [889, 98] on div "Titre * Pour cet hébergement Sélectionner les hébergements Tous les apparts Vil…" at bounding box center [557, 350] width 678 height 721
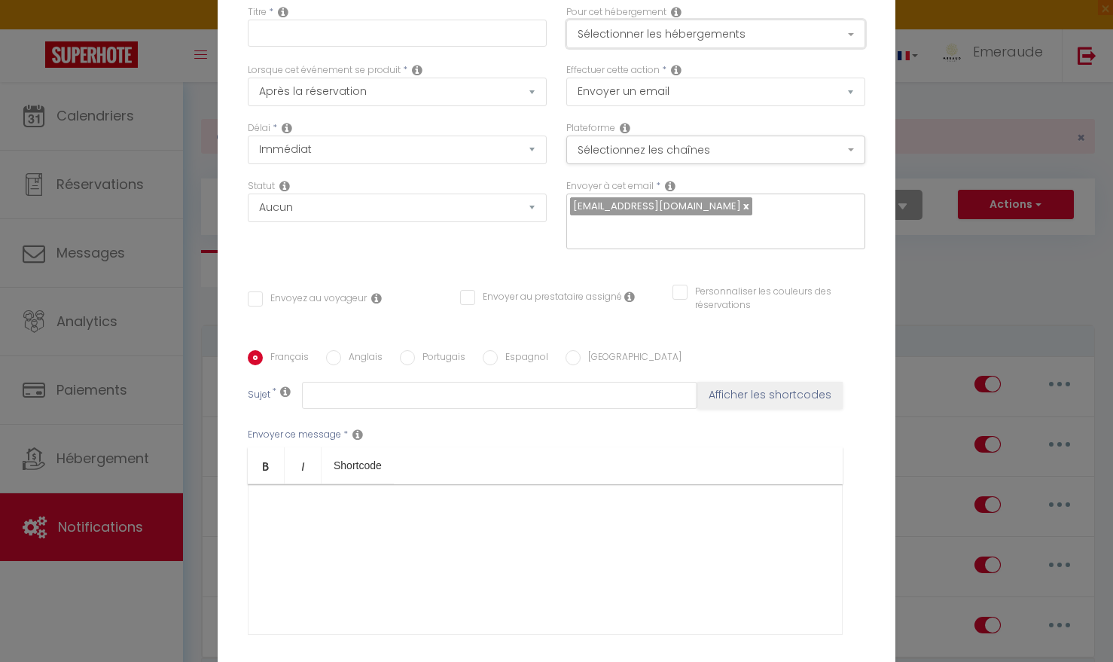
click at [854, 41] on button "Sélectionner les hébergements" at bounding box center [715, 34] width 299 height 29
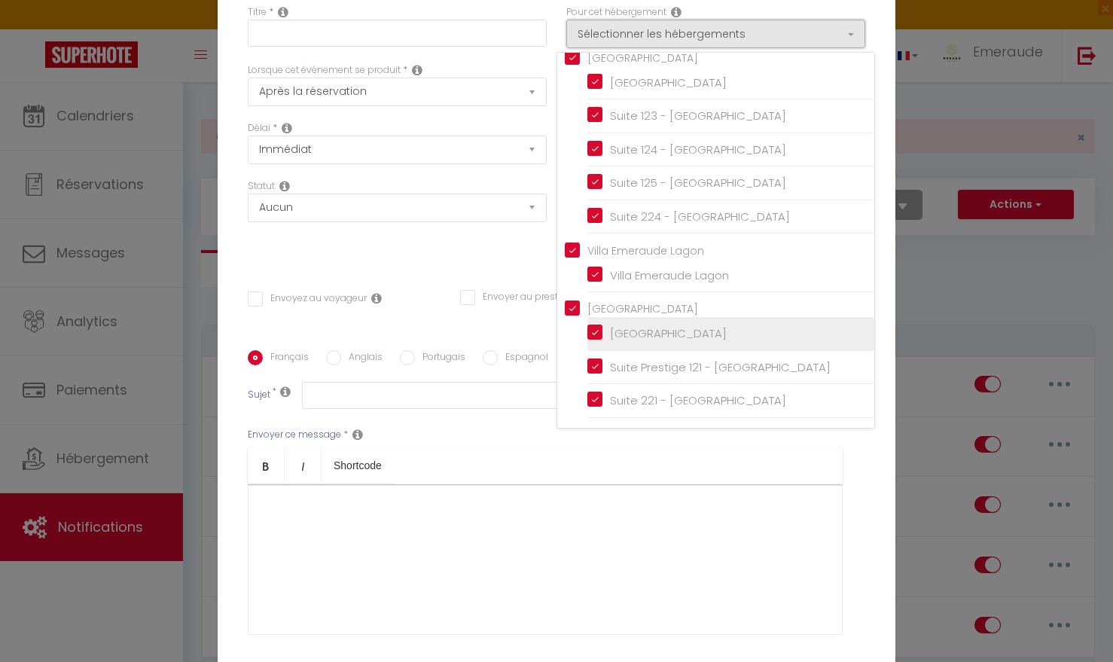
scroll to position [39, 0]
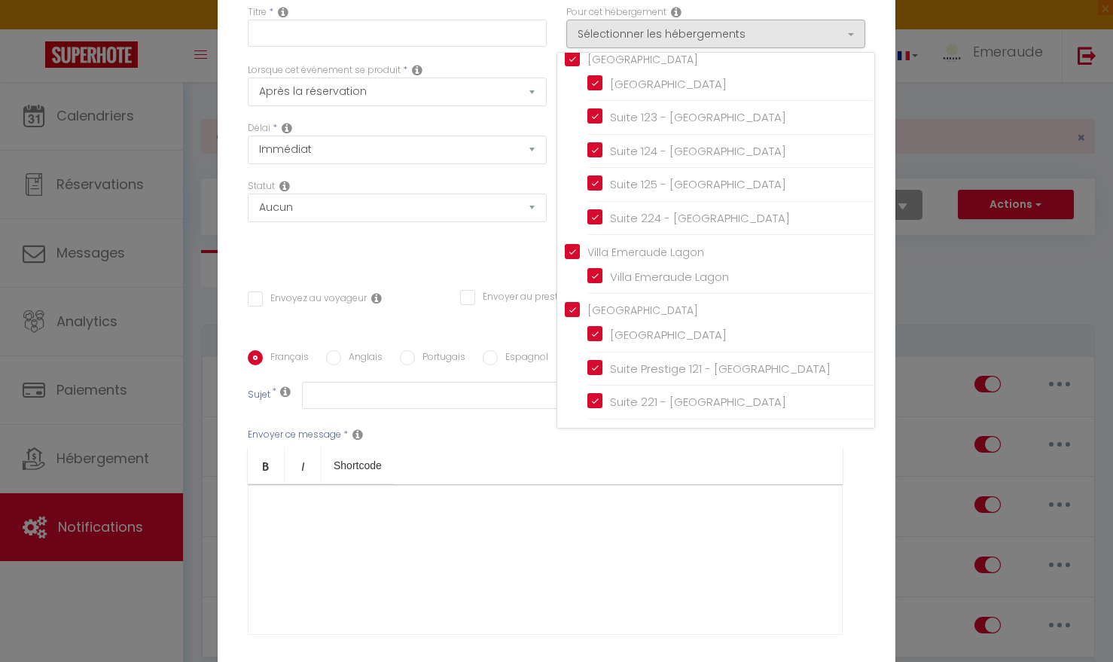
click at [735, 569] on div at bounding box center [545, 559] width 595 height 151
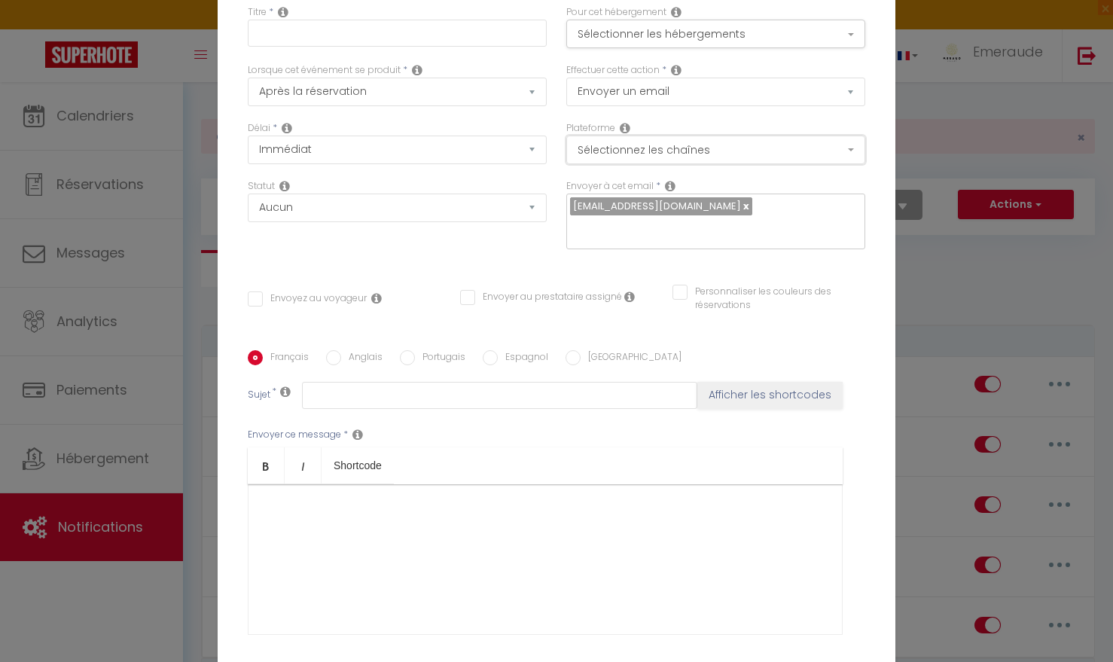
click at [854, 159] on button "Sélectionnez les chaînes" at bounding box center [715, 150] width 299 height 29
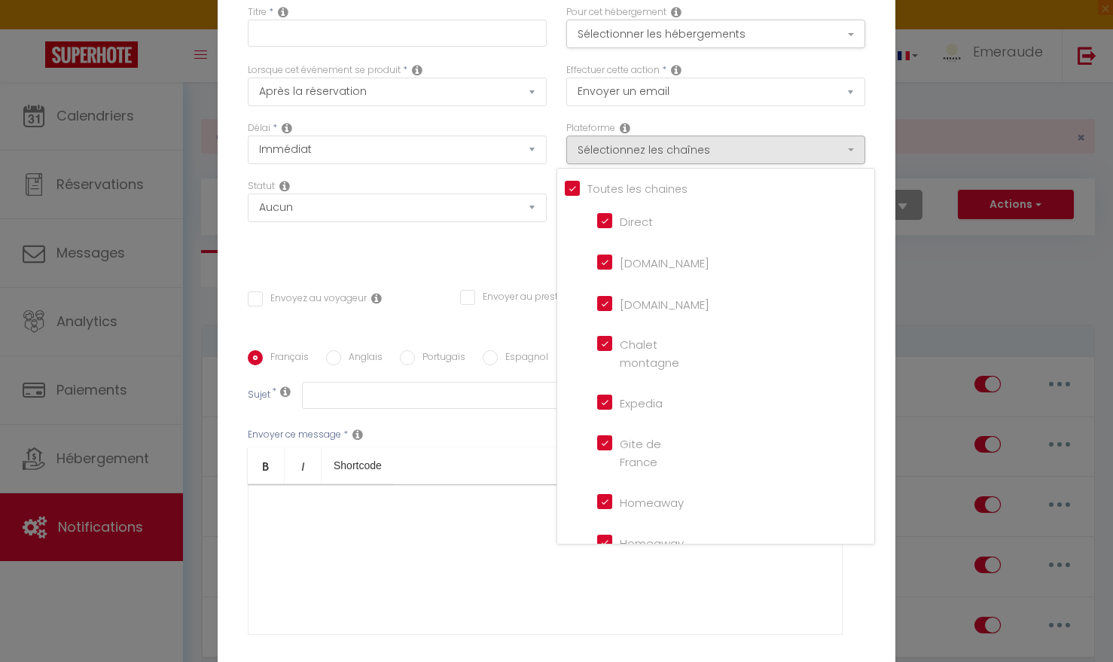
click at [605, 269] on input "[DOMAIN_NAME]" at bounding box center [640, 261] width 86 height 15
checkbox input "false"
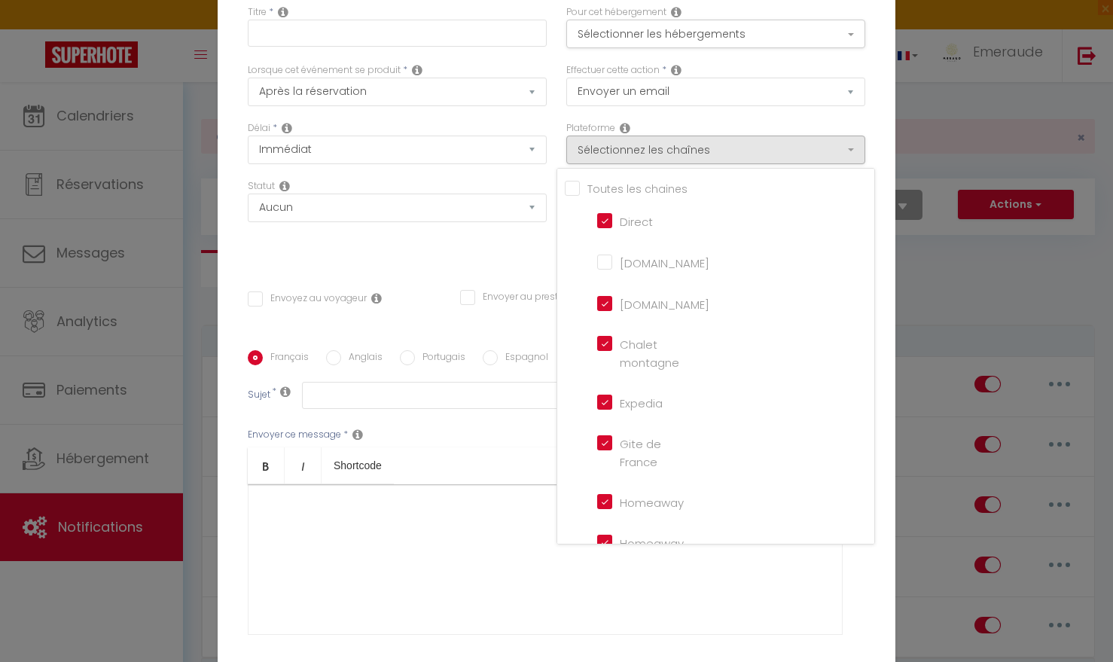
click at [603, 351] on montagne "Chalet montagne" at bounding box center [640, 343] width 86 height 15
checkbox montagne "false"
checkbox input "false"
click at [604, 450] on France "Gite de France" at bounding box center [640, 442] width 86 height 15
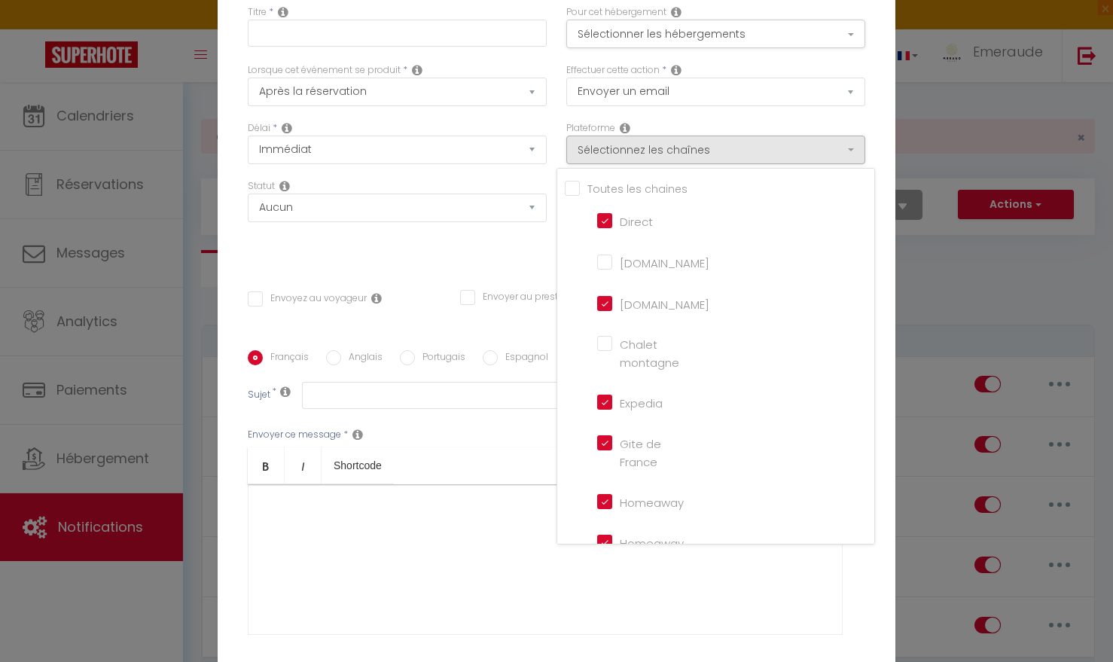
checkbox France "false"
checkbox input "false"
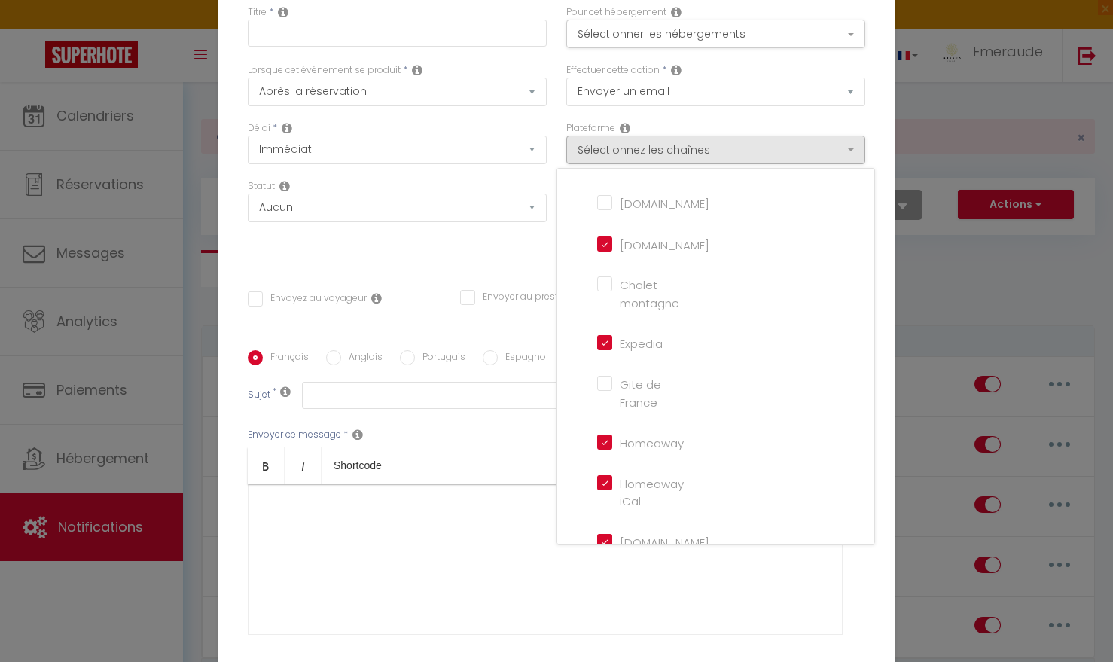
scroll to position [59, 0]
click at [608, 450] on input "Homeaway" at bounding box center [640, 442] width 86 height 15
checkbox input "false"
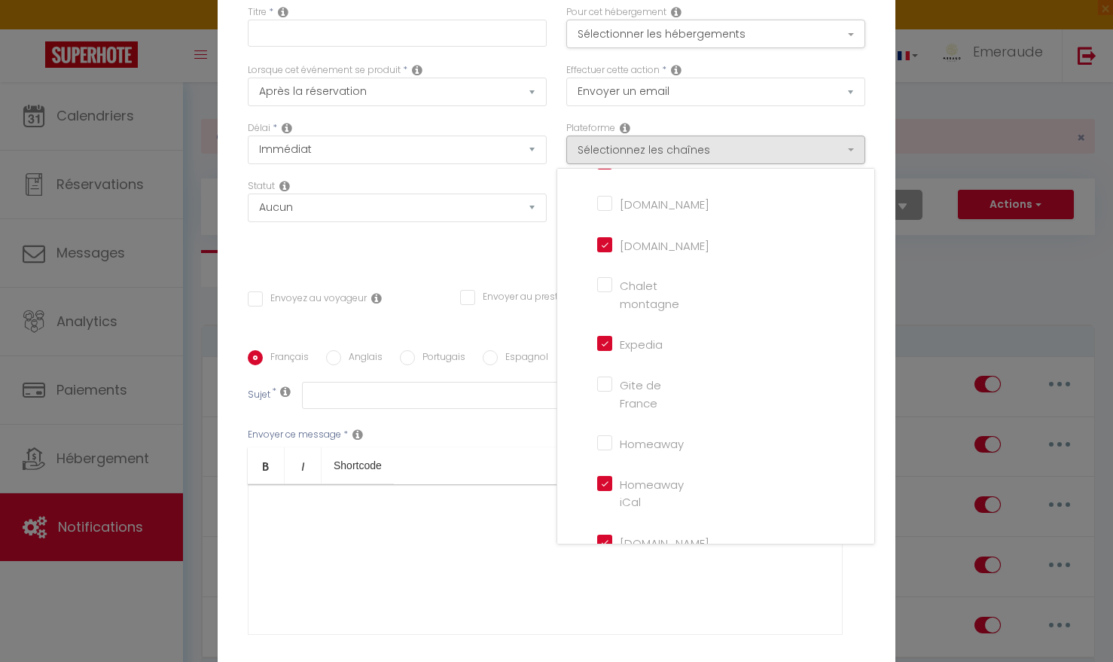
click at [606, 490] on iCal "Homeaway iCal" at bounding box center [640, 483] width 86 height 15
checkbox iCal "false"
checkbox input "false"
click at [606, 350] on input "Expedia" at bounding box center [640, 342] width 86 height 15
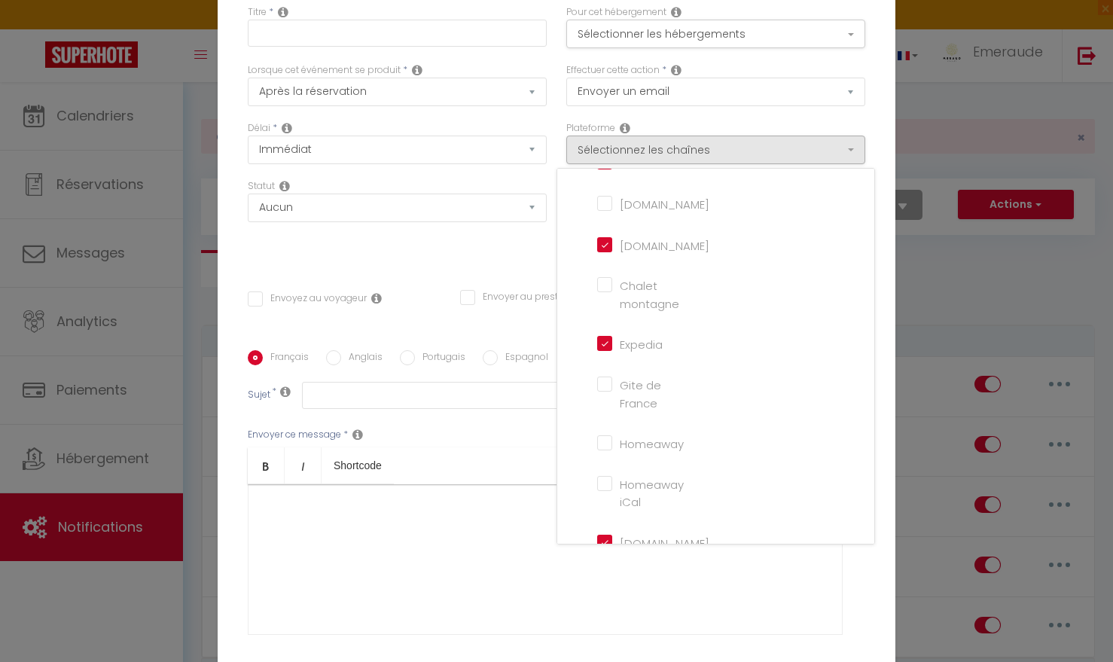
checkbox input "false"
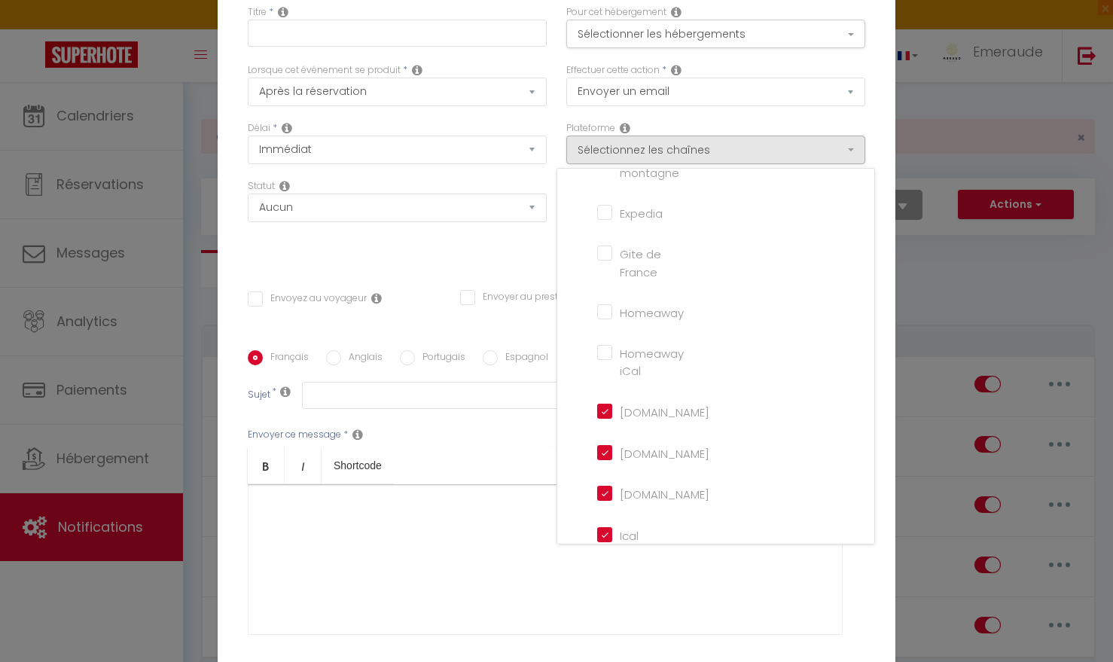
scroll to position [191, 0]
click at [607, 417] on input "[DOMAIN_NAME]" at bounding box center [640, 408] width 86 height 15
checkbox input "false"
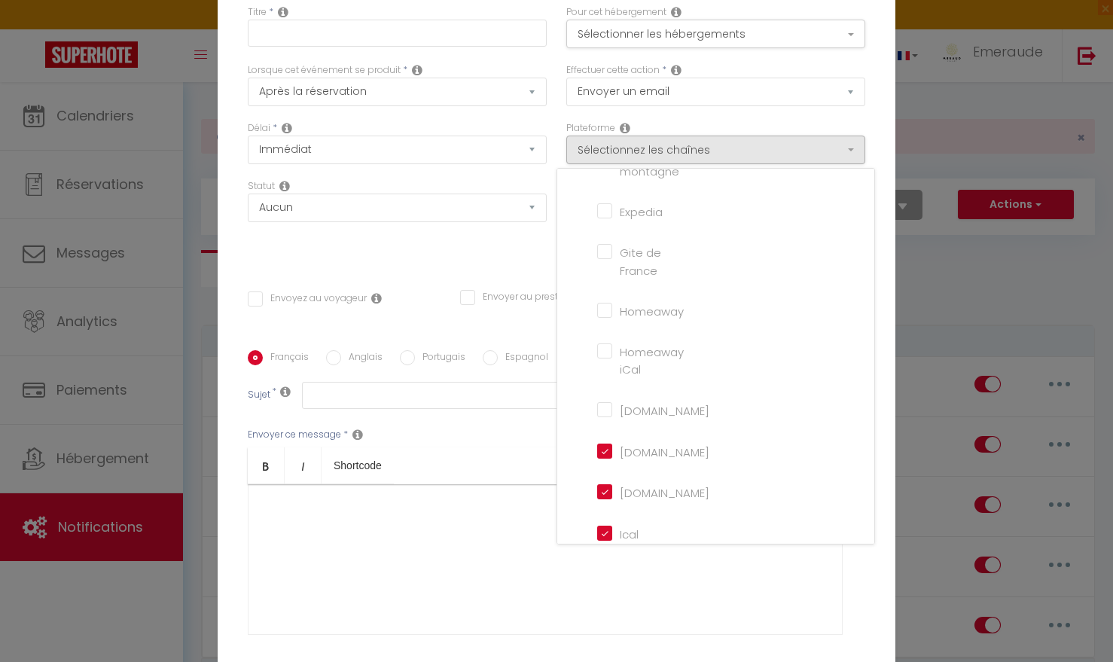
click at [606, 458] on input "[DOMAIN_NAME]" at bounding box center [640, 450] width 86 height 15
checkbox input "false"
click at [603, 499] on input "[DOMAIN_NAME]" at bounding box center [640, 491] width 86 height 15
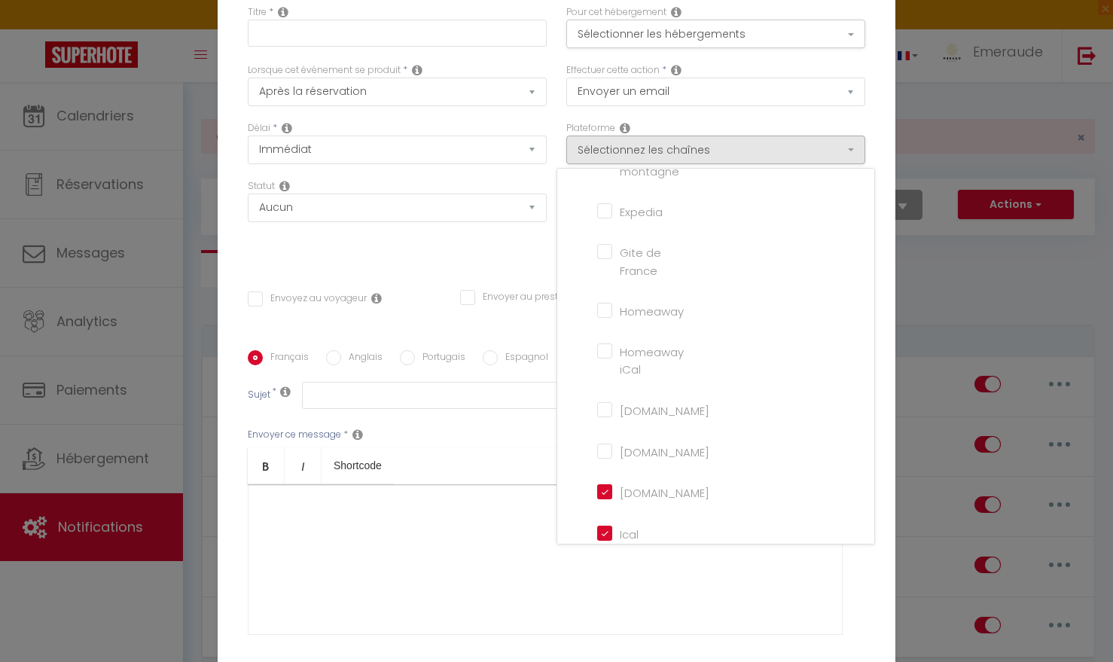
checkbox input "false"
click at [598, 447] on input "Ical" at bounding box center [640, 445] width 86 height 15
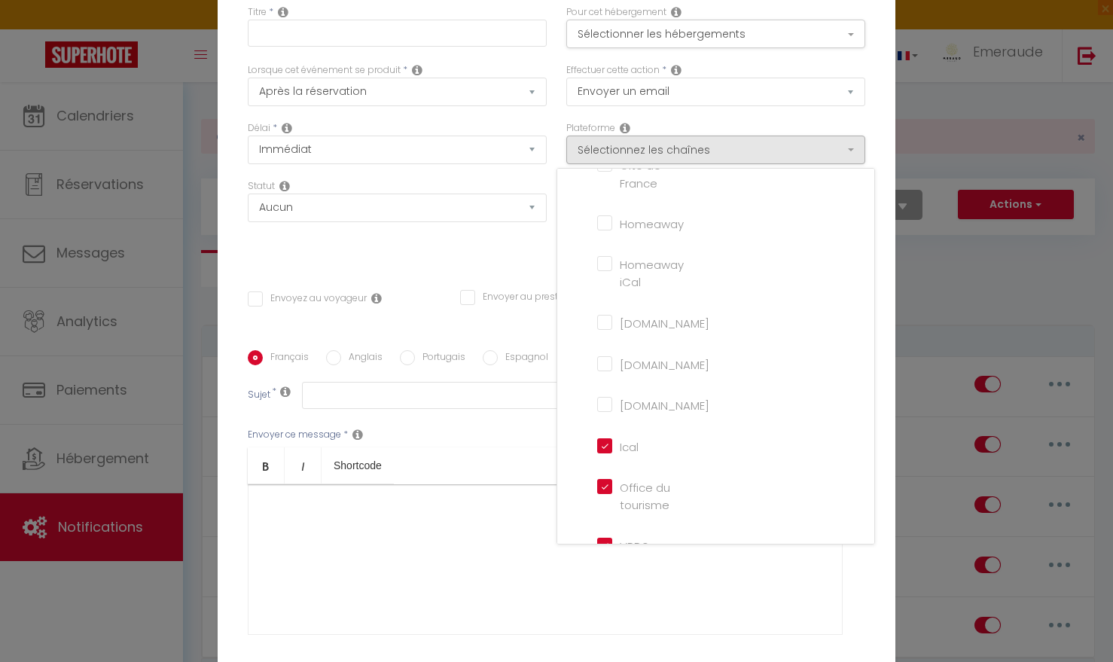
checkbox input "false"
click at [607, 484] on li "Office du tourisme" at bounding box center [724, 497] width 272 height 50
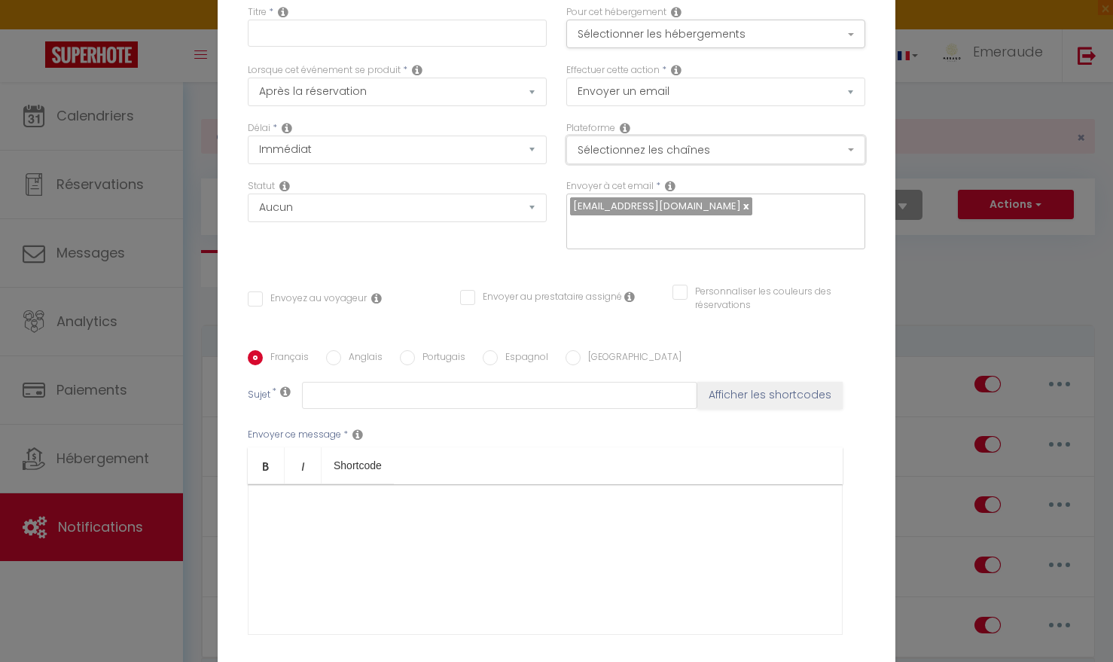
click at [851, 157] on button "Sélectionnez les chaînes" at bounding box center [715, 150] width 299 height 29
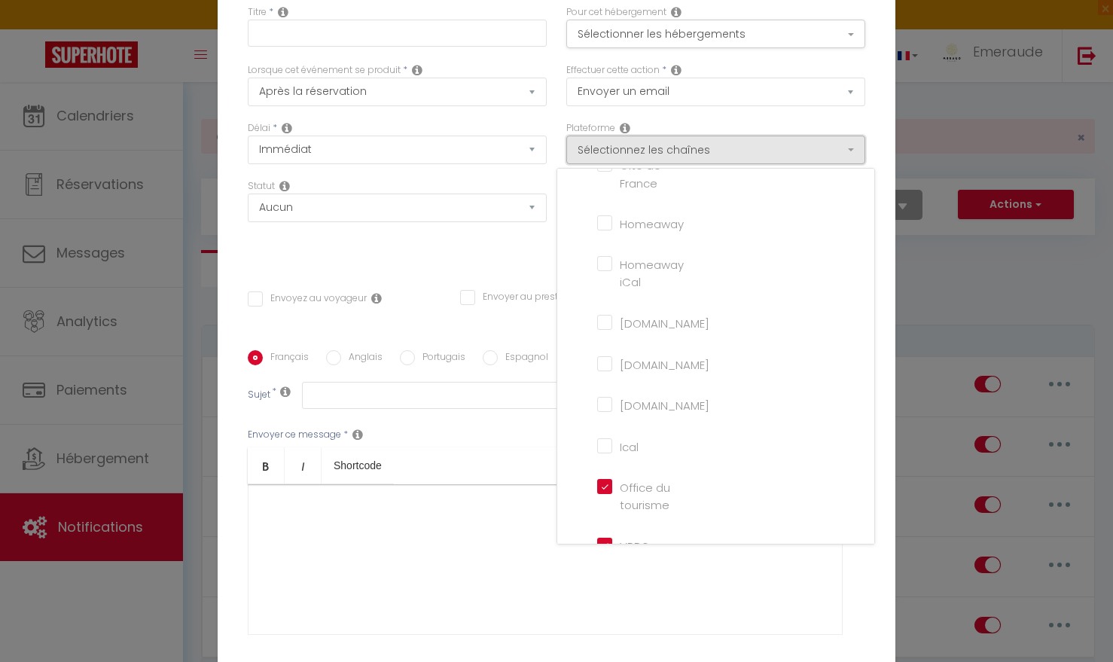
scroll to position [350, 0]
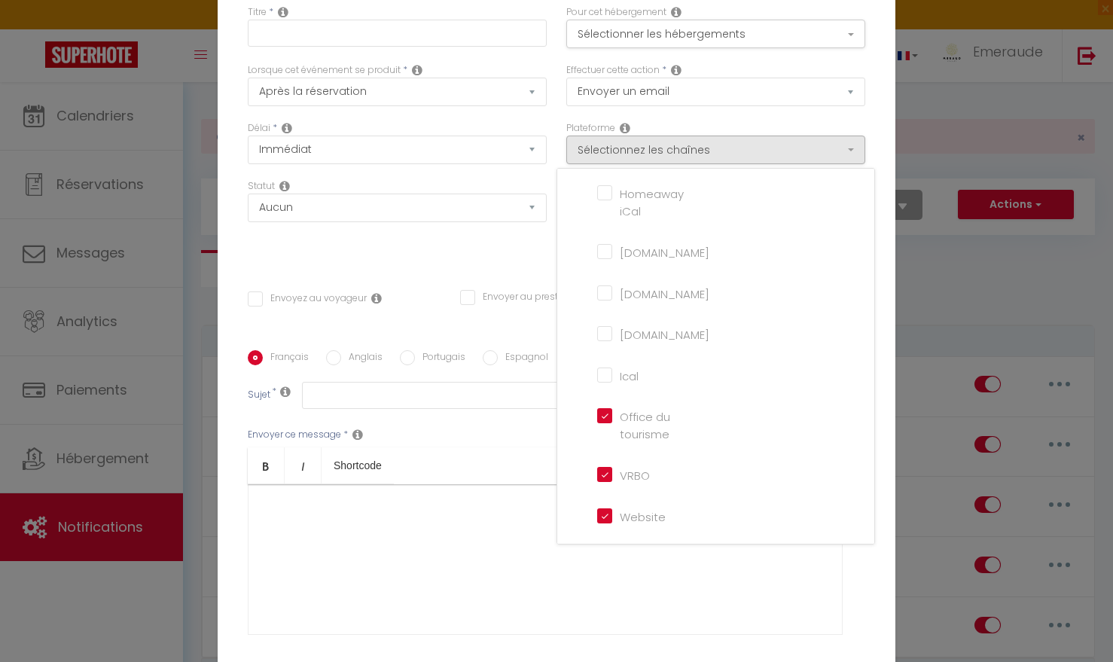
click at [606, 481] on input "VRBO" at bounding box center [640, 473] width 86 height 15
checkbox input "false"
click at [606, 423] on tourisme "Office du tourisme" at bounding box center [640, 415] width 86 height 15
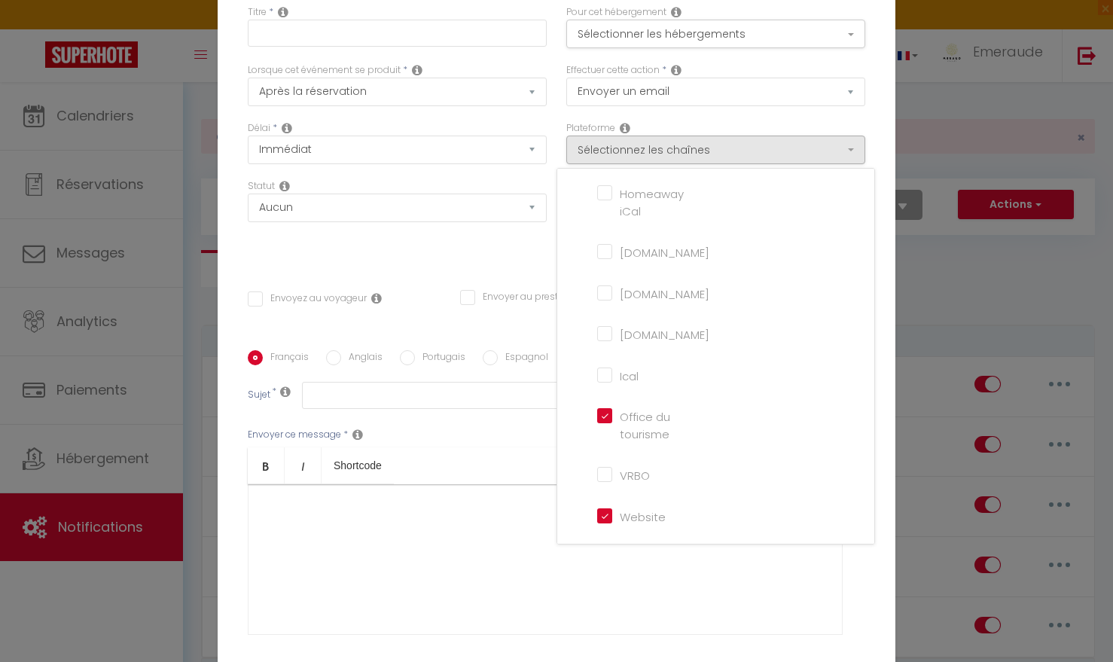
checkbox tourisme "false"
checkbox input "false"
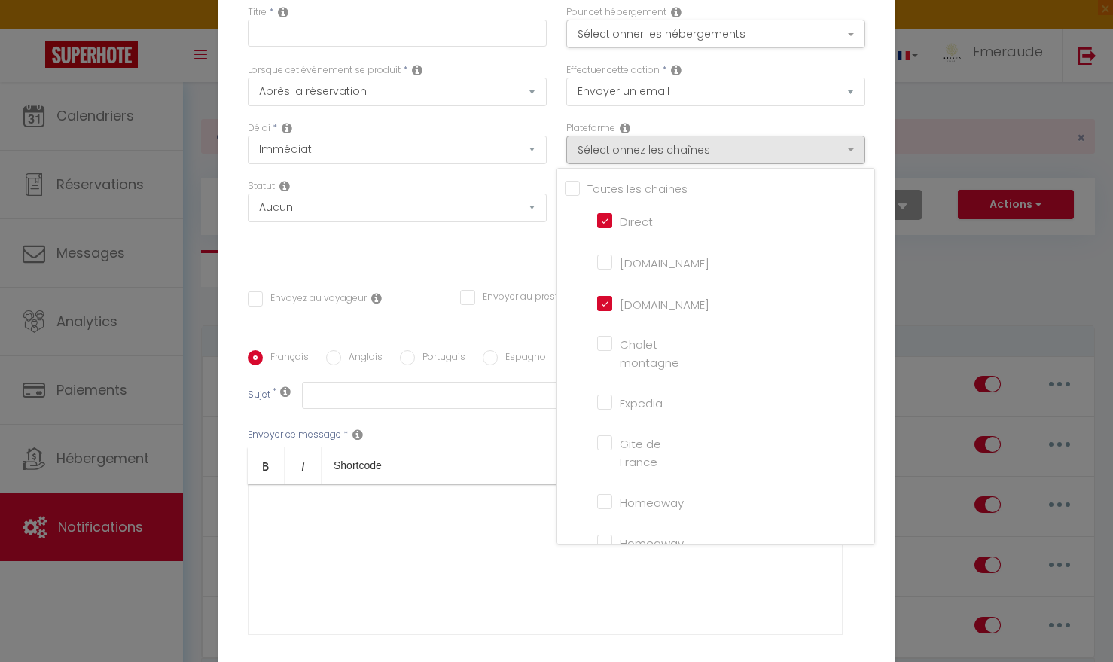
click at [608, 227] on input "Direct" at bounding box center [640, 219] width 86 height 15
checkbox input "false"
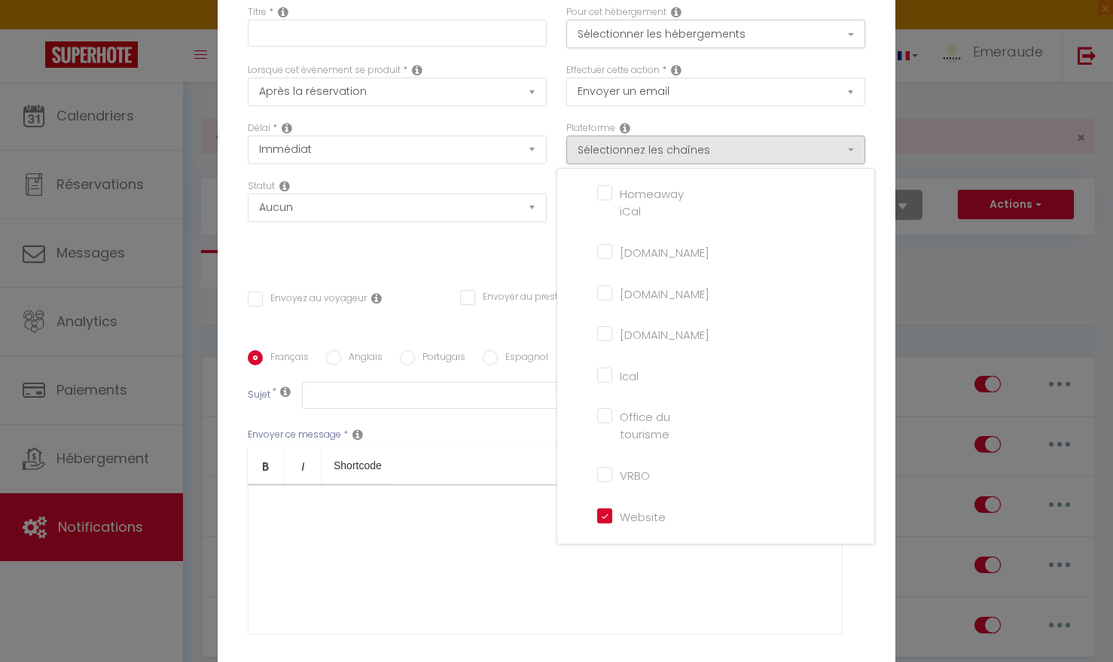
click at [867, 121] on div "Effectuer cette action * Envoyer un email Envoyer un SMS Envoyer une notificati…" at bounding box center [716, 92] width 319 height 58
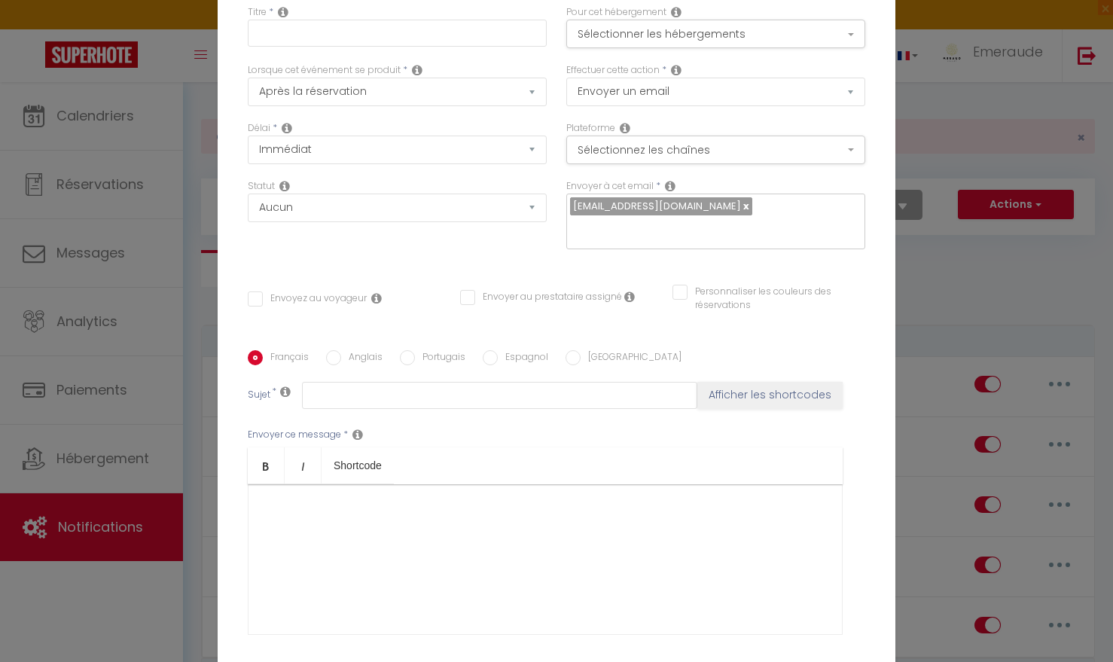
click at [669, 192] on icon at bounding box center [670, 186] width 11 height 12
click at [671, 191] on icon at bounding box center [670, 186] width 11 height 12
click at [376, 43] on input "text" at bounding box center [397, 33] width 299 height 27
